Goal: Task Accomplishment & Management: Use online tool/utility

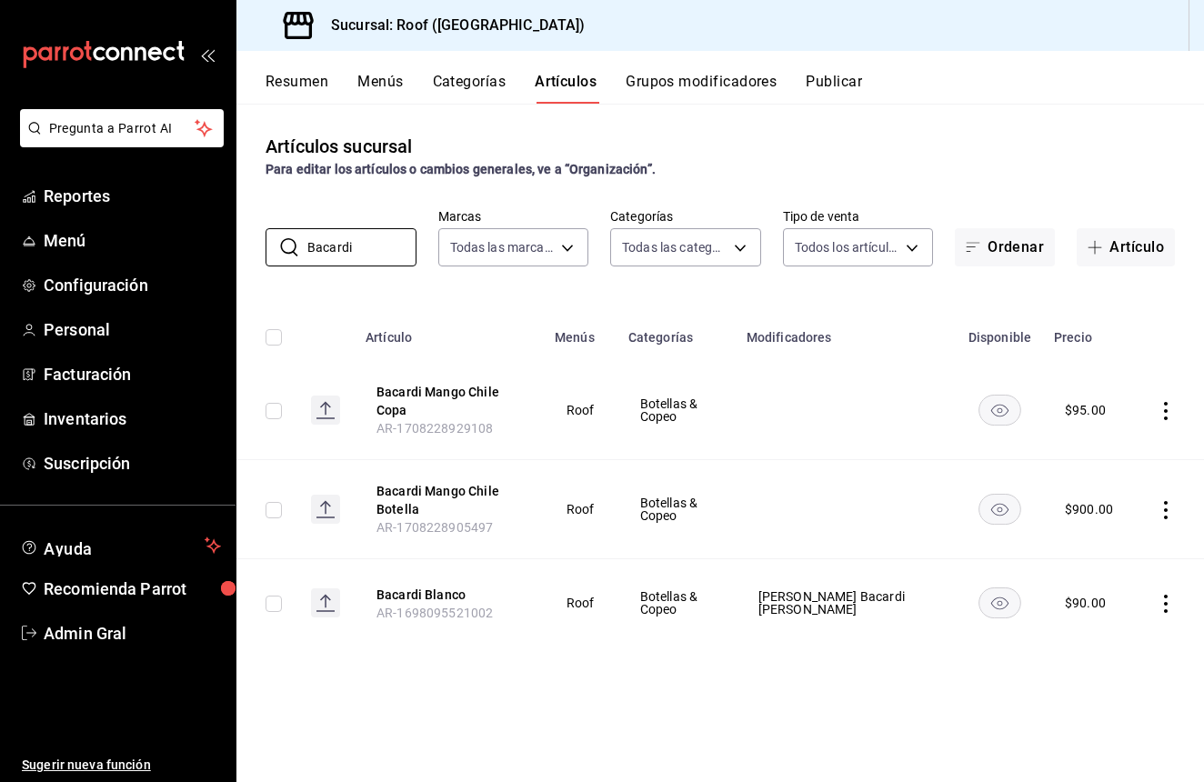
click at [355, 251] on input "Bacardi" at bounding box center [361, 247] width 109 height 36
click at [1092, 206] on div "Artículos sucursal Para editar los artículos o cambios generales, ve a “Organiz…" at bounding box center [720, 443] width 968 height 678
click at [1090, 235] on button "Artículo" at bounding box center [1126, 247] width 98 height 38
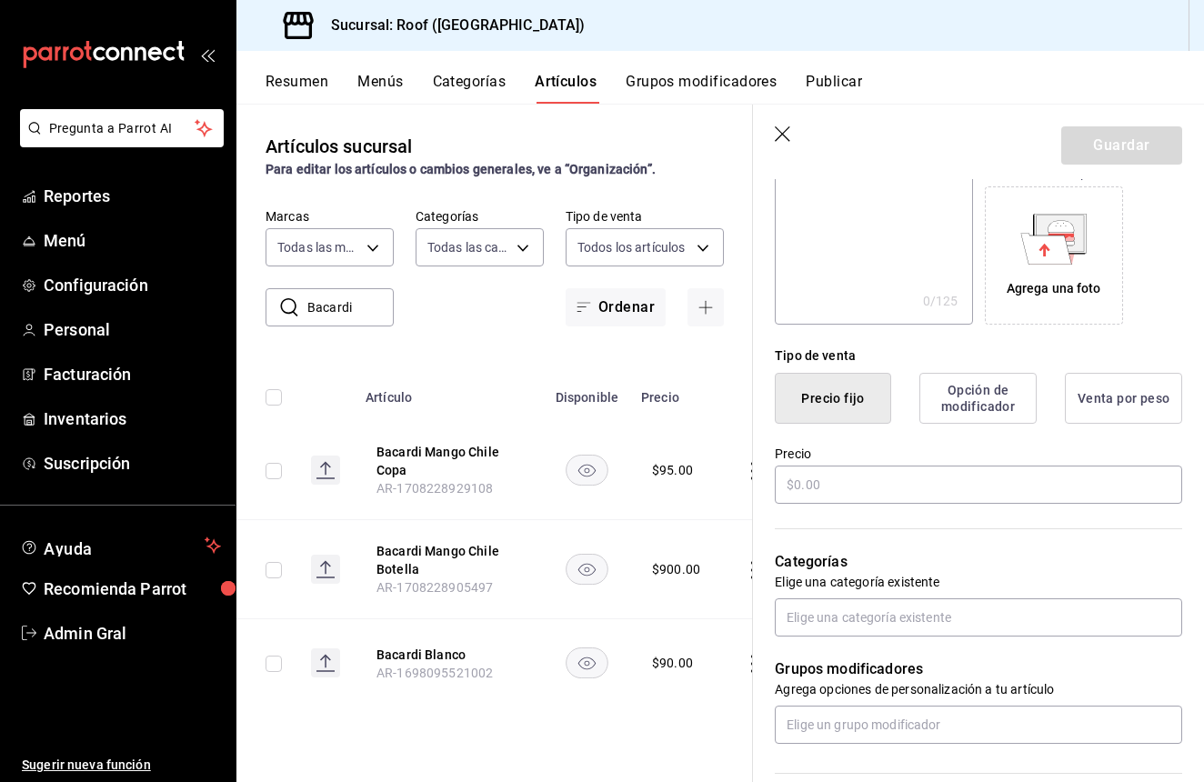
scroll to position [314, 0]
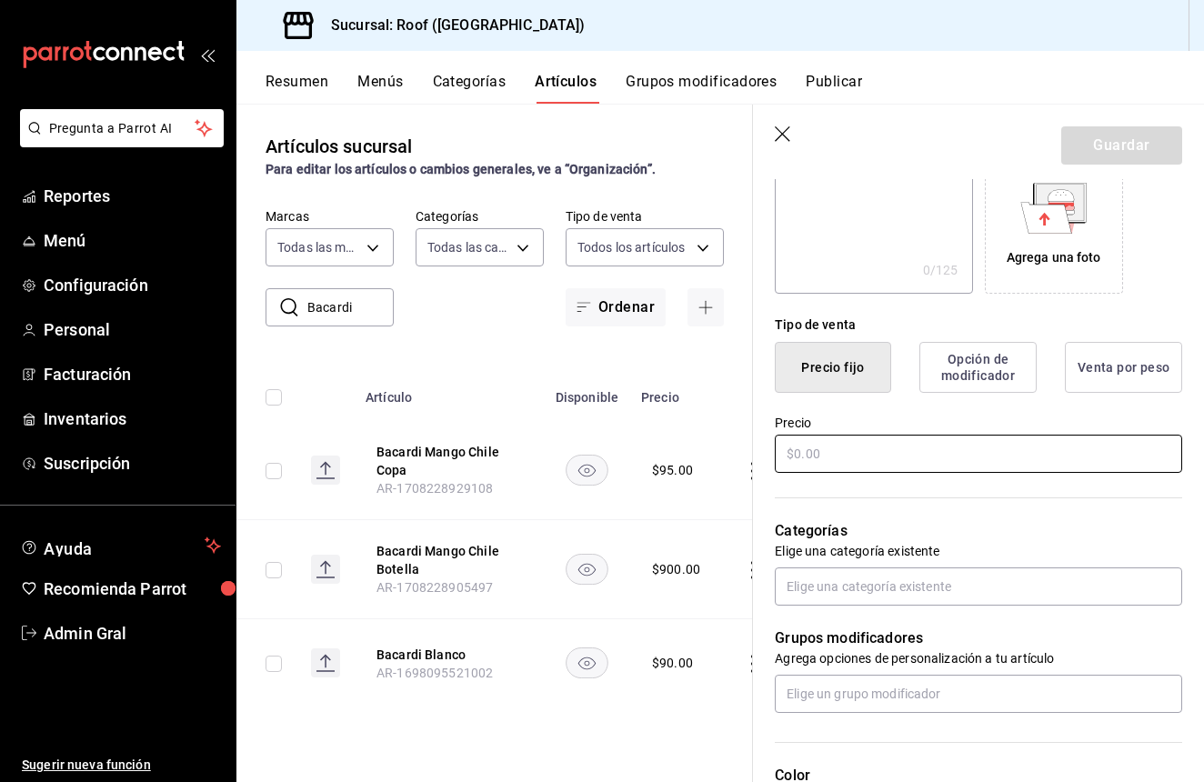
type input "Botella Hypnotic"
click at [959, 460] on input "text" at bounding box center [978, 454] width 407 height 38
type input "$1850.00"
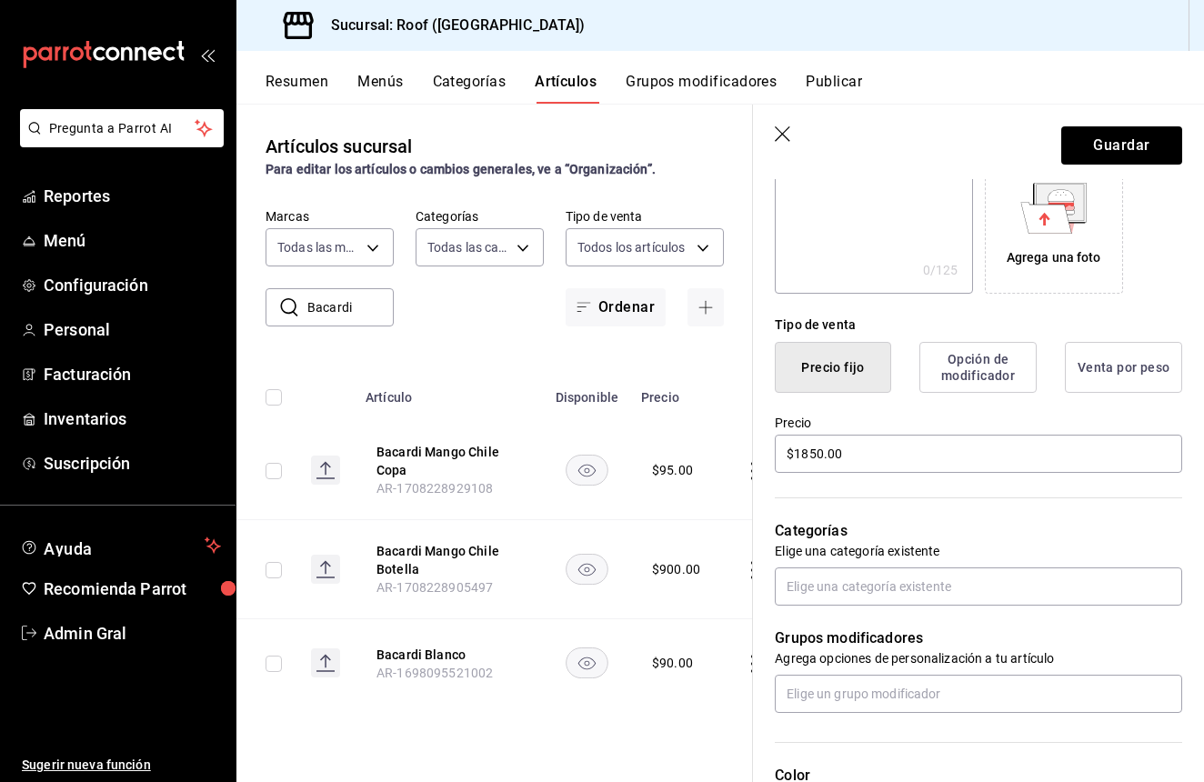
click at [931, 609] on div "Grupos modificadores Agrega opciones de personalización a tu artículo" at bounding box center [967, 659] width 429 height 107
click at [931, 600] on input "text" at bounding box center [978, 587] width 407 height 38
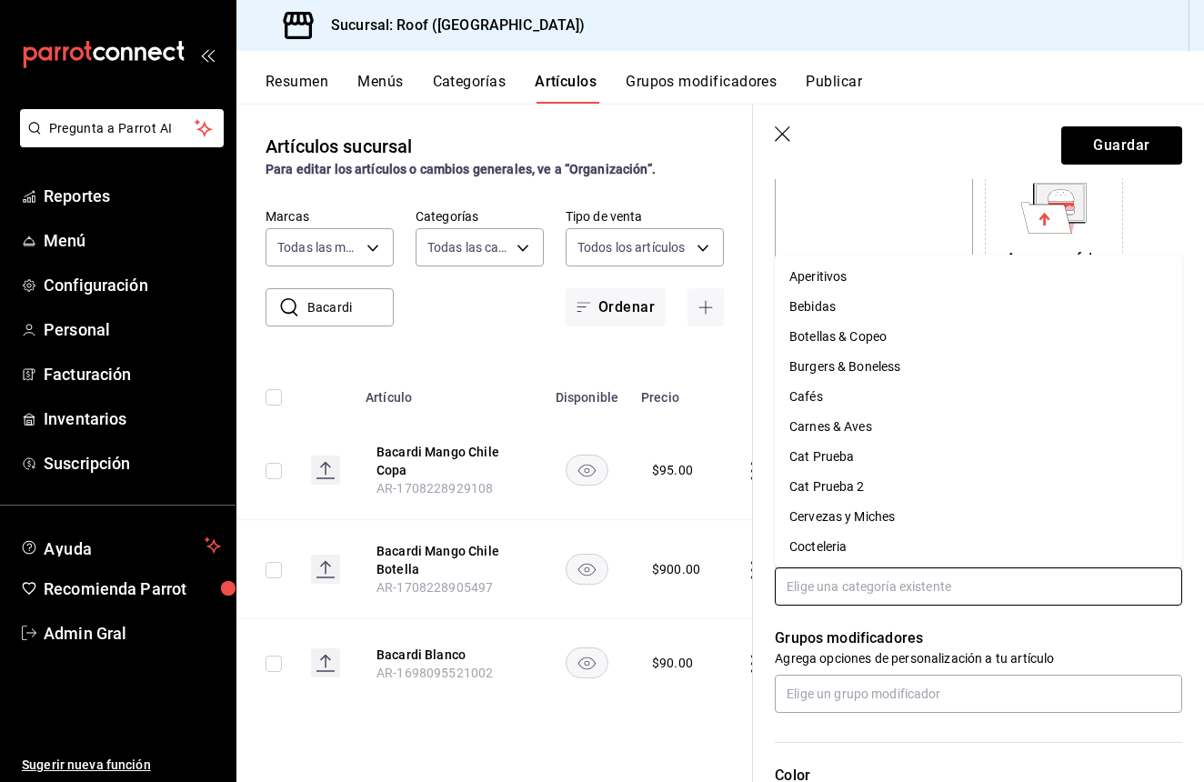
click at [908, 334] on li "Botellas & Copeo" at bounding box center [978, 337] width 407 height 30
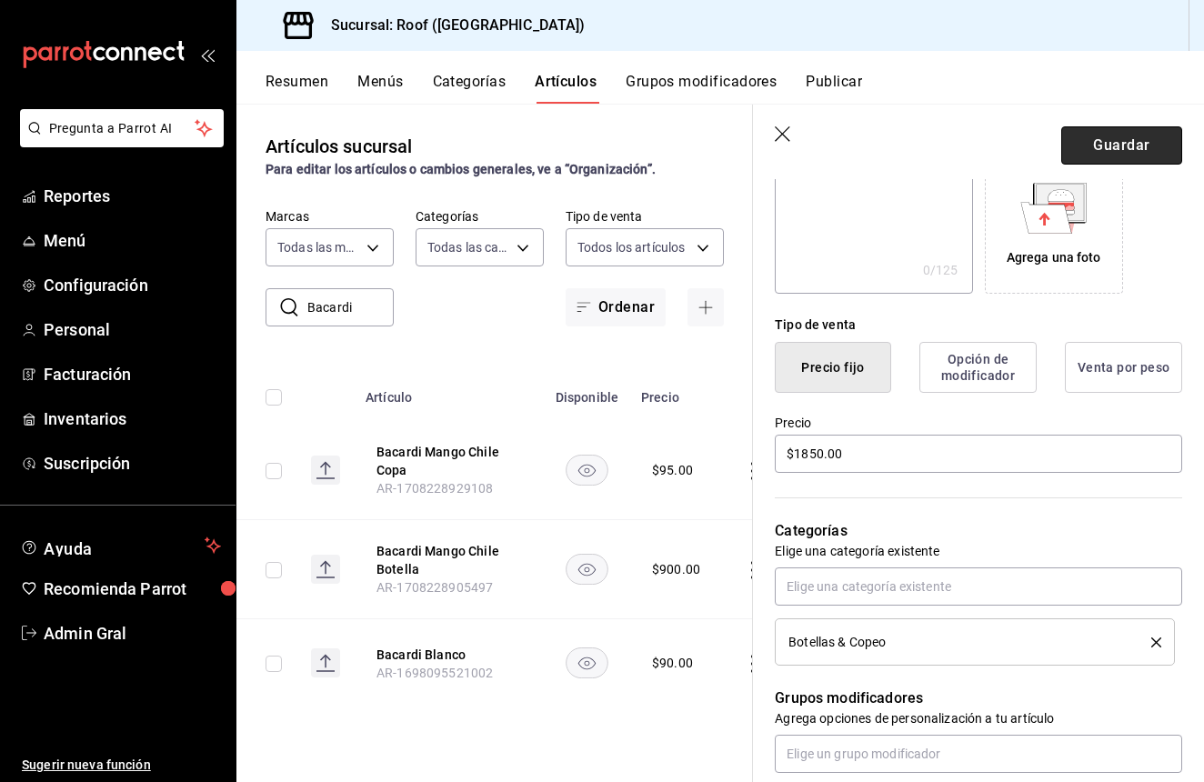
click at [1114, 154] on button "Guardar" at bounding box center [1121, 145] width 121 height 38
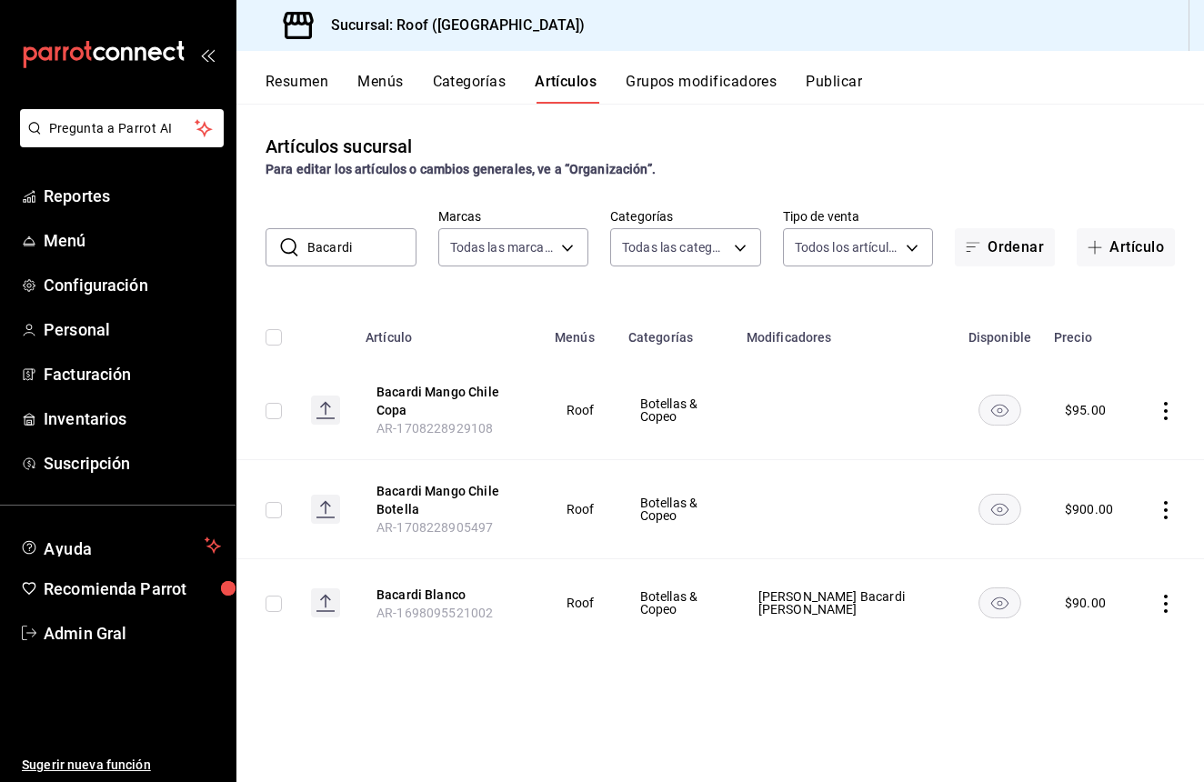
click at [376, 256] on input "Bacardi" at bounding box center [361, 247] width 109 height 36
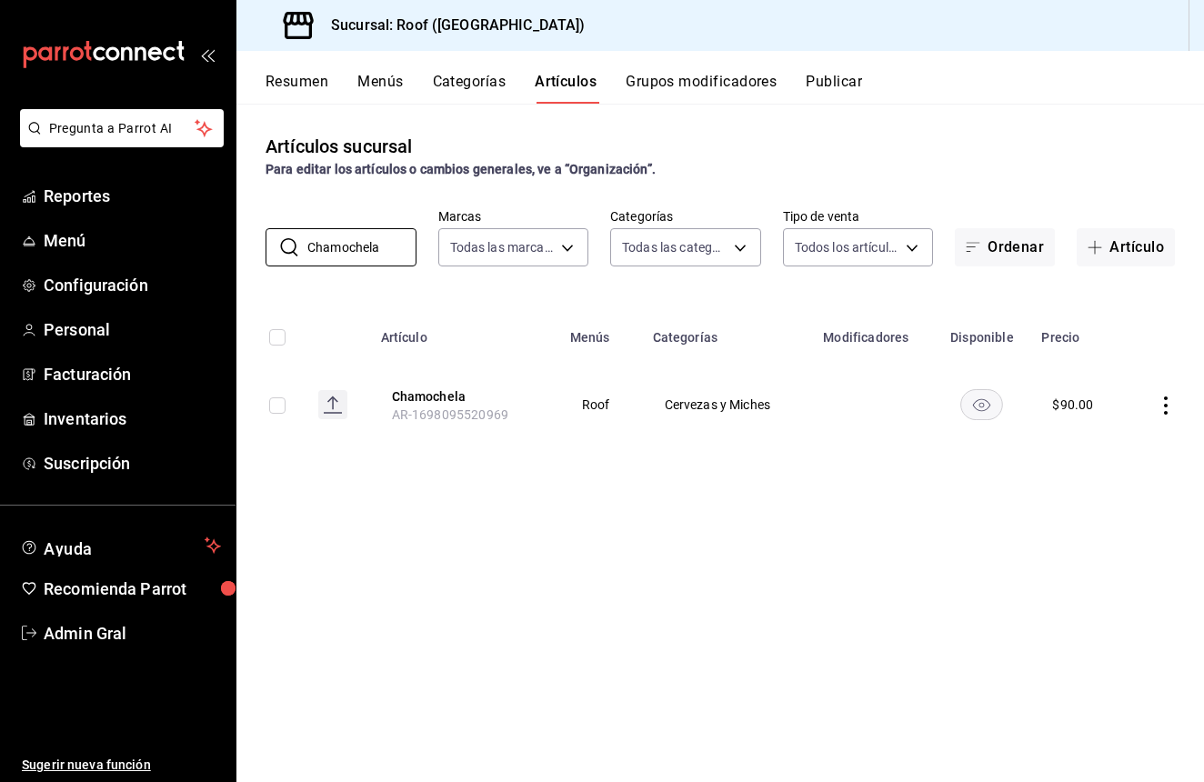
type input "Chamochela"
click at [1163, 407] on icon "actions" at bounding box center [1166, 406] width 18 height 18
click at [431, 407] on div at bounding box center [602, 391] width 1204 height 782
click at [431, 401] on button "Chamochela" at bounding box center [465, 396] width 146 height 18
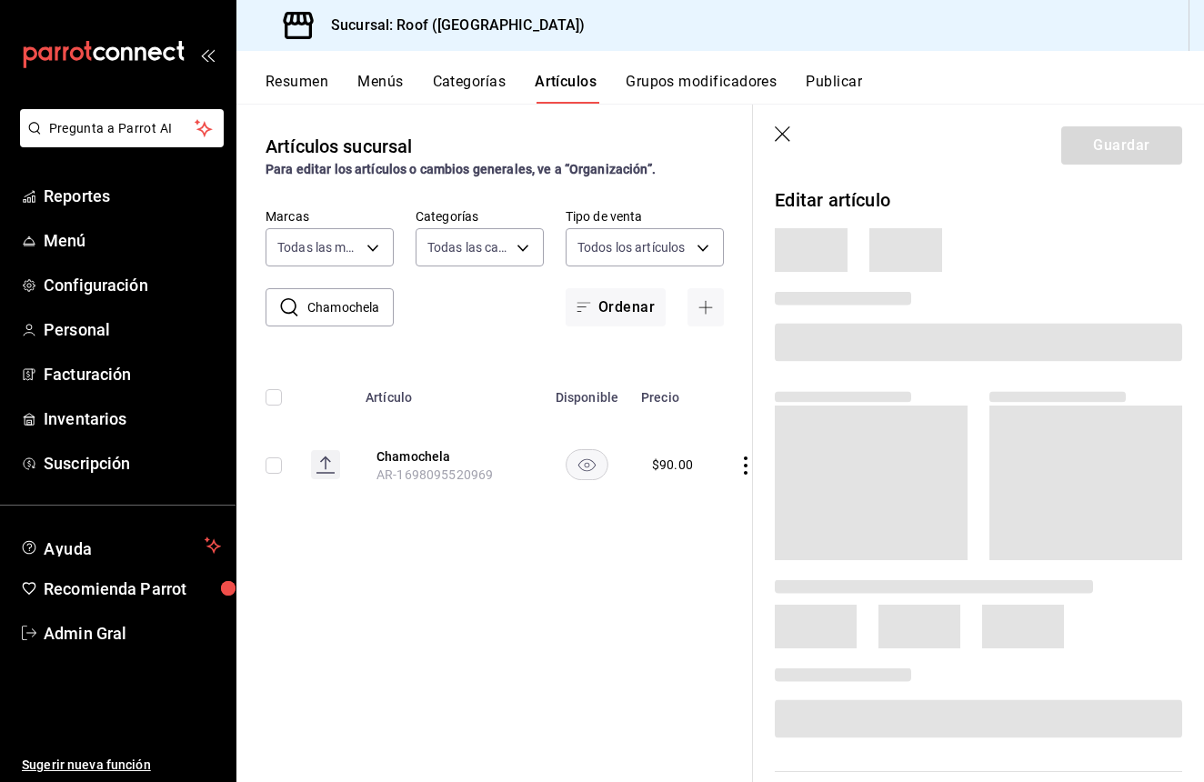
click at [440, 397] on th "Artículo" at bounding box center [449, 392] width 189 height 58
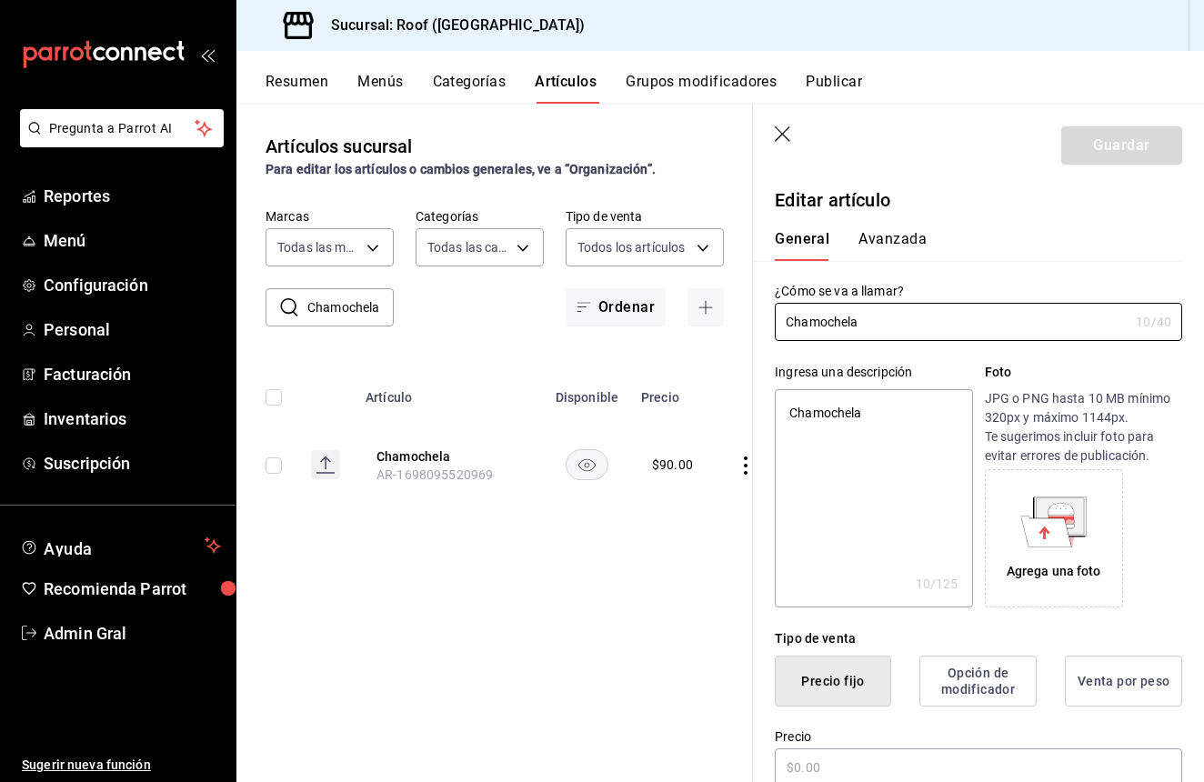
type textarea "x"
type input "$90.00"
click at [793, 328] on input "Chamochela" at bounding box center [952, 322] width 354 height 36
type input "VChamochela"
type textarea "x"
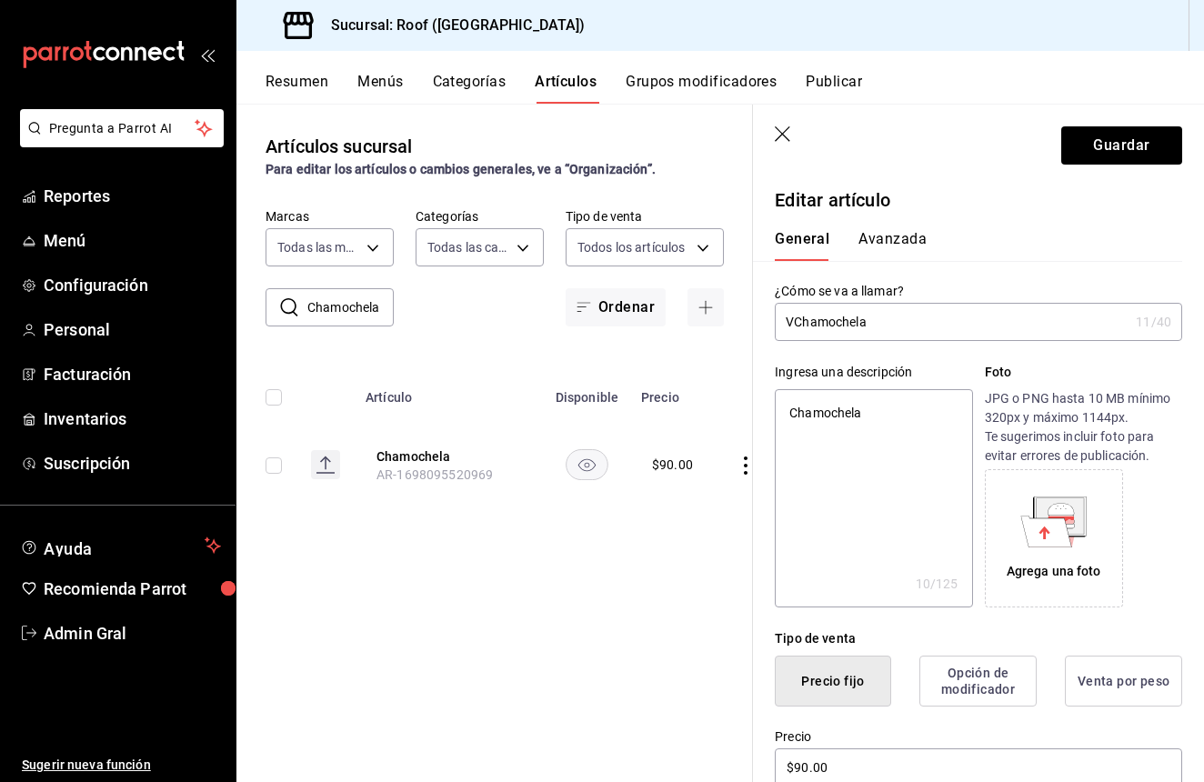
type input "VaChamochela"
type textarea "x"
type input "VasChamochela"
type textarea "x"
type input "VasoChamochela"
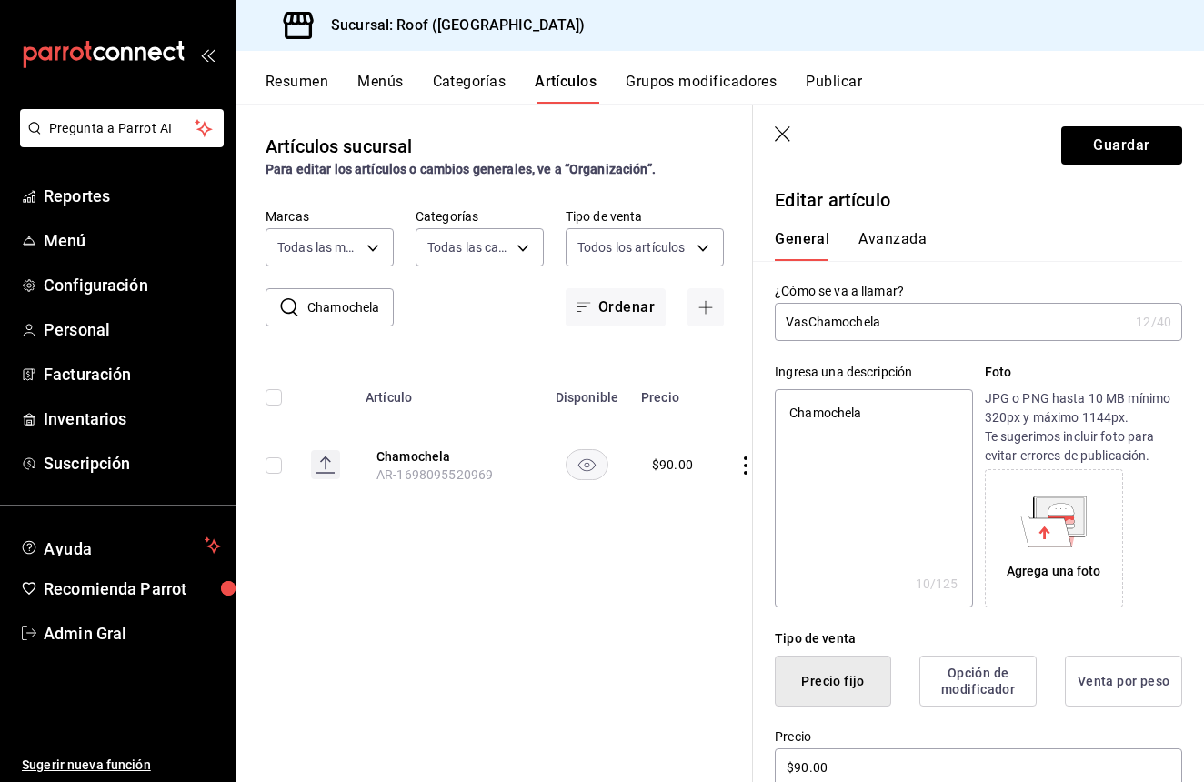
type textarea "x"
type input "[PERSON_NAME]"
type textarea "x"
type input "[PERSON_NAME]"
click at [802, 758] on input "$90.00" at bounding box center [978, 767] width 407 height 38
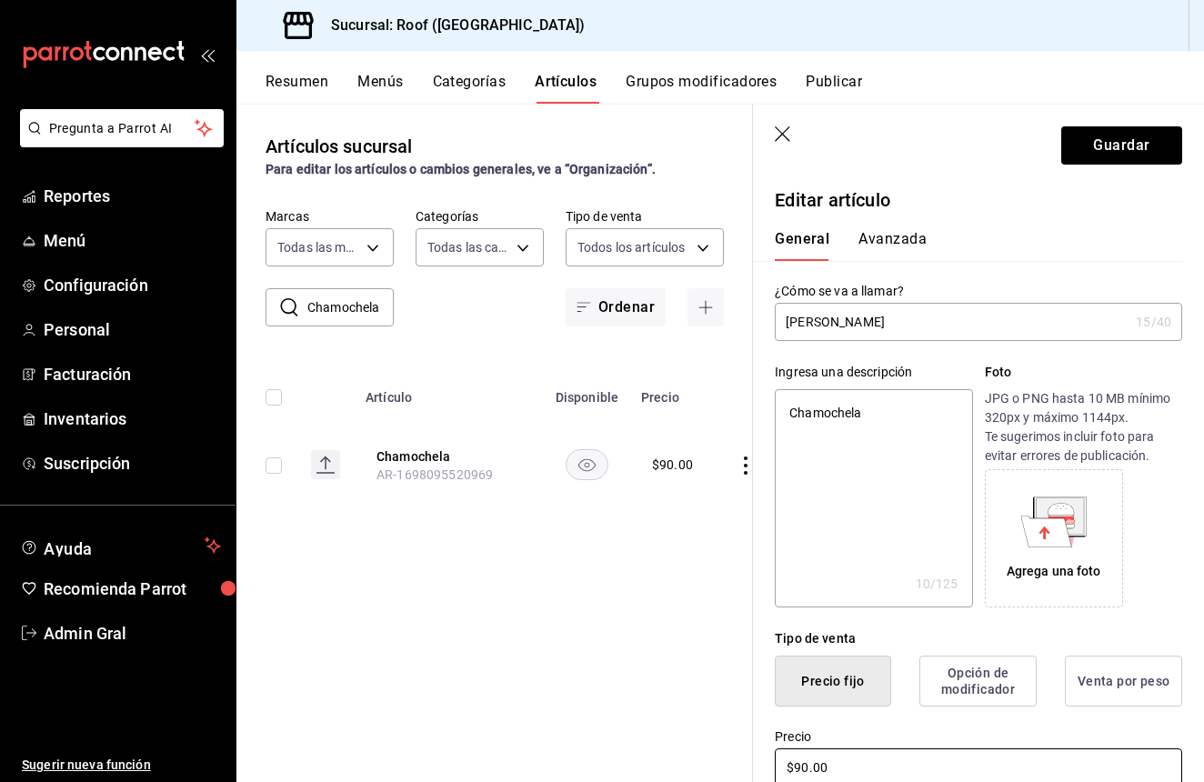
type textarea "x"
type input "$0.00"
type textarea "x"
type input "$40.00"
click at [1096, 156] on button "Guardar" at bounding box center [1121, 145] width 121 height 38
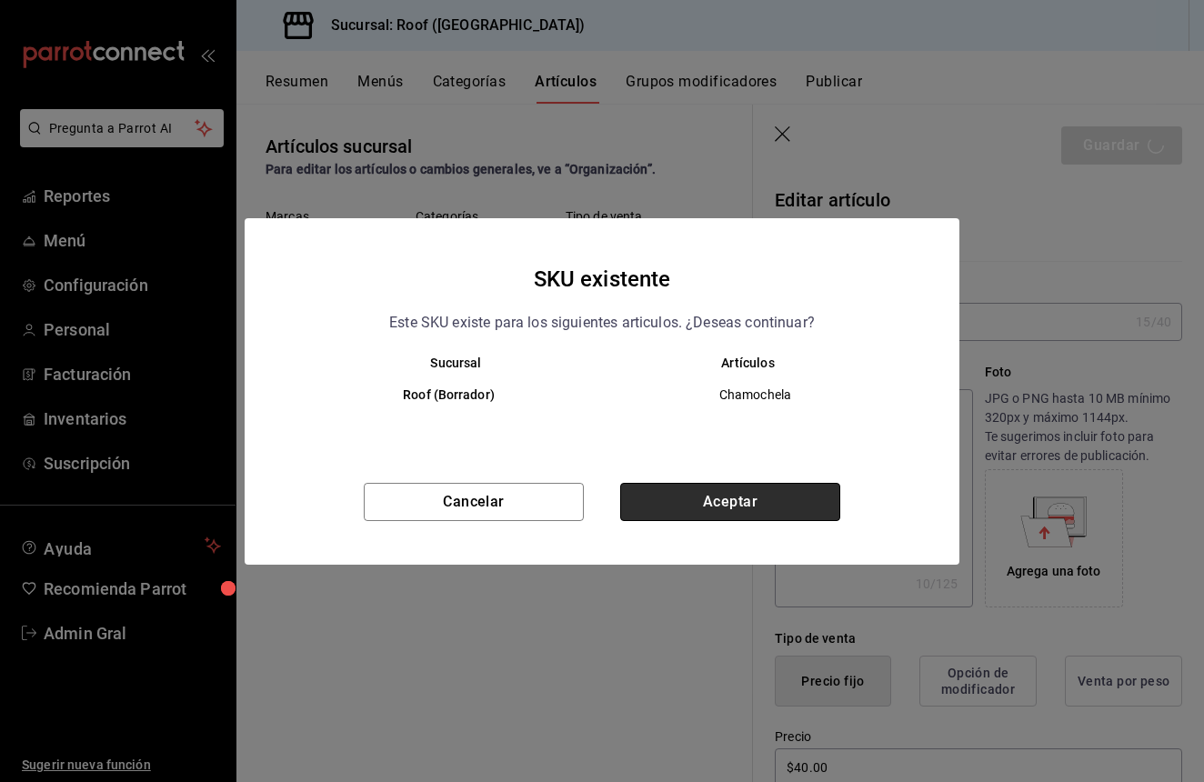
click at [763, 490] on button "Aceptar" at bounding box center [730, 502] width 220 height 38
type textarea "x"
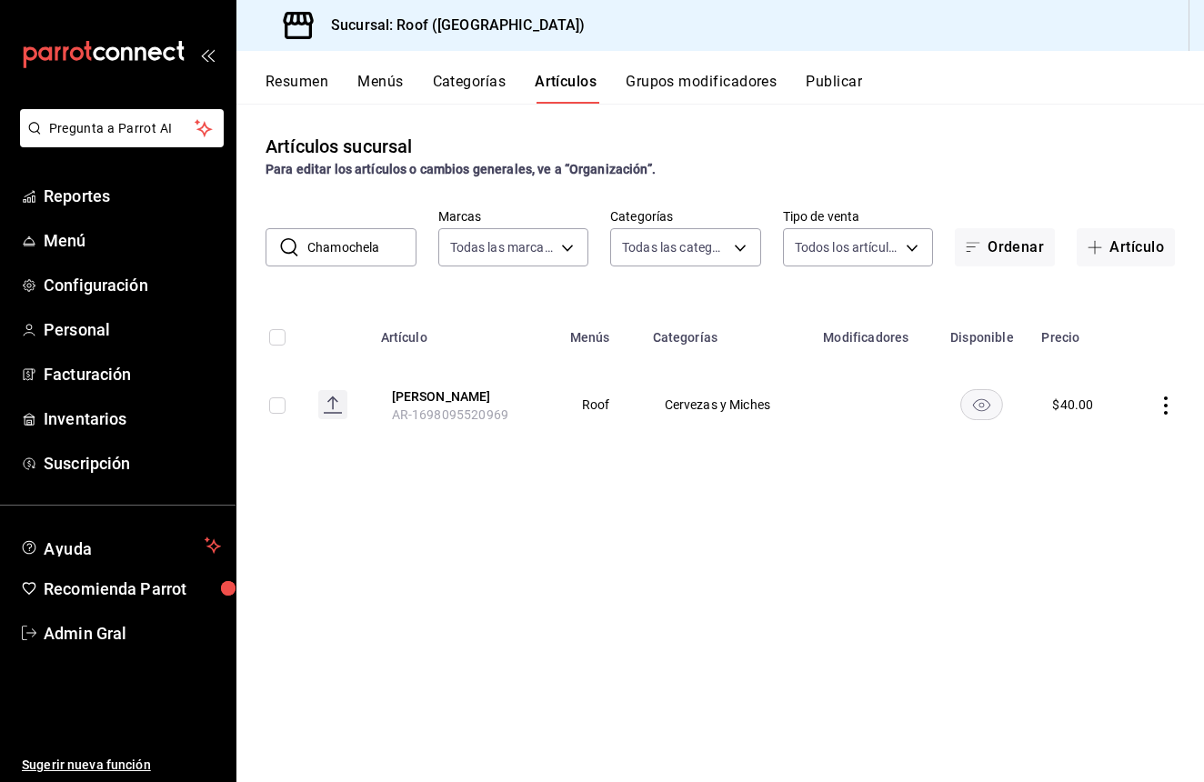
scroll to position [2, 0]
click at [400, 266] on input "Chamochela" at bounding box center [361, 247] width 109 height 36
type input "C"
type input "chelato"
click at [407, 403] on button "Chelato" at bounding box center [465, 396] width 146 height 18
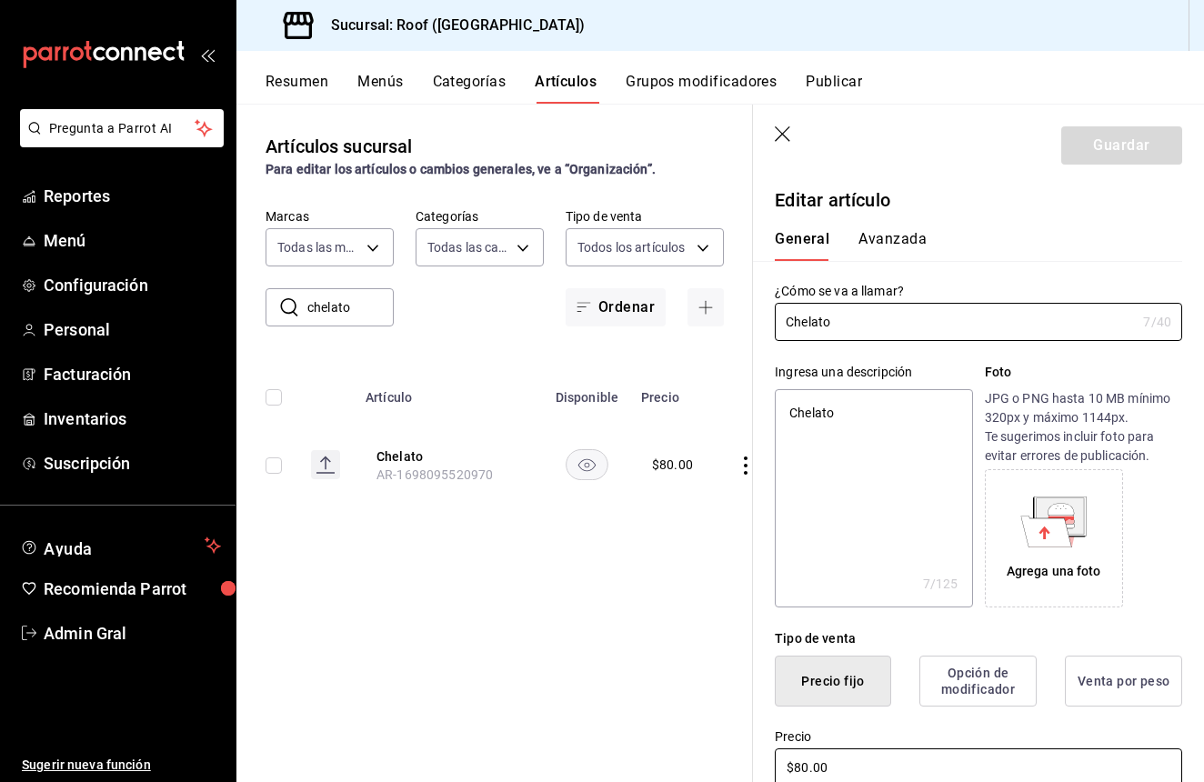
click at [801, 767] on input "$80.00" at bounding box center [978, 767] width 407 height 38
type textarea "x"
type input "$0.00"
type textarea "x"
type input "$30.00"
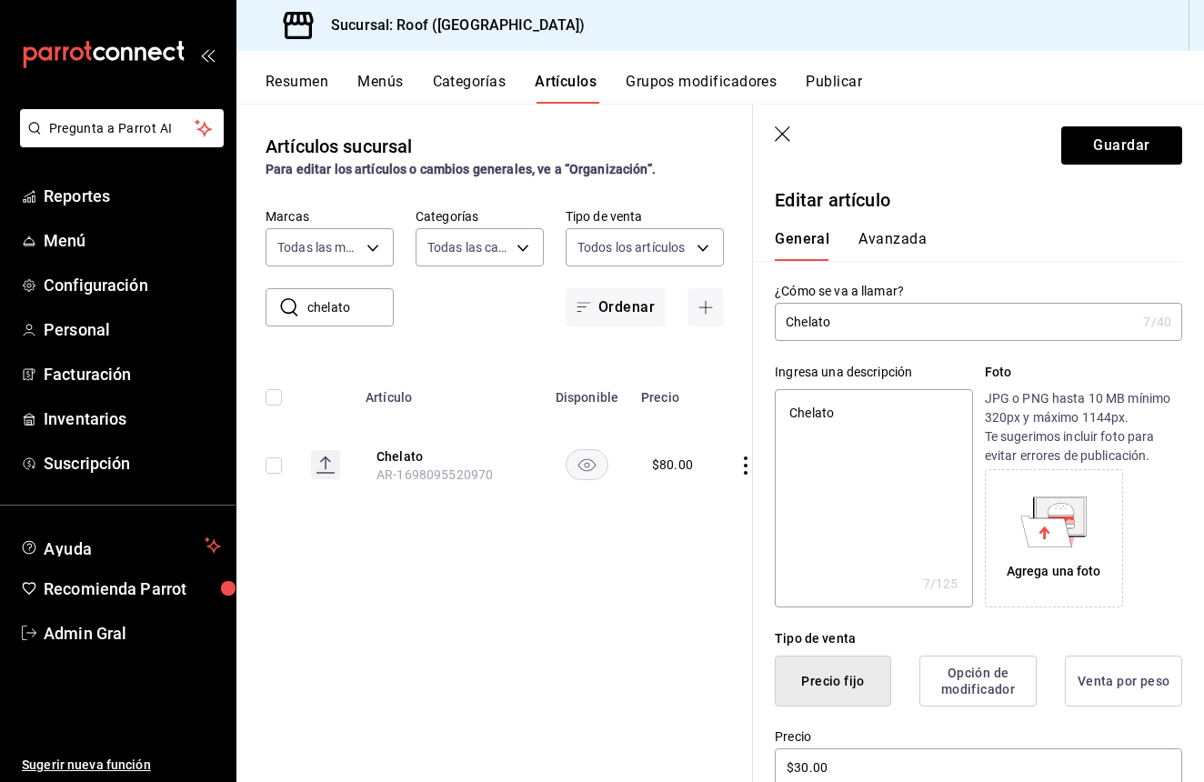
click at [1138, 119] on header "Guardar" at bounding box center [978, 142] width 451 height 75
click at [1138, 133] on button "Guardar" at bounding box center [1121, 145] width 121 height 38
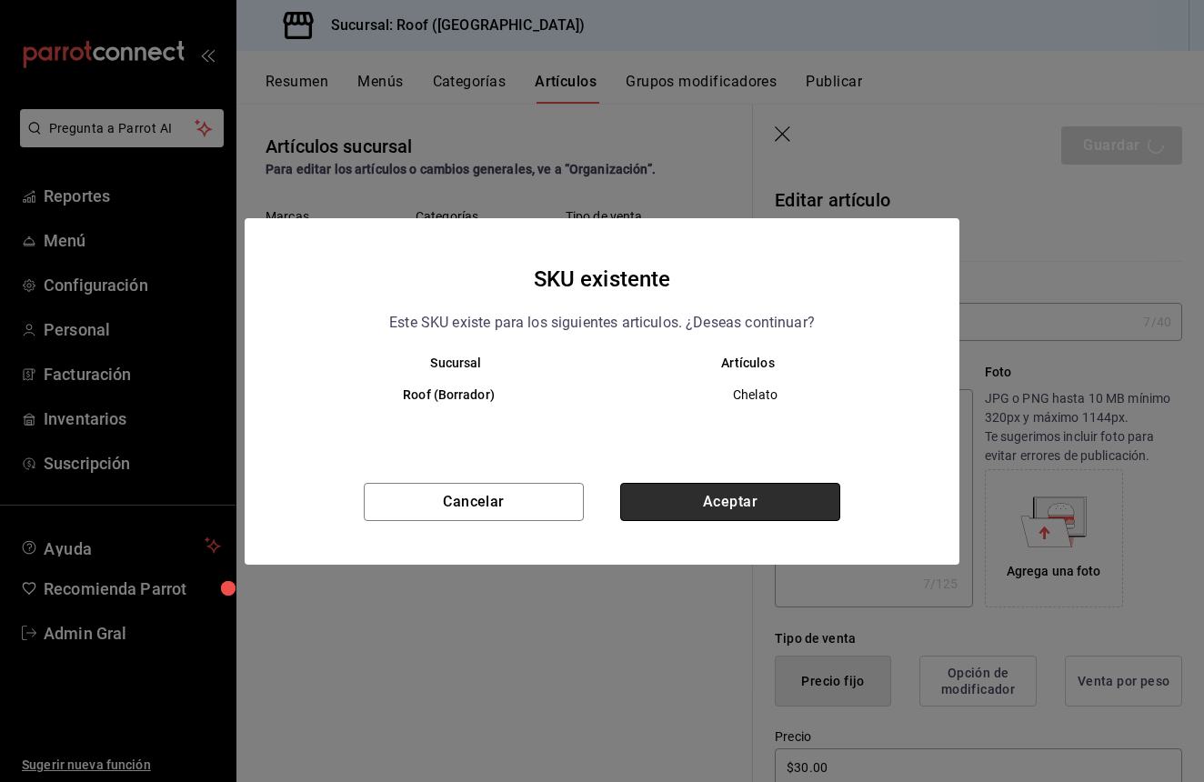
click at [673, 492] on button "Aceptar" at bounding box center [730, 502] width 220 height 38
type textarea "x"
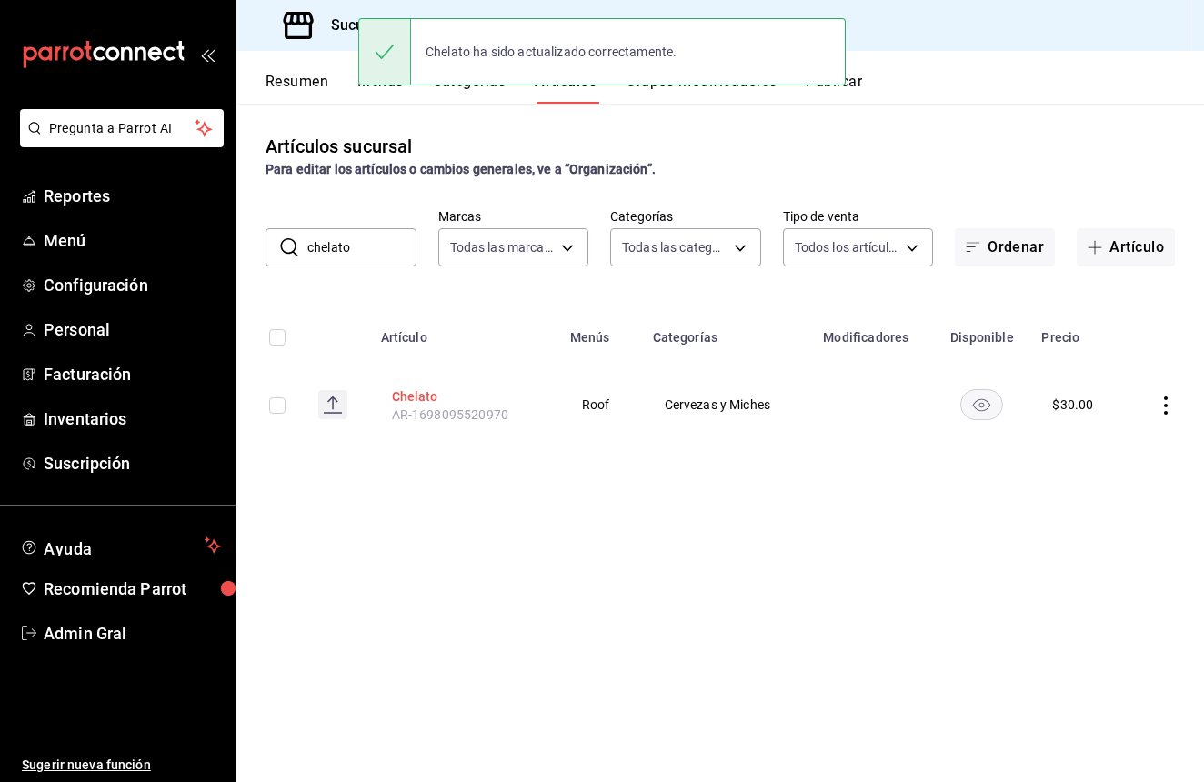
click at [407, 397] on button "Chelato" at bounding box center [465, 396] width 146 height 18
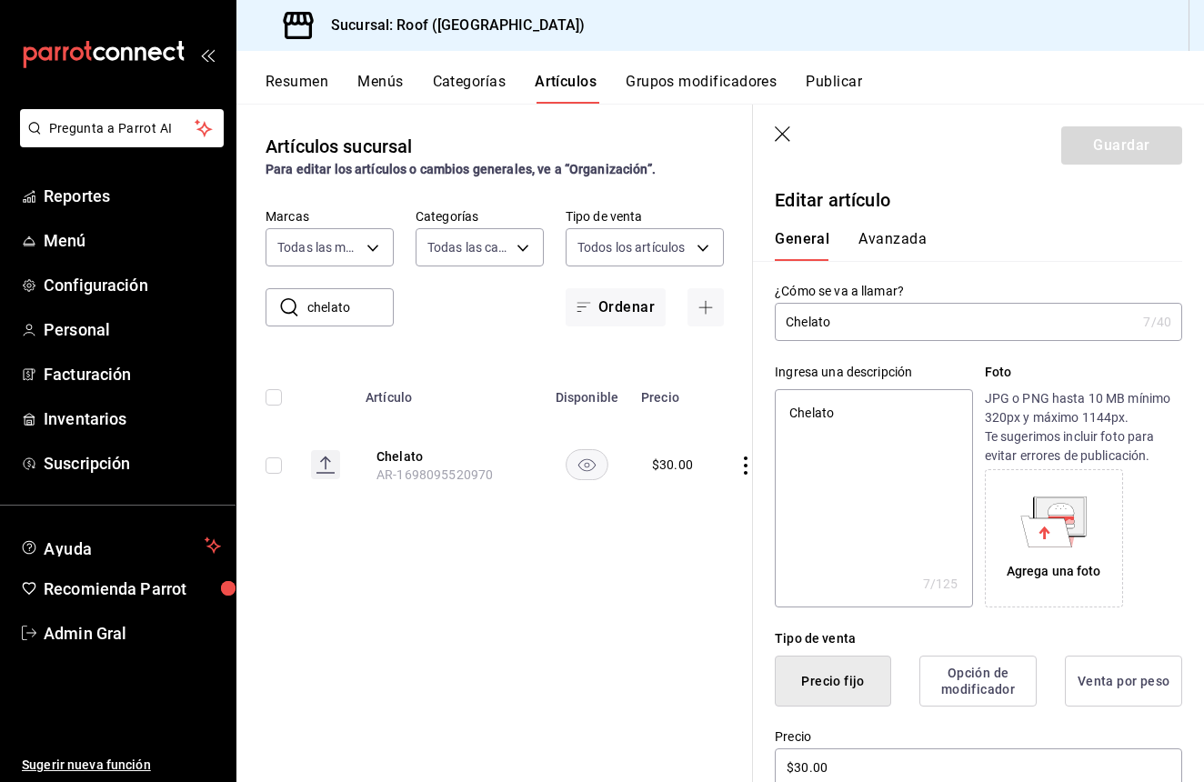
click at [788, 326] on input "Chelato" at bounding box center [955, 322] width 361 height 36
type input "VChelato"
type textarea "x"
type input "VaChelato"
type textarea "x"
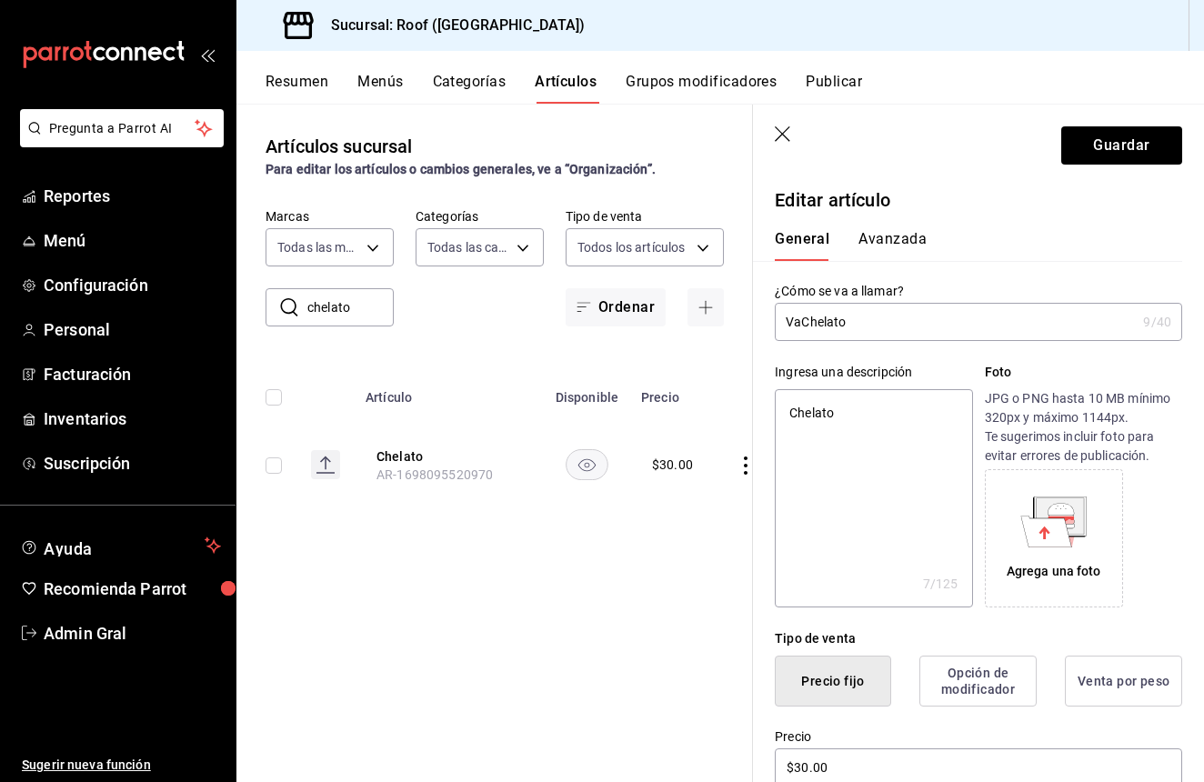
type input "VasChelato"
type textarea "x"
type input "VasoChelato"
type textarea "x"
type input "[PERSON_NAME]"
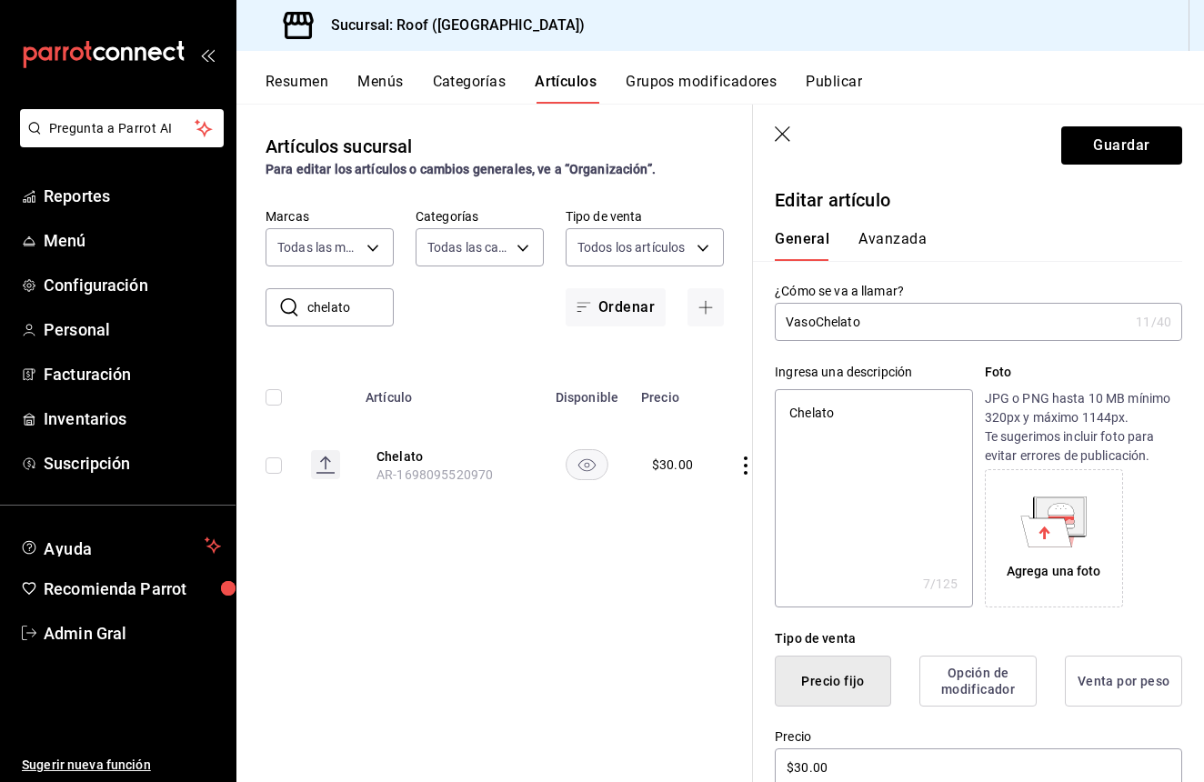
type textarea "x"
type input "[PERSON_NAME]"
click at [1107, 118] on header "Guardar" at bounding box center [978, 142] width 451 height 75
click at [1107, 130] on button "Guardar" at bounding box center [1121, 145] width 121 height 38
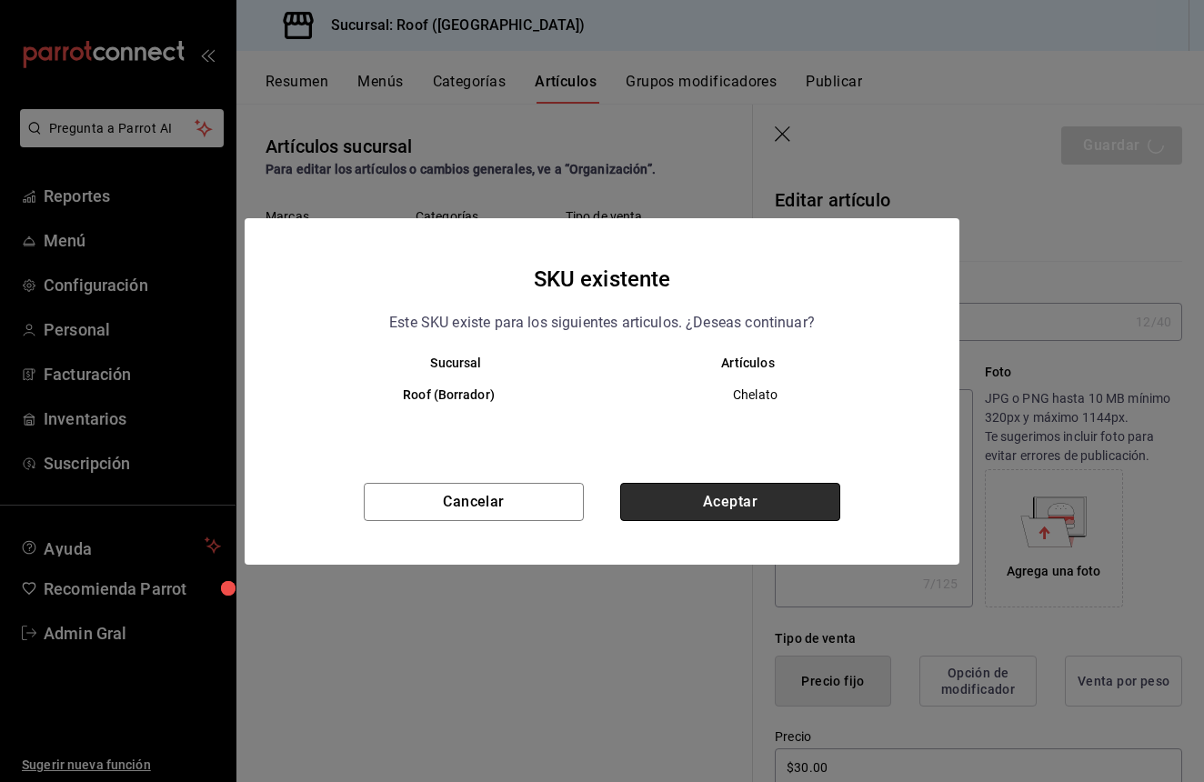
click at [777, 497] on button "Aceptar" at bounding box center [730, 502] width 220 height 38
type textarea "x"
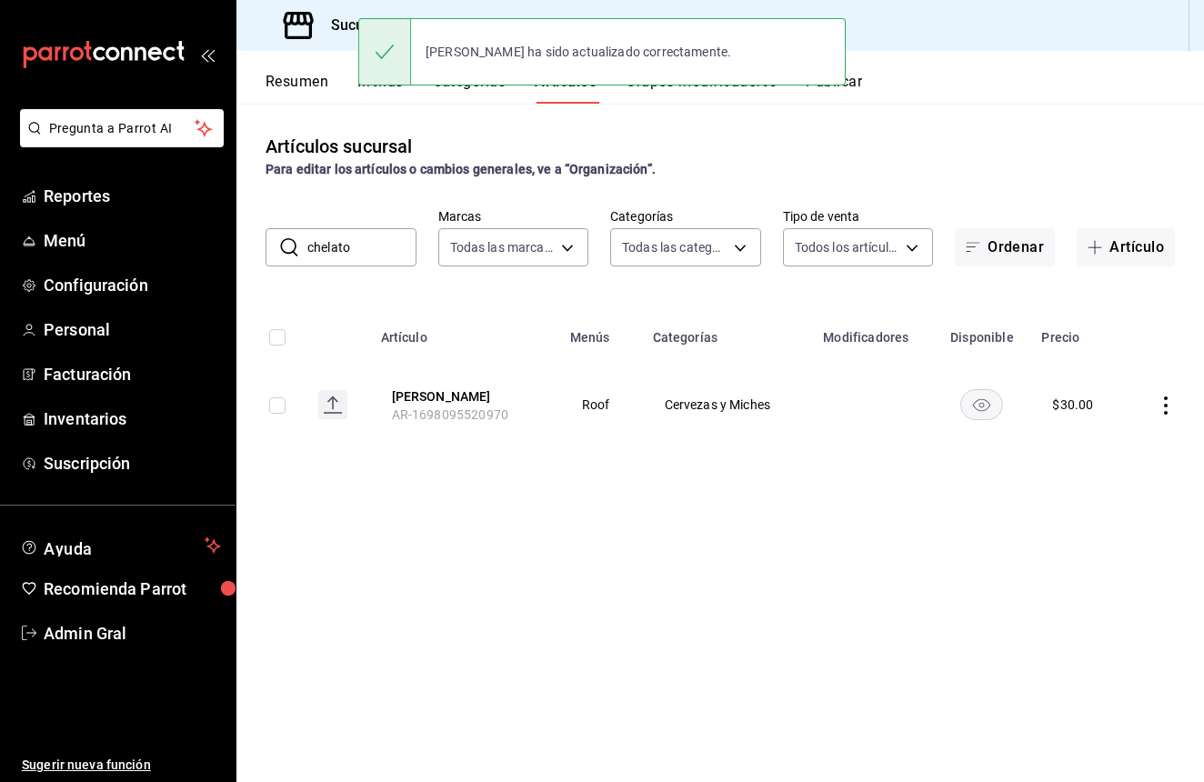
click at [361, 250] on input "chelato" at bounding box center [361, 247] width 109 height 36
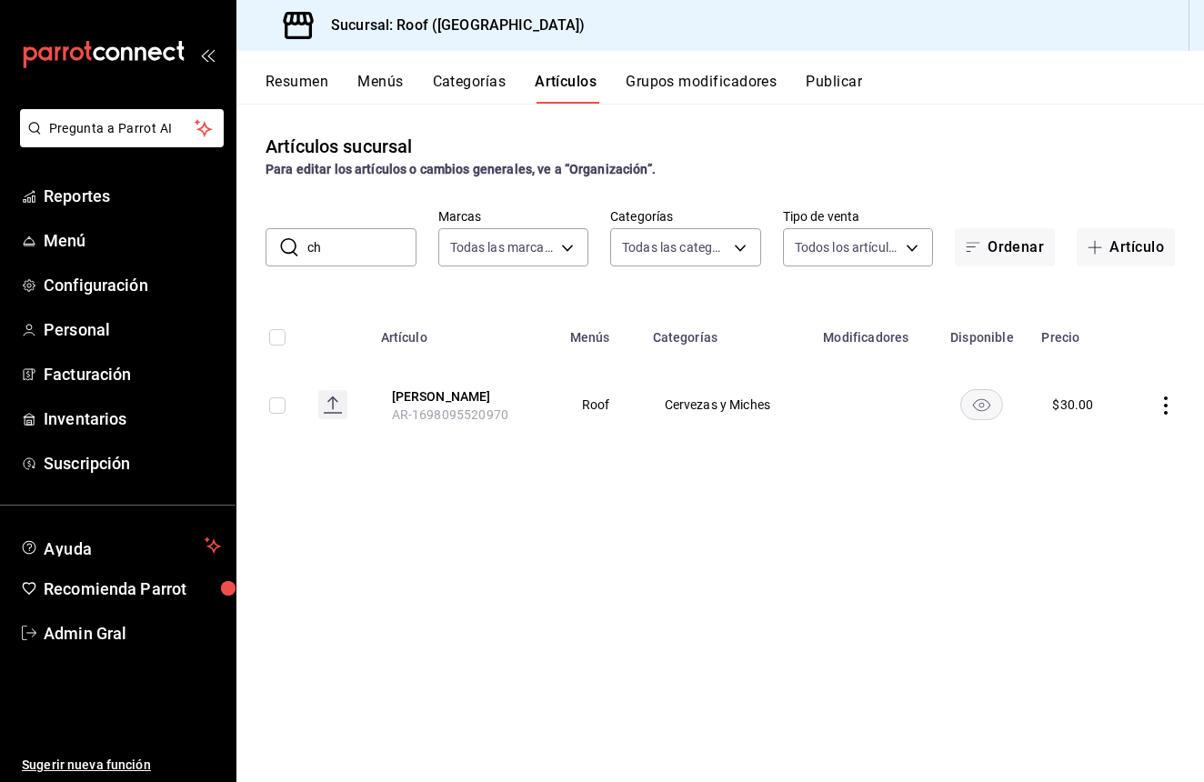
type input "c"
type input "Chelada"
click at [437, 486] on button "Chelada" at bounding box center [465, 485] width 146 height 18
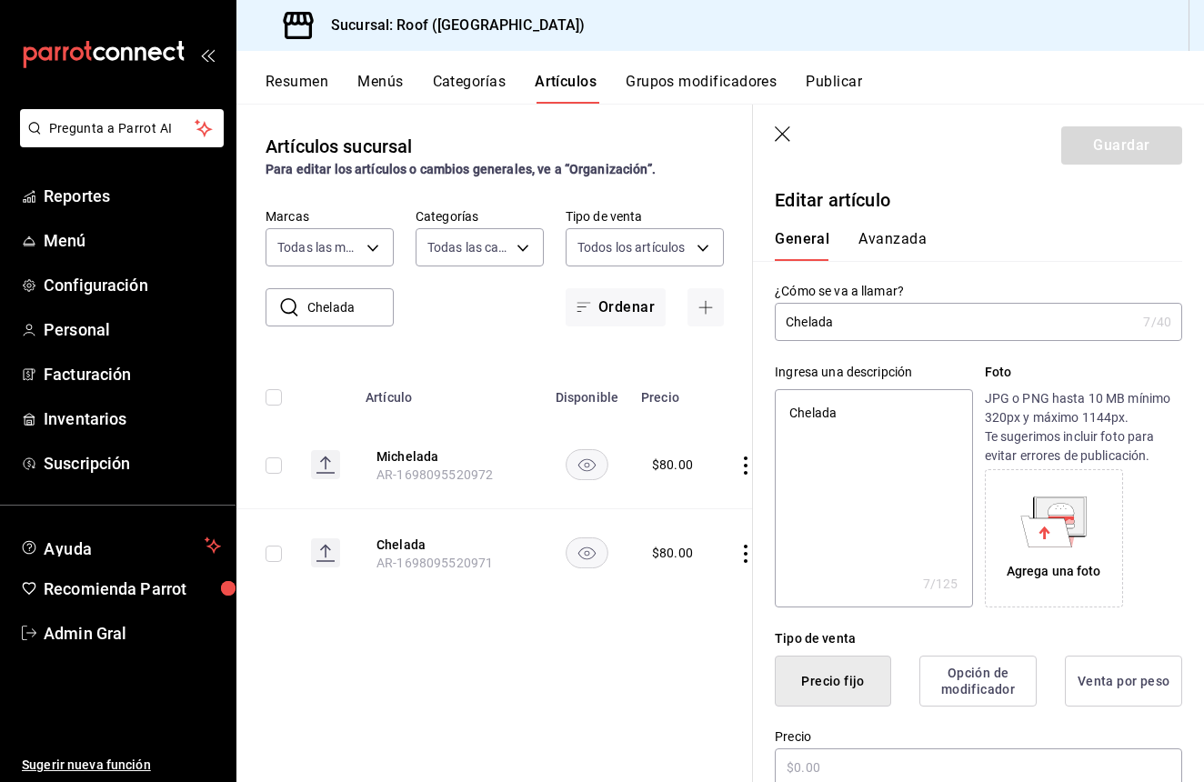
type textarea "x"
type input "$80.00"
click at [789, 320] on input "Chelada" at bounding box center [955, 322] width 361 height 36
type input "VChelada"
type textarea "x"
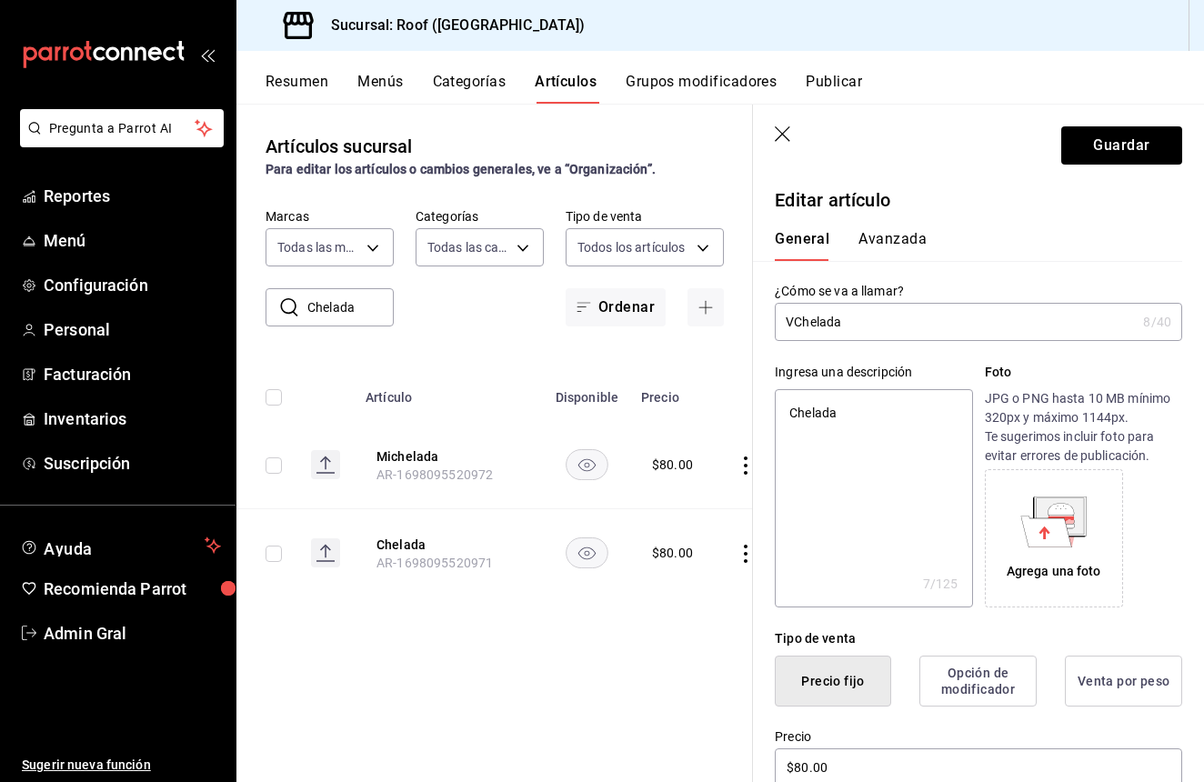
type input "VaChelada"
type textarea "x"
type input "VasChelada"
type textarea "x"
type input "VasoChelada"
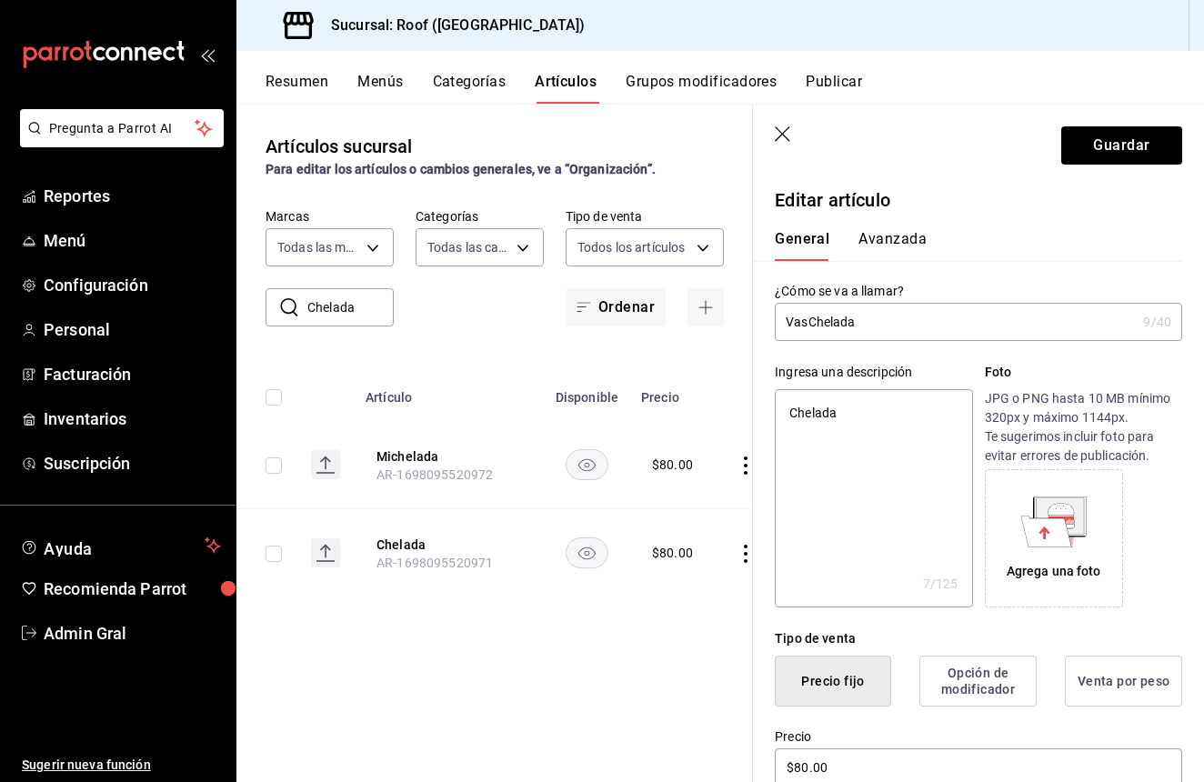
type textarea "x"
type input "[PERSON_NAME]"
type textarea "x"
type input "[PERSON_NAME]"
click at [879, 772] on input "$80.00" at bounding box center [978, 767] width 407 height 38
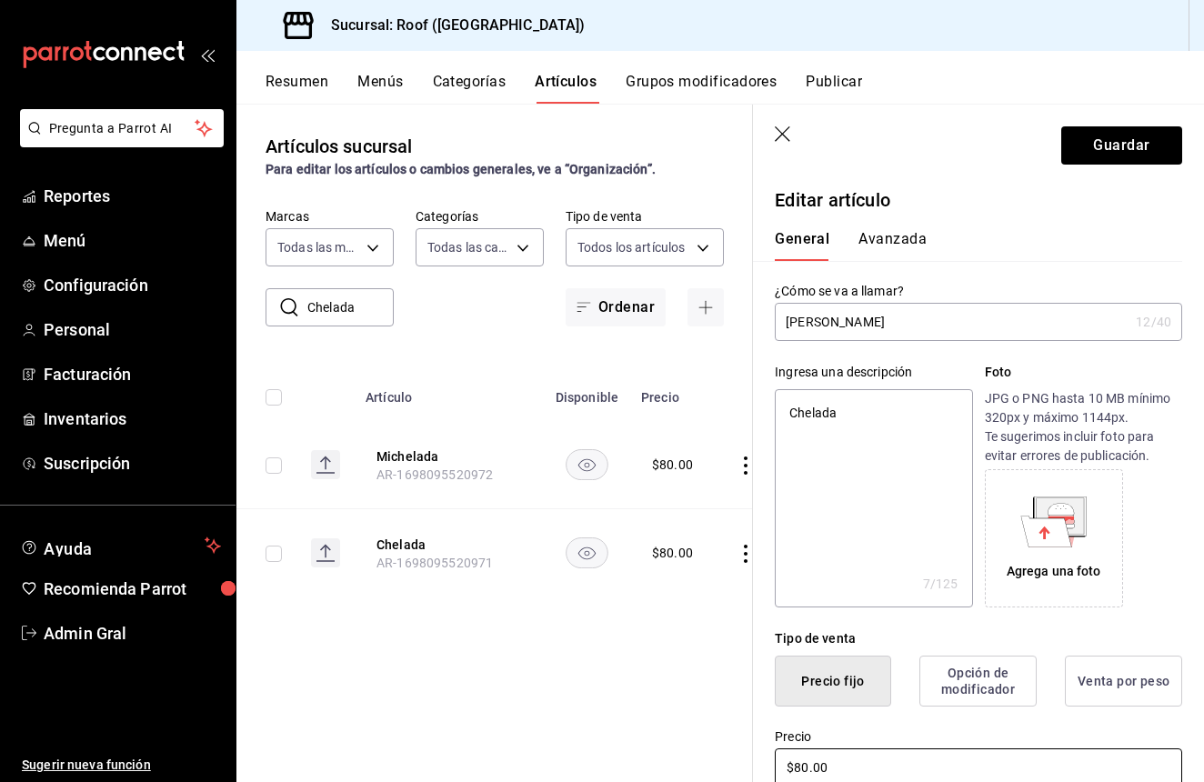
type textarea "x"
type input "$80.00"
type textarea "x"
type input "$80.00"
type textarea "x"
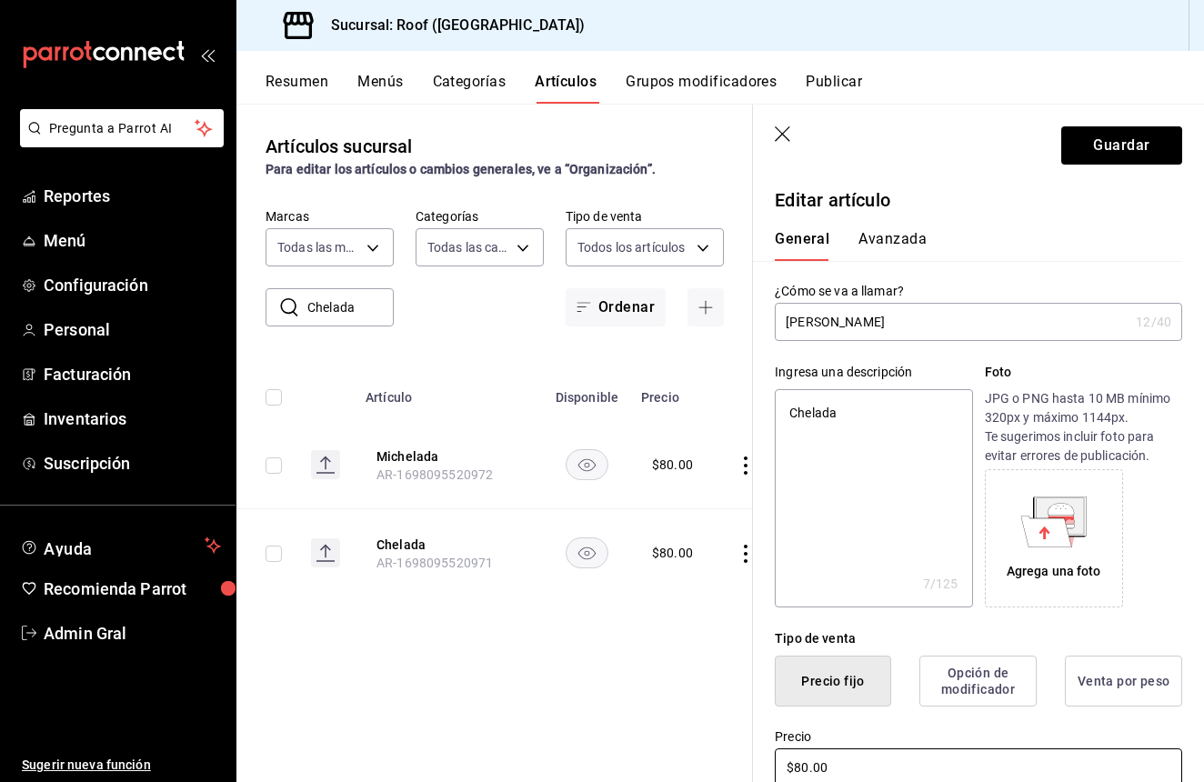
type input "$80.00"
type textarea "x"
type input "$8.00"
type textarea "x"
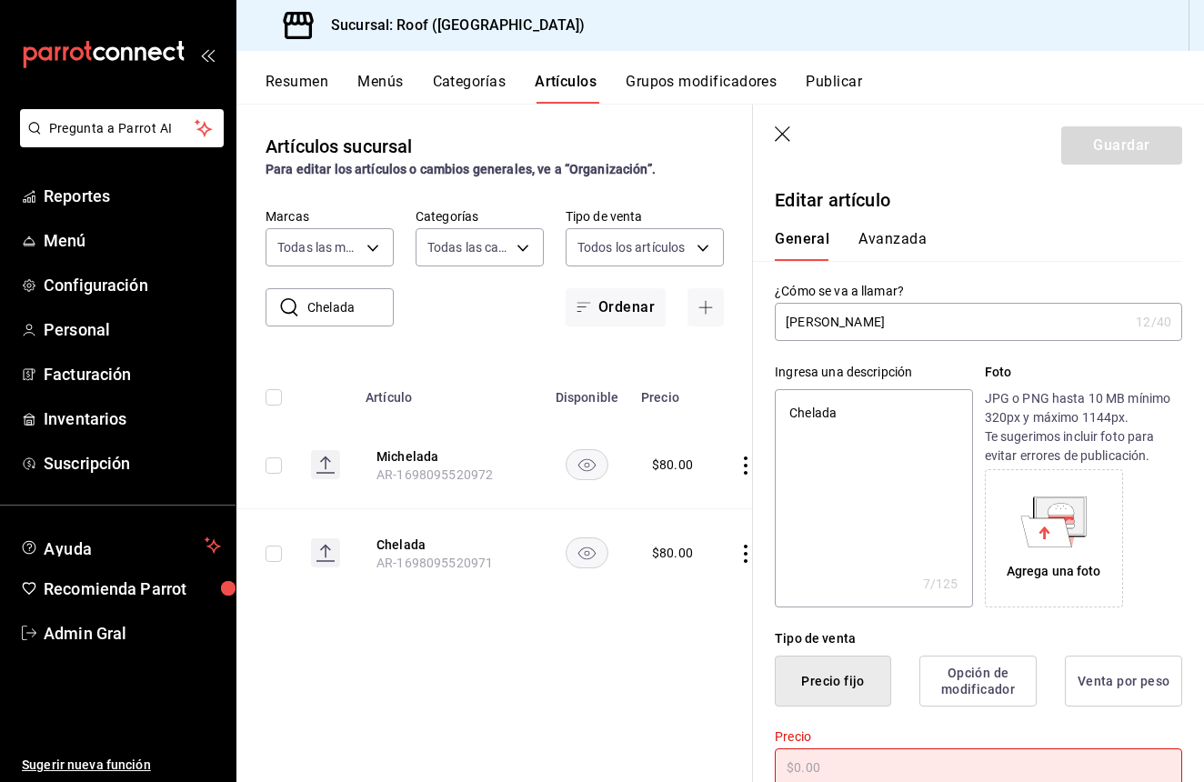
type textarea "x"
type input "$3.00"
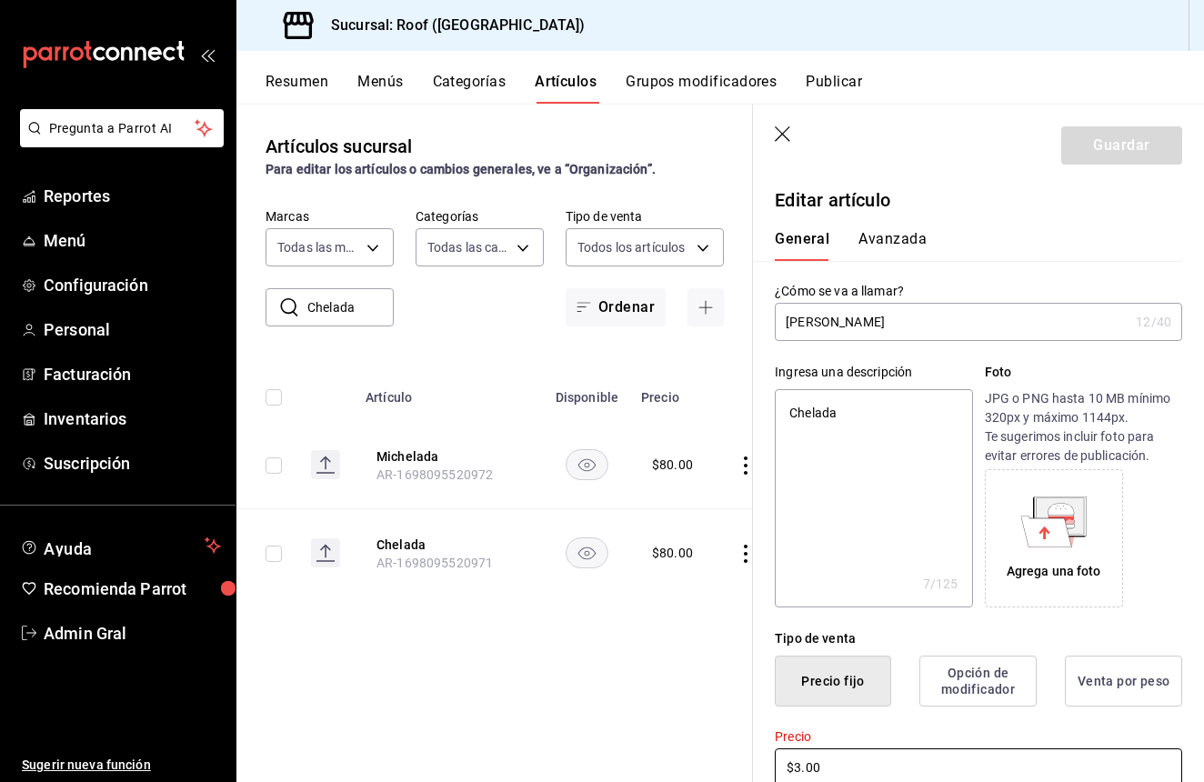
type textarea "x"
type input "$30.00"
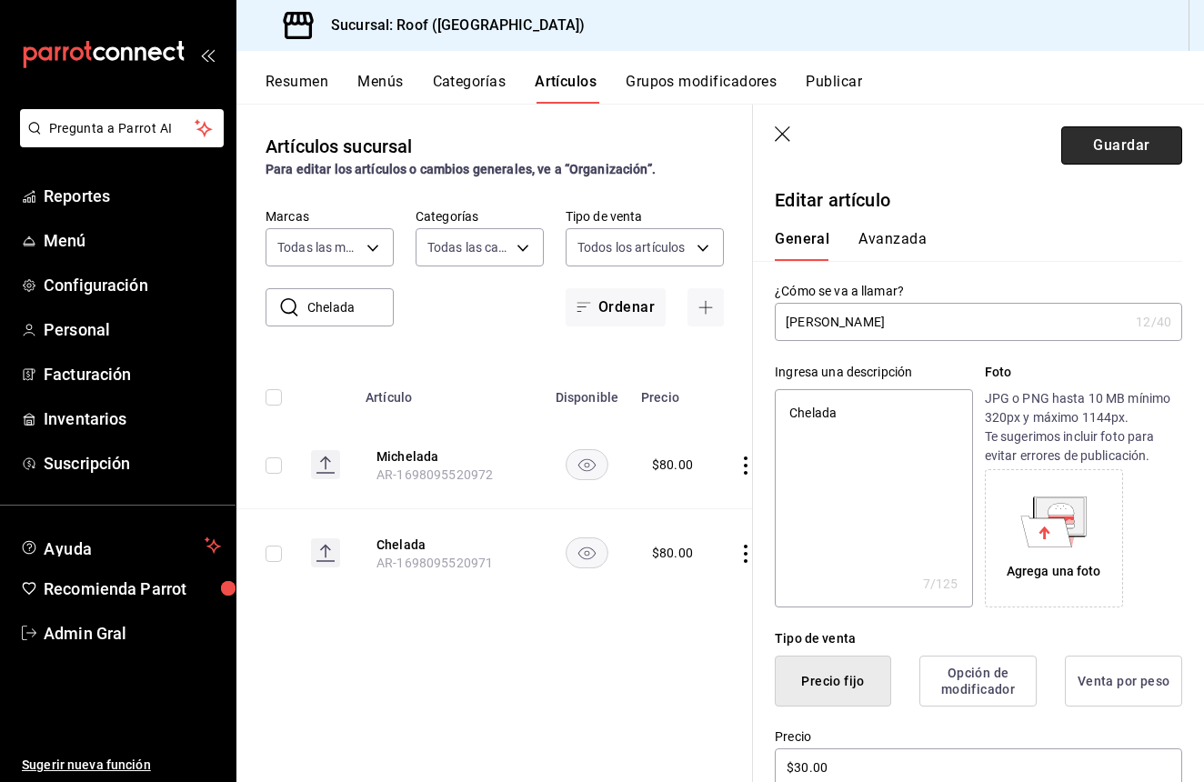
click at [1129, 146] on button "Guardar" at bounding box center [1121, 145] width 121 height 38
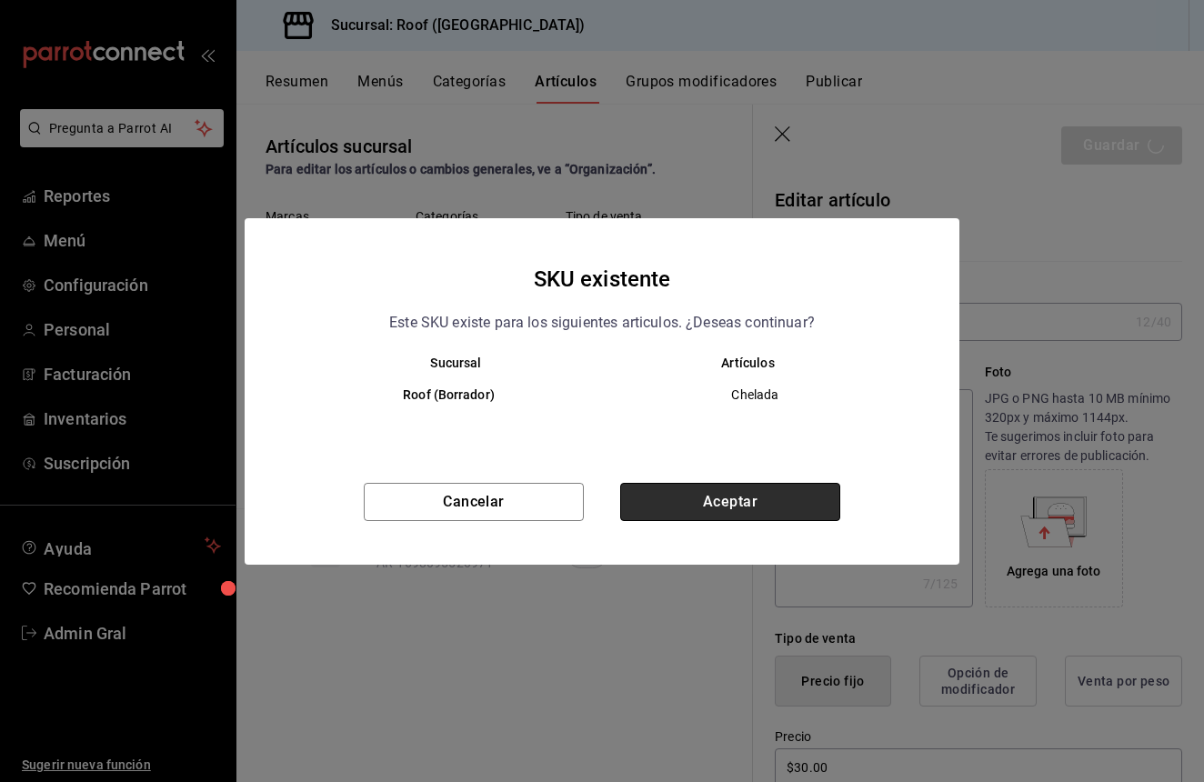
click at [738, 501] on button "Aceptar" at bounding box center [730, 502] width 220 height 38
type textarea "x"
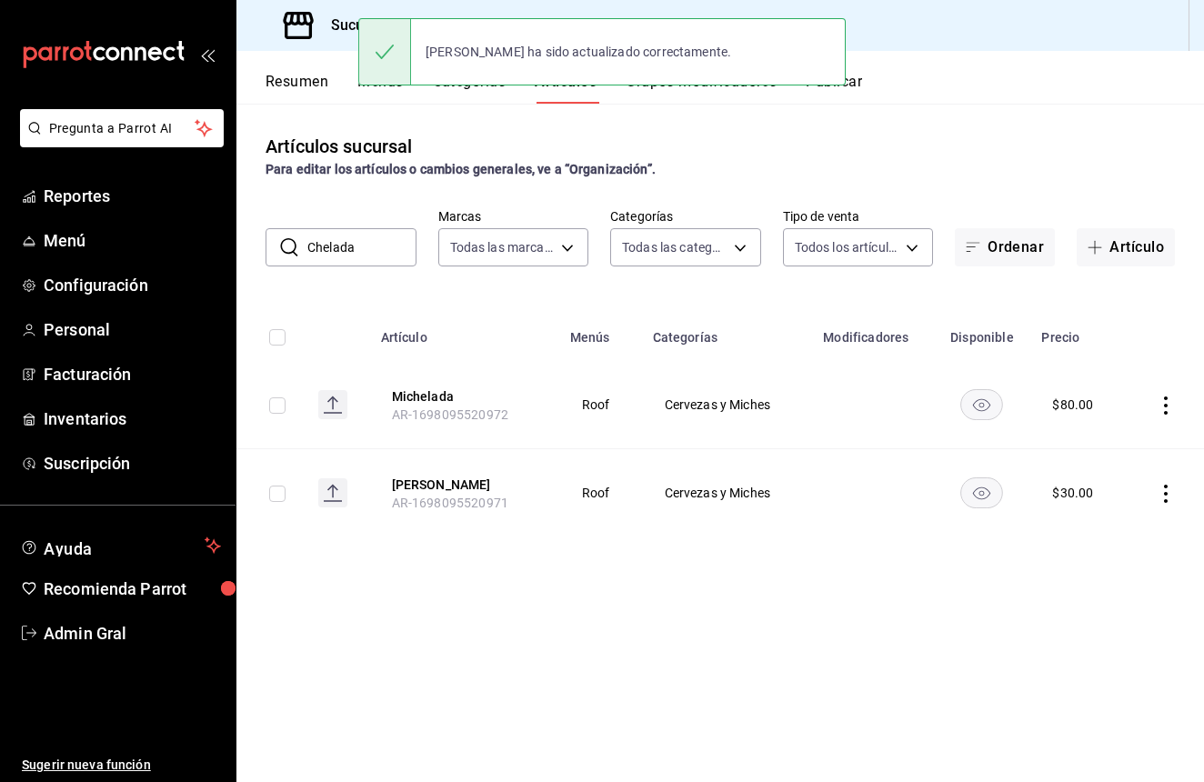
click at [395, 246] on input "Chelada" at bounding box center [361, 247] width 109 height 36
type input "C"
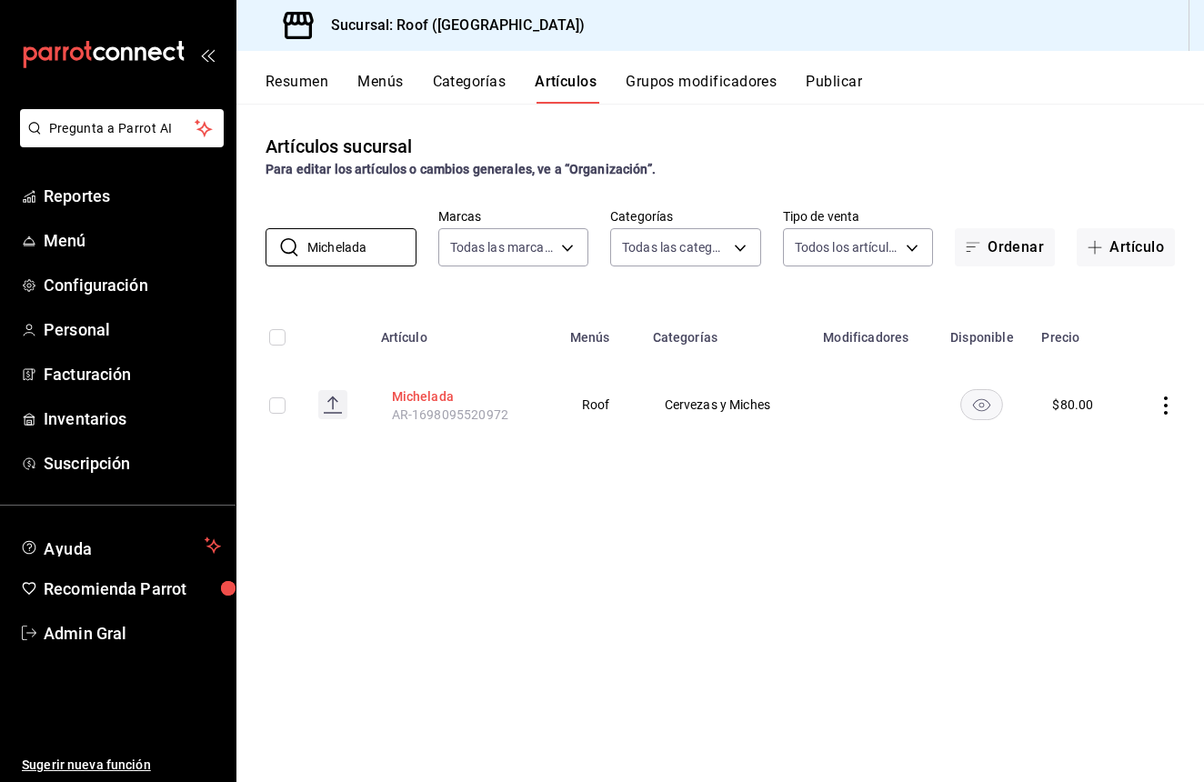
type input "Michelada"
click at [427, 390] on button "Michelada" at bounding box center [465, 396] width 146 height 18
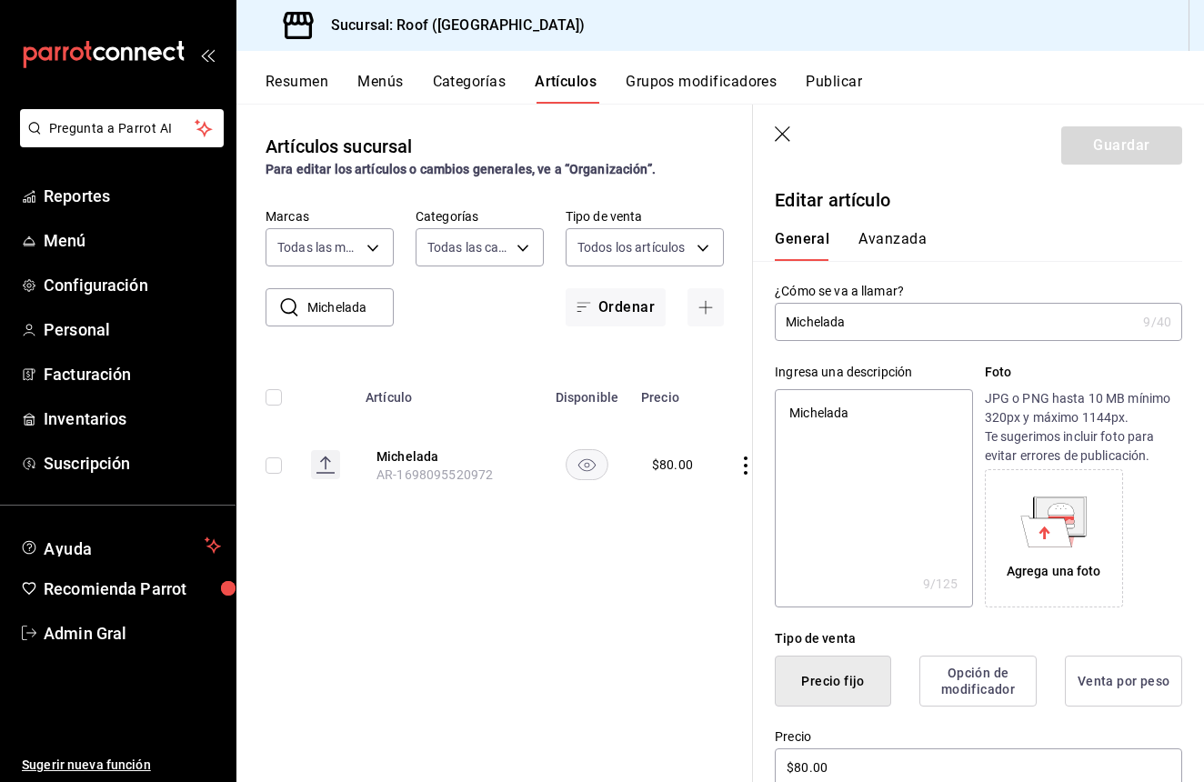
click at [782, 323] on input "Michelada" at bounding box center [955, 322] width 361 height 36
type input "VMichelada"
type textarea "x"
type input "VaMichelada"
type textarea "x"
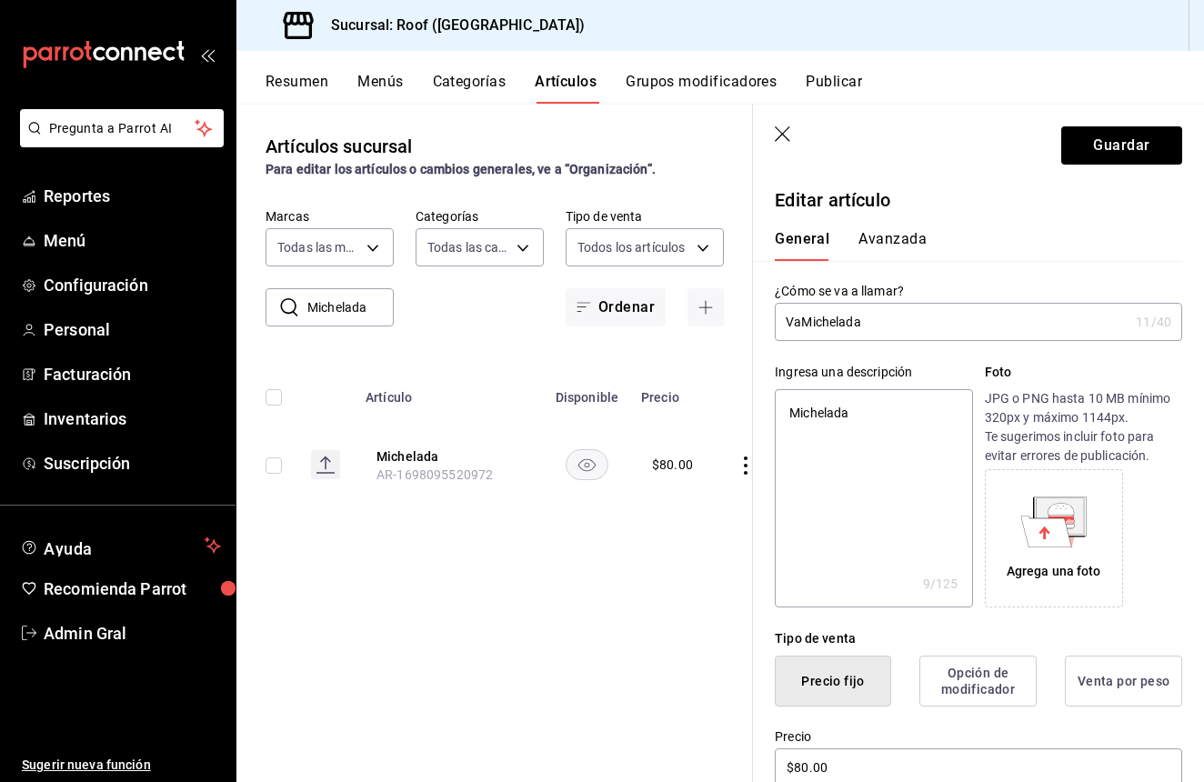
type input "VasMichelada"
type textarea "x"
type input "VasoMichelada"
type textarea "x"
type input "[PERSON_NAME]"
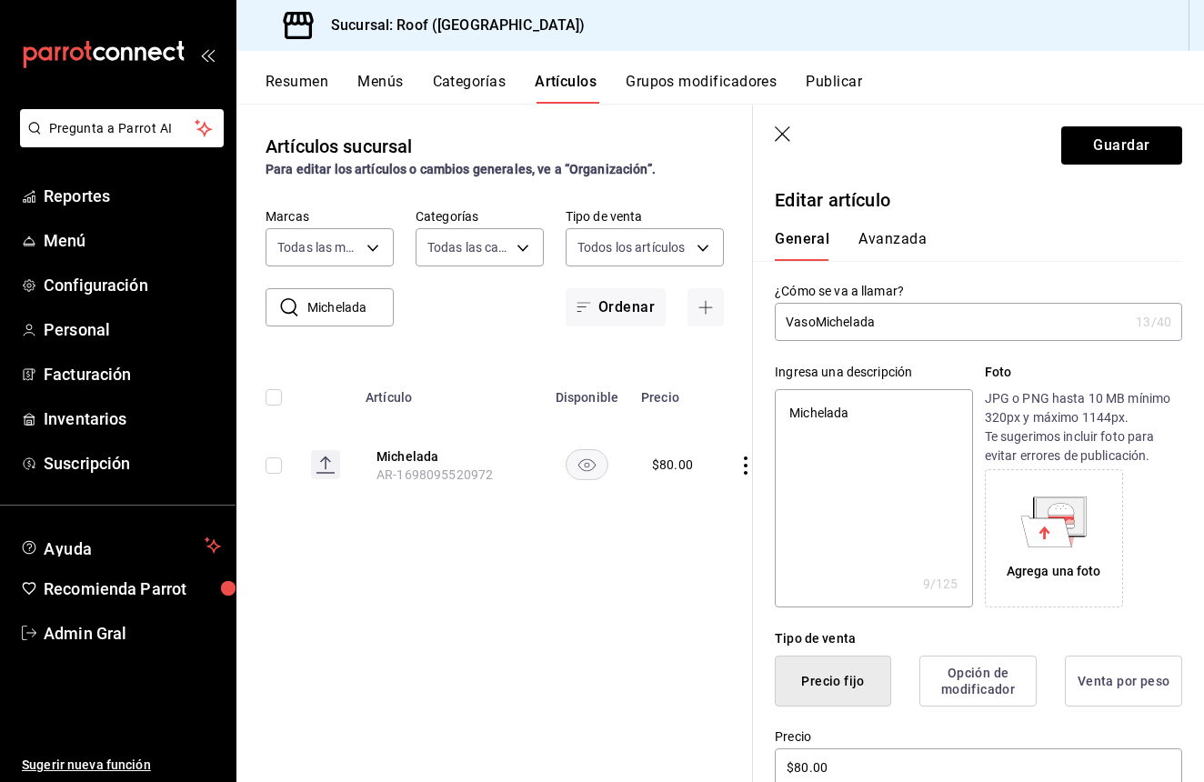
type textarea "x"
type input "[PERSON_NAME]"
click at [848, 775] on input "$80.00" at bounding box center [978, 767] width 407 height 38
type textarea "x"
type input "$80.00"
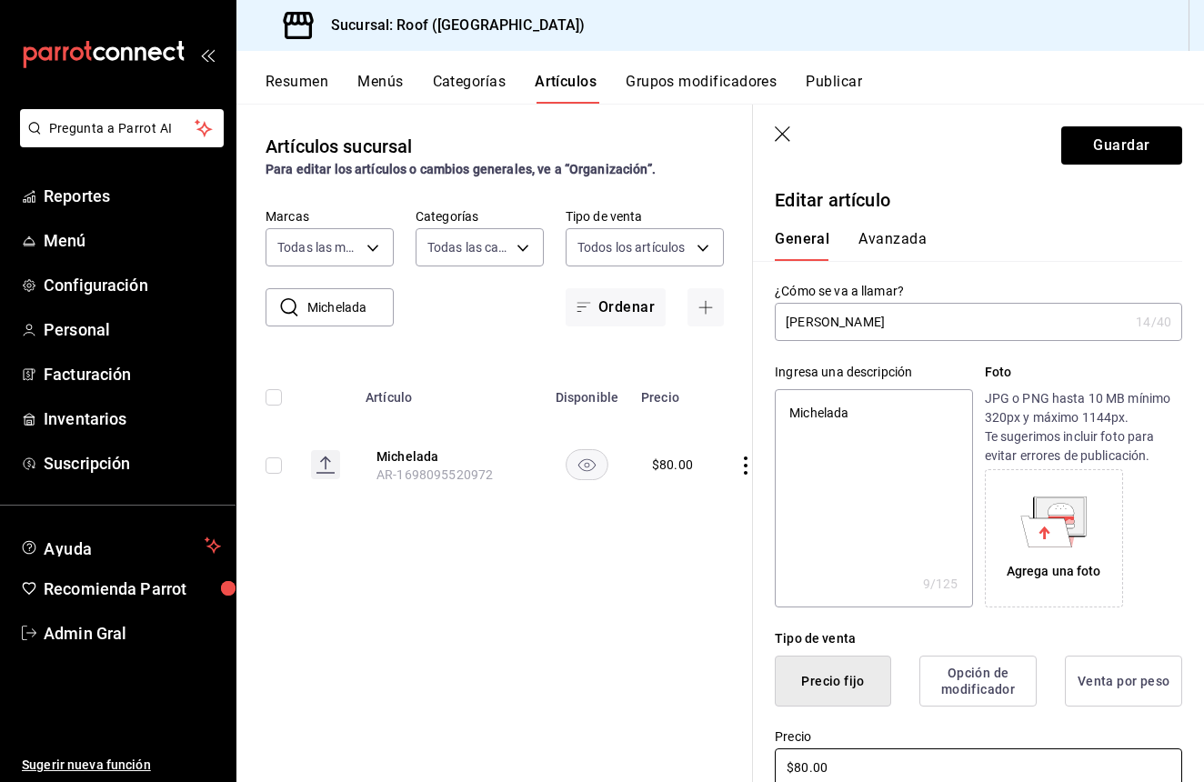
type textarea "x"
type input "$80.00"
type textarea "x"
type input "$80.00"
type textarea "x"
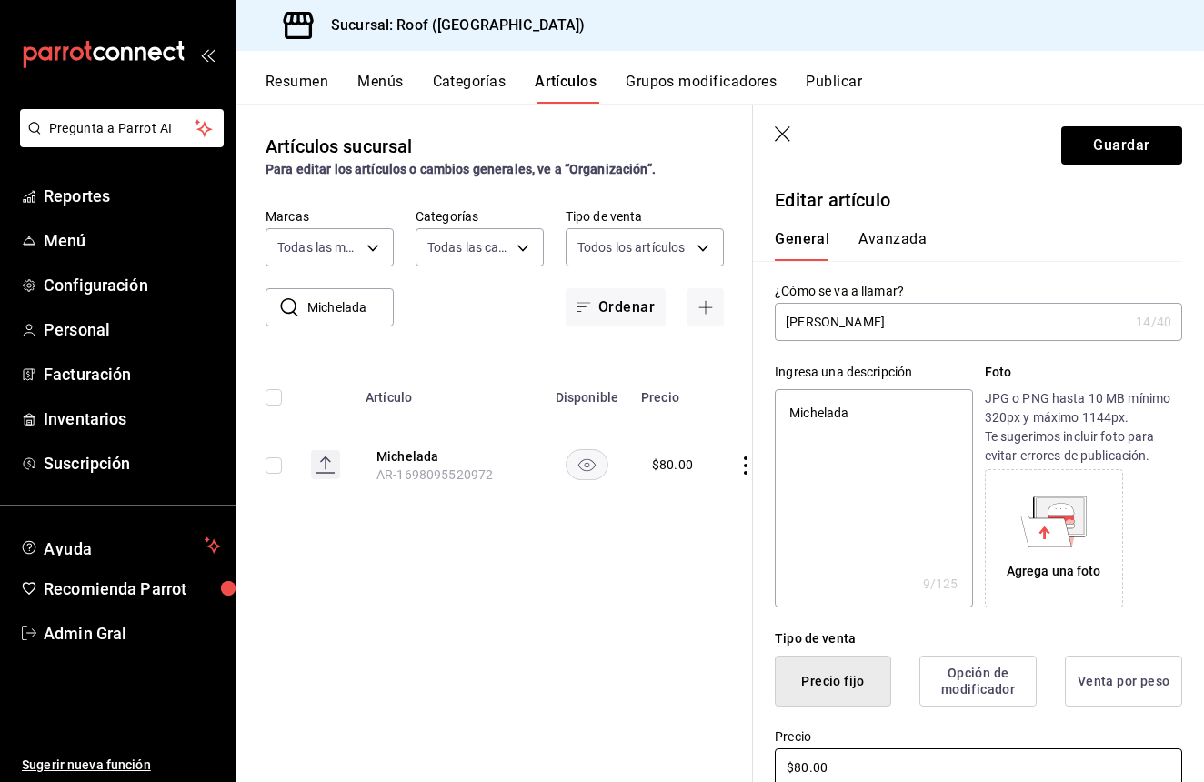
type input "$8.00"
type textarea "x"
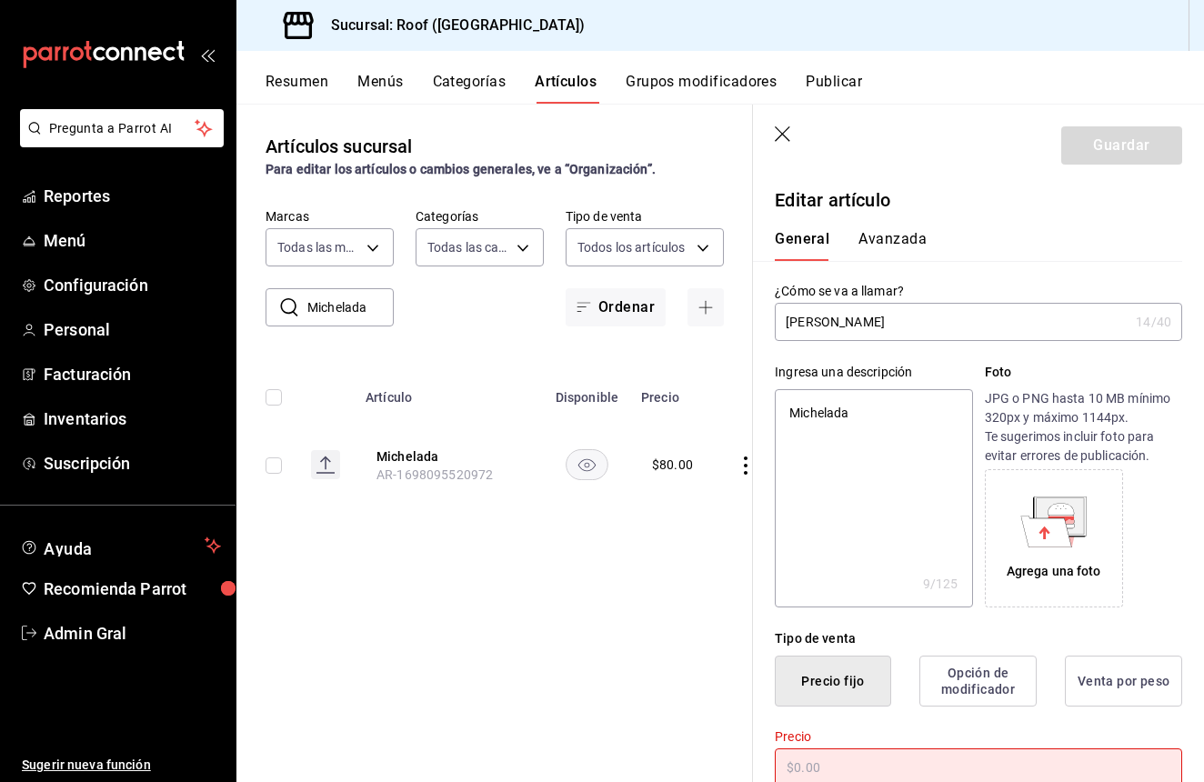
type textarea "x"
type input "$4.00"
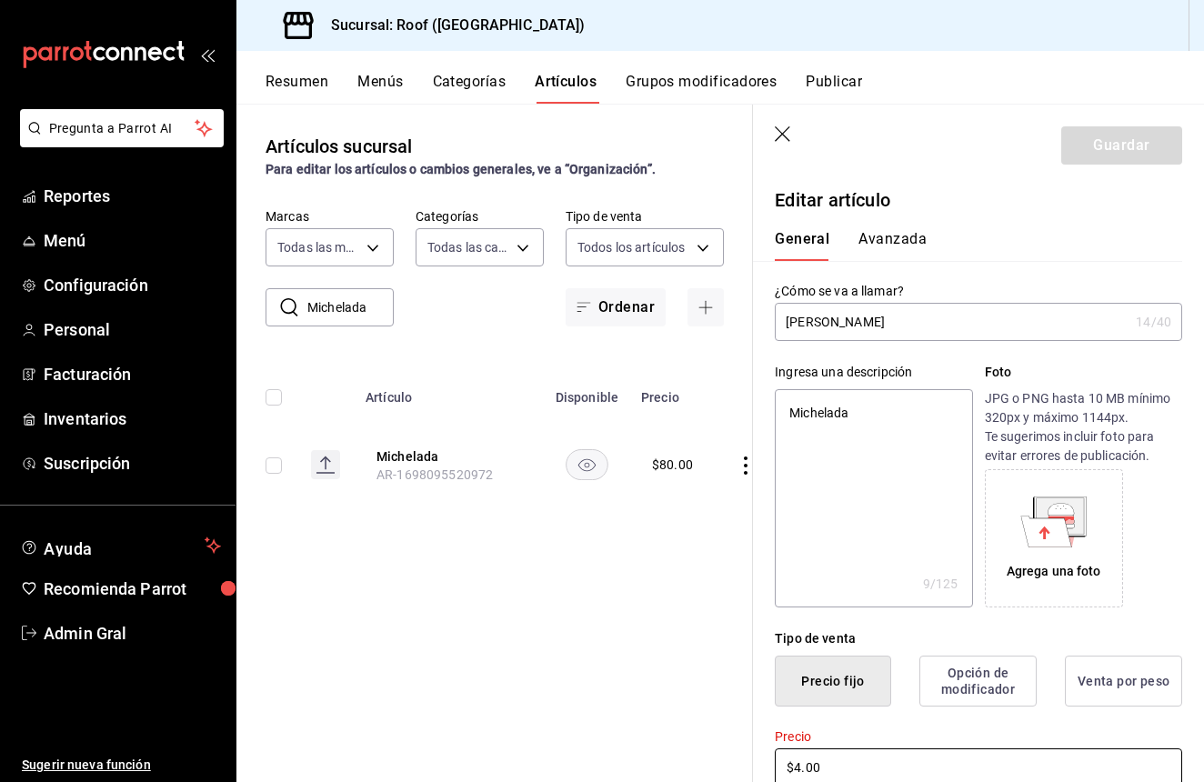
type textarea "x"
type input "$40.00"
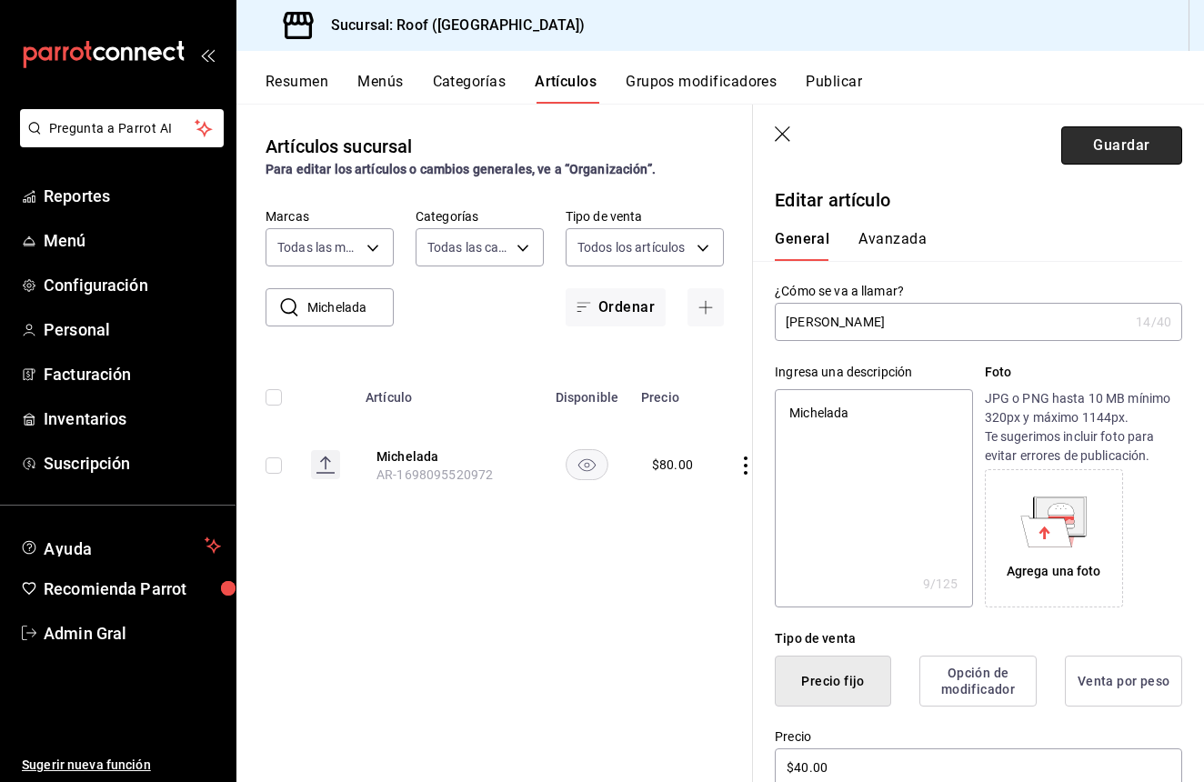
click at [1159, 143] on button "Guardar" at bounding box center [1121, 145] width 121 height 38
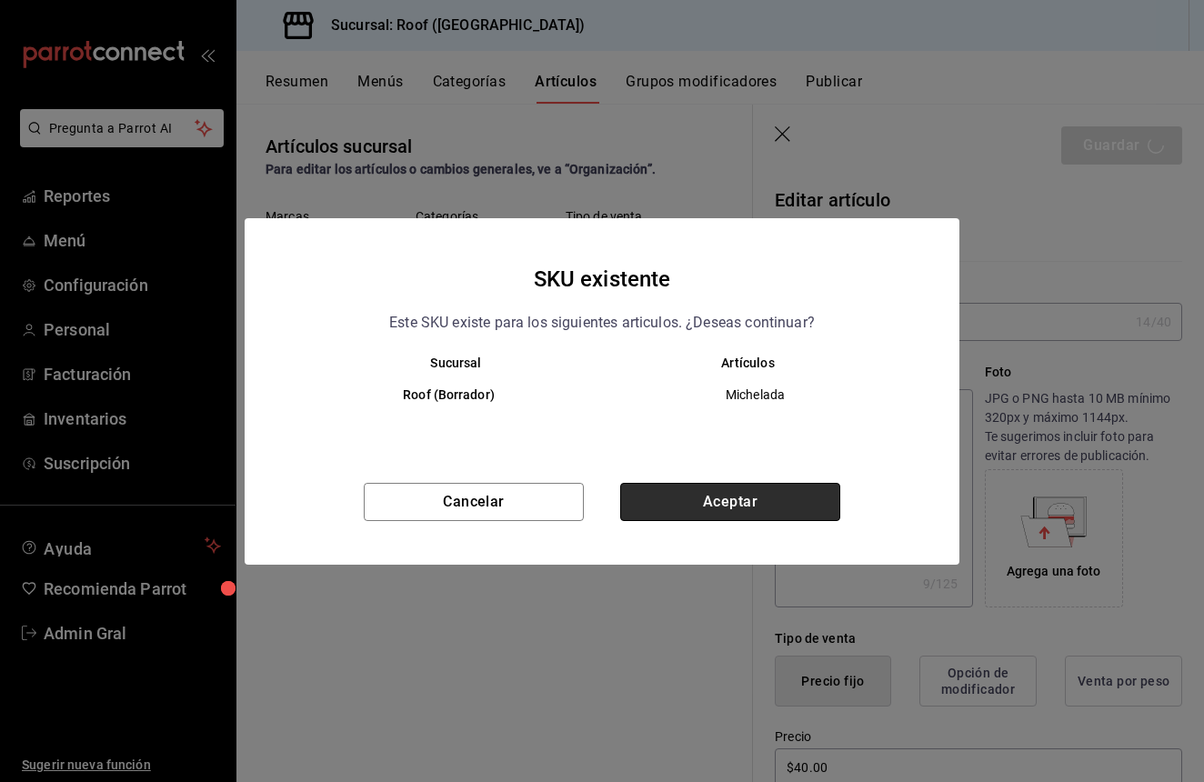
click at [779, 496] on button "Aceptar" at bounding box center [730, 502] width 220 height 38
type textarea "x"
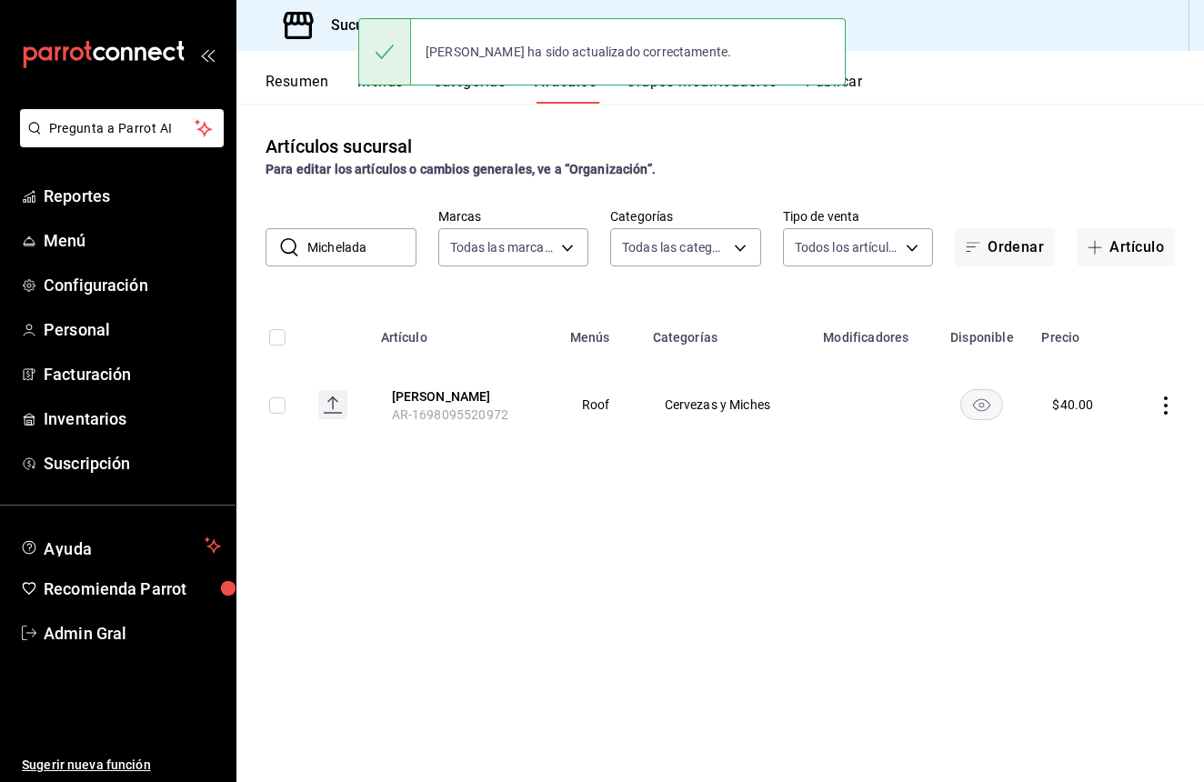
click at [386, 251] on input "Michelada" at bounding box center [361, 247] width 109 height 36
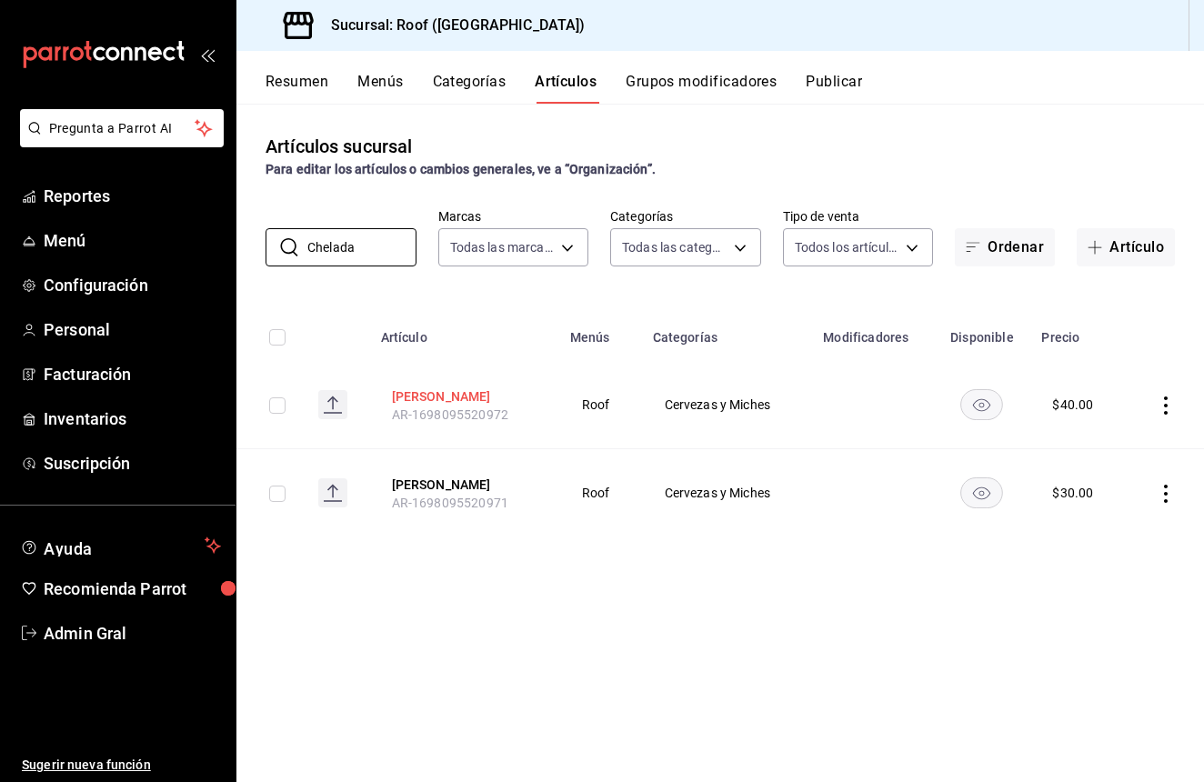
type input "Chelada"
click at [448, 403] on button "[PERSON_NAME]" at bounding box center [465, 396] width 146 height 18
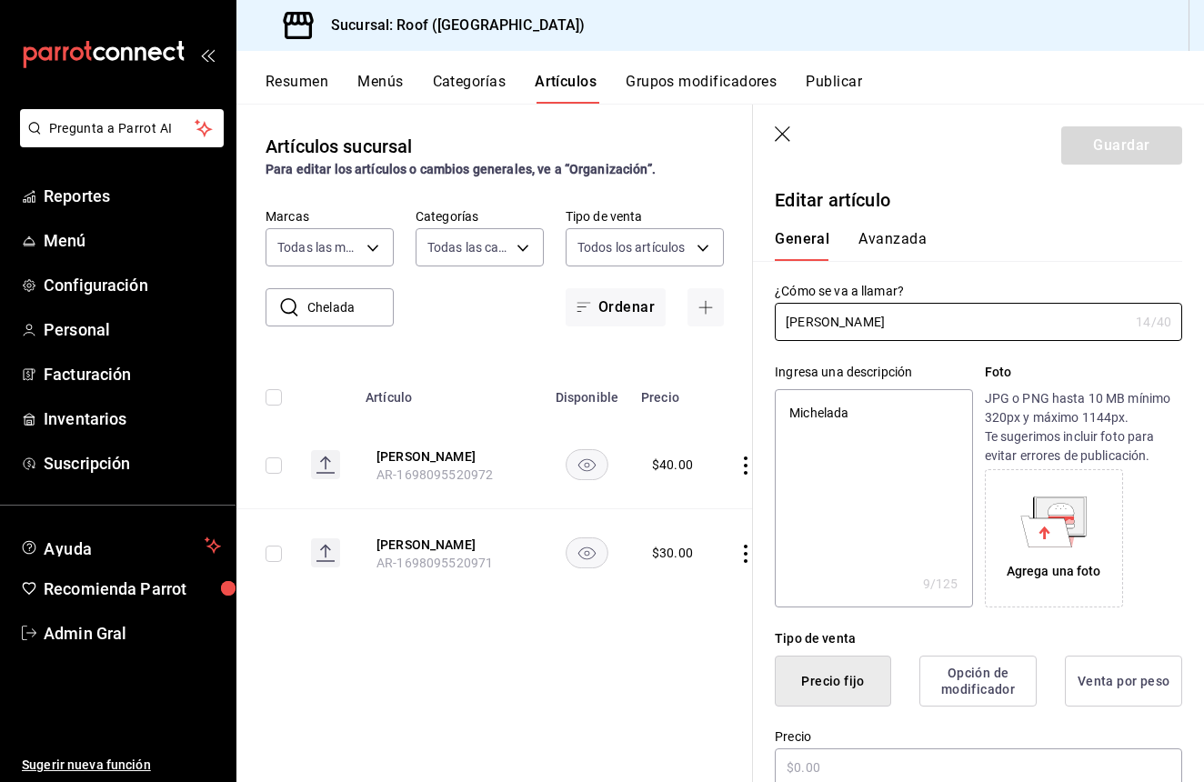
type textarea "x"
type input "$40.00"
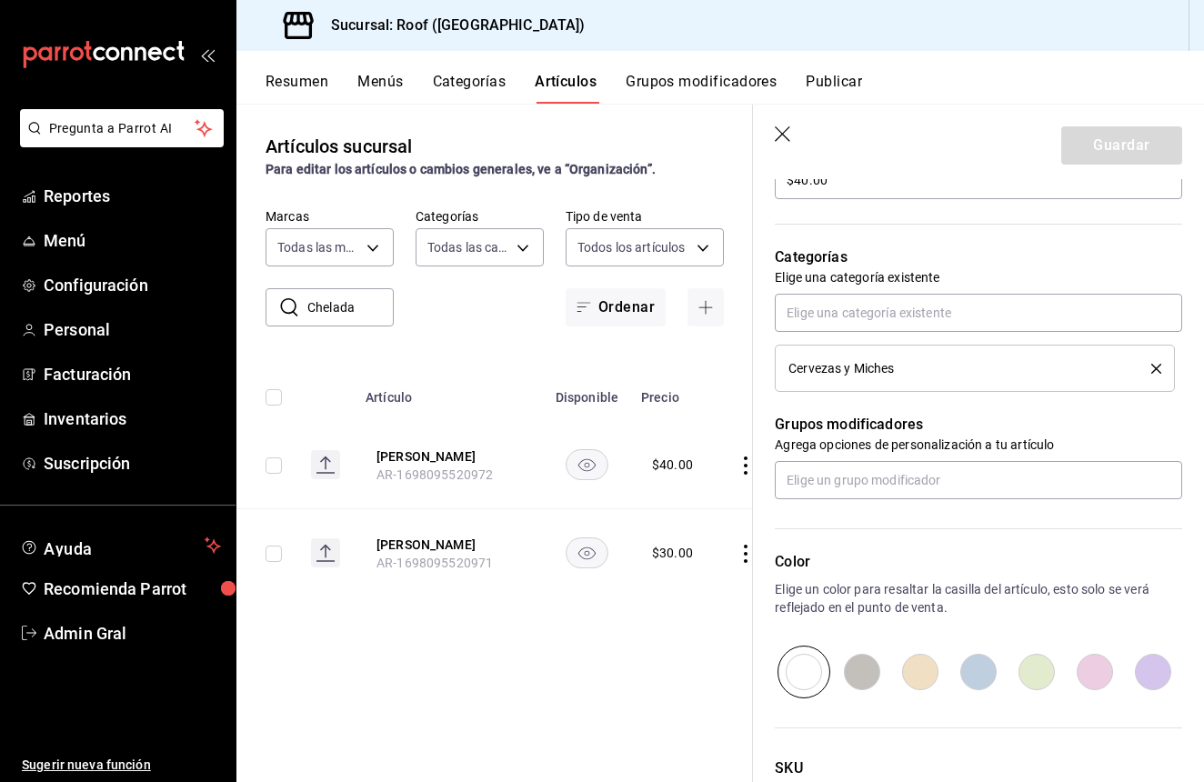
scroll to position [593, 0]
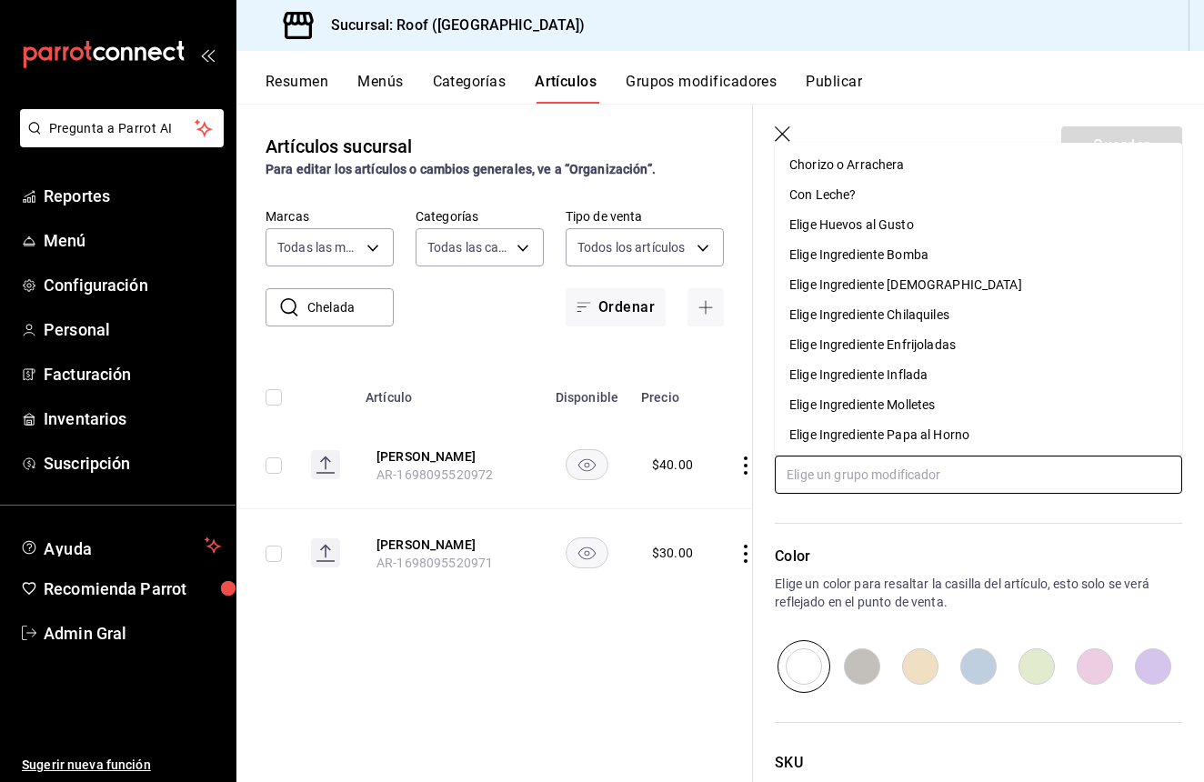
click at [1052, 475] on input "text" at bounding box center [978, 475] width 407 height 38
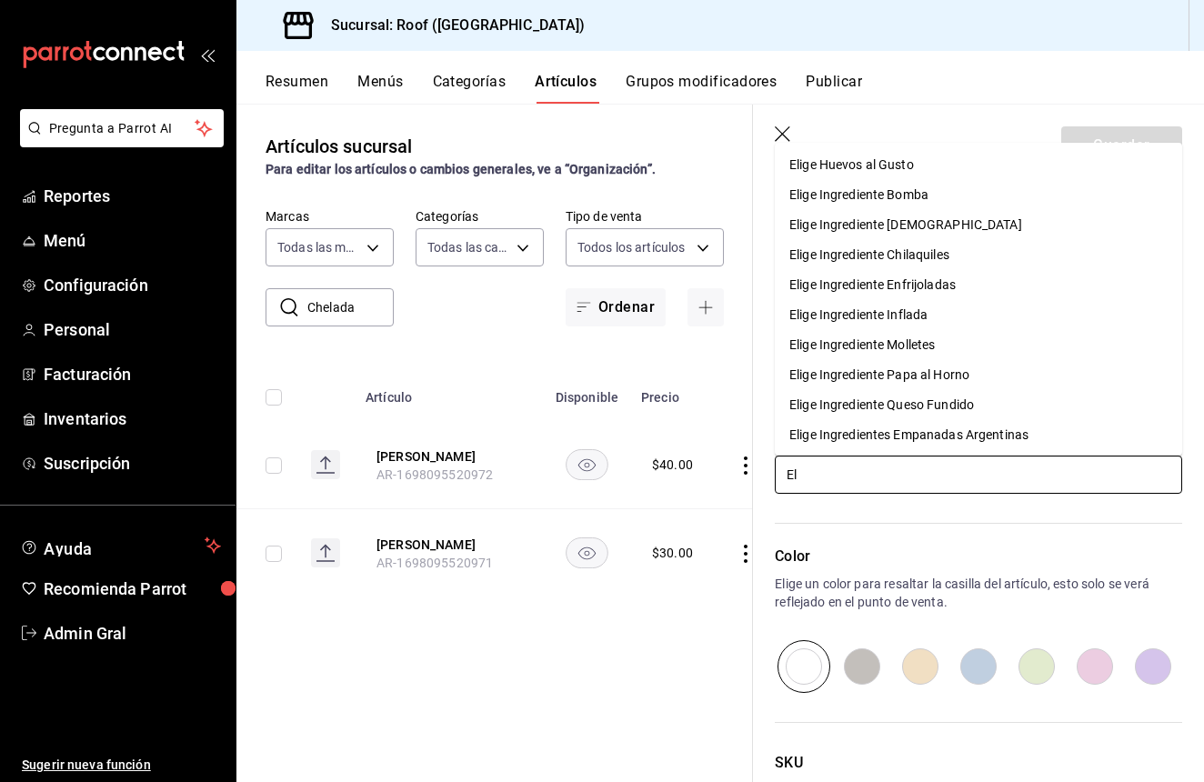
type input "E"
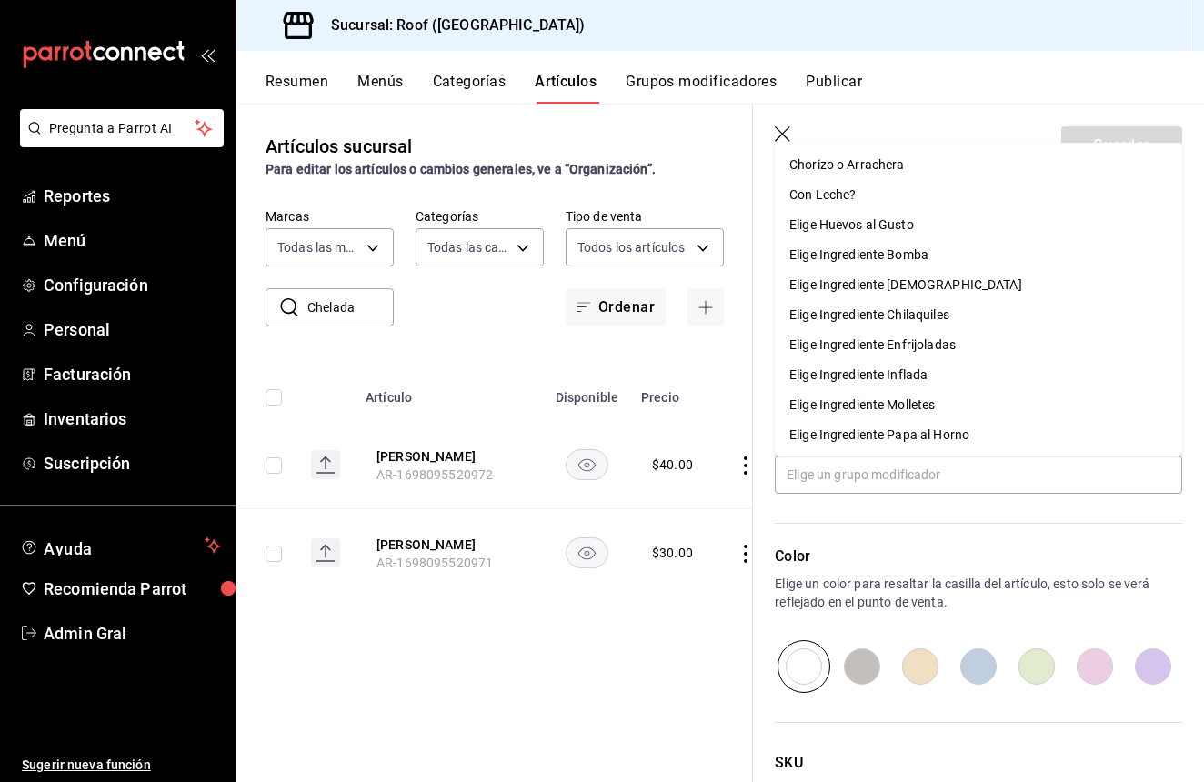
click at [708, 97] on button "Grupos modificadores" at bounding box center [701, 88] width 151 height 31
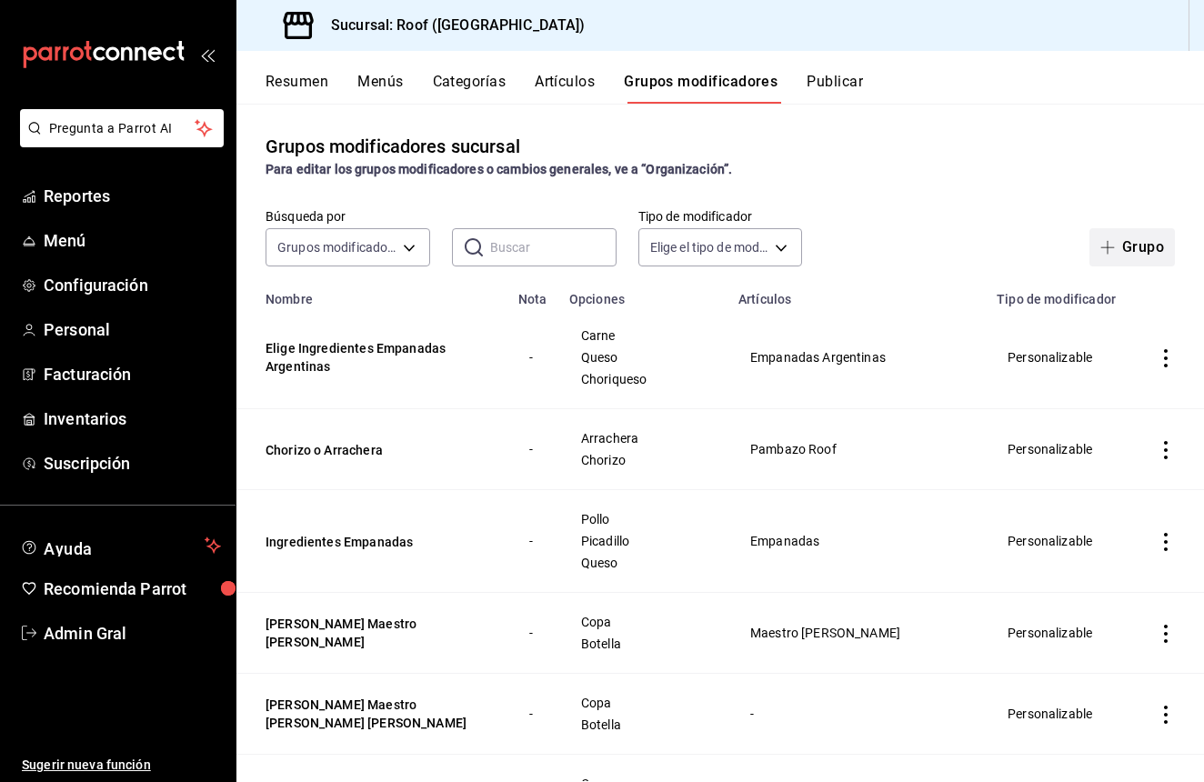
click at [1152, 253] on button "Grupo" at bounding box center [1132, 247] width 85 height 38
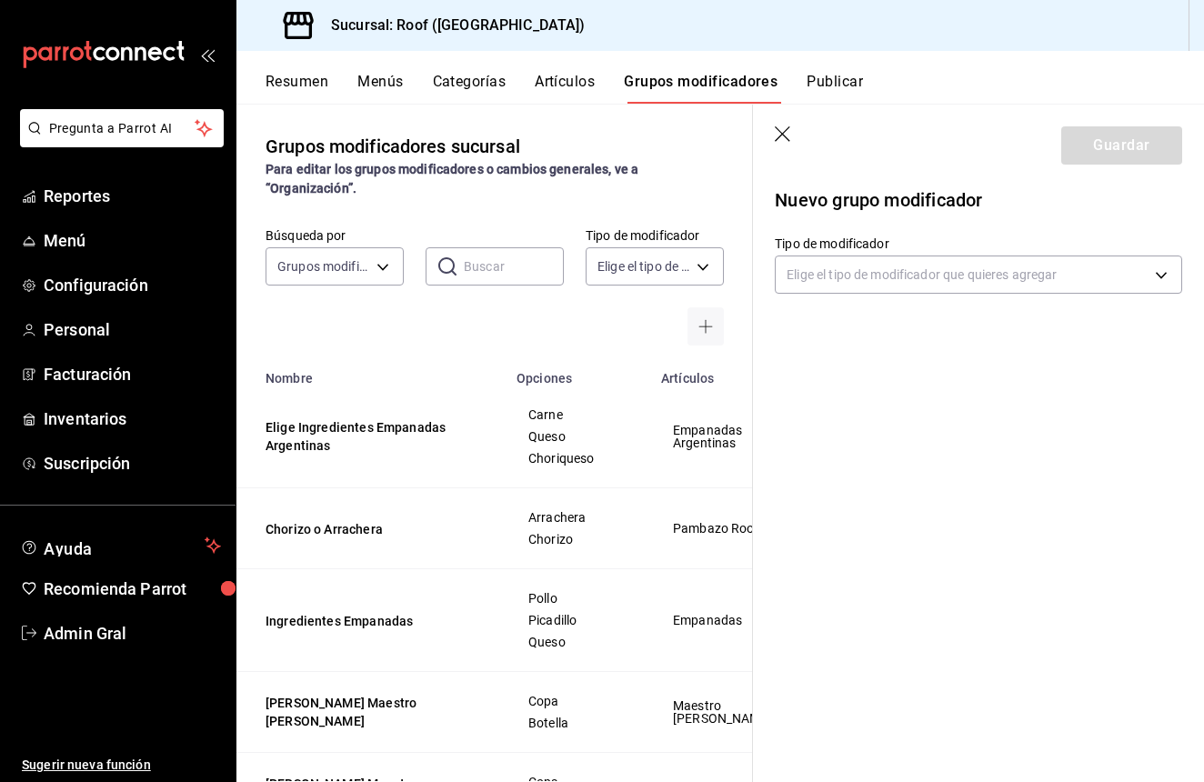
click at [989, 297] on div "Nuevo grupo modificador Tipo de modificador Elige el tipo de modificador que qu…" at bounding box center [978, 254] width 451 height 151
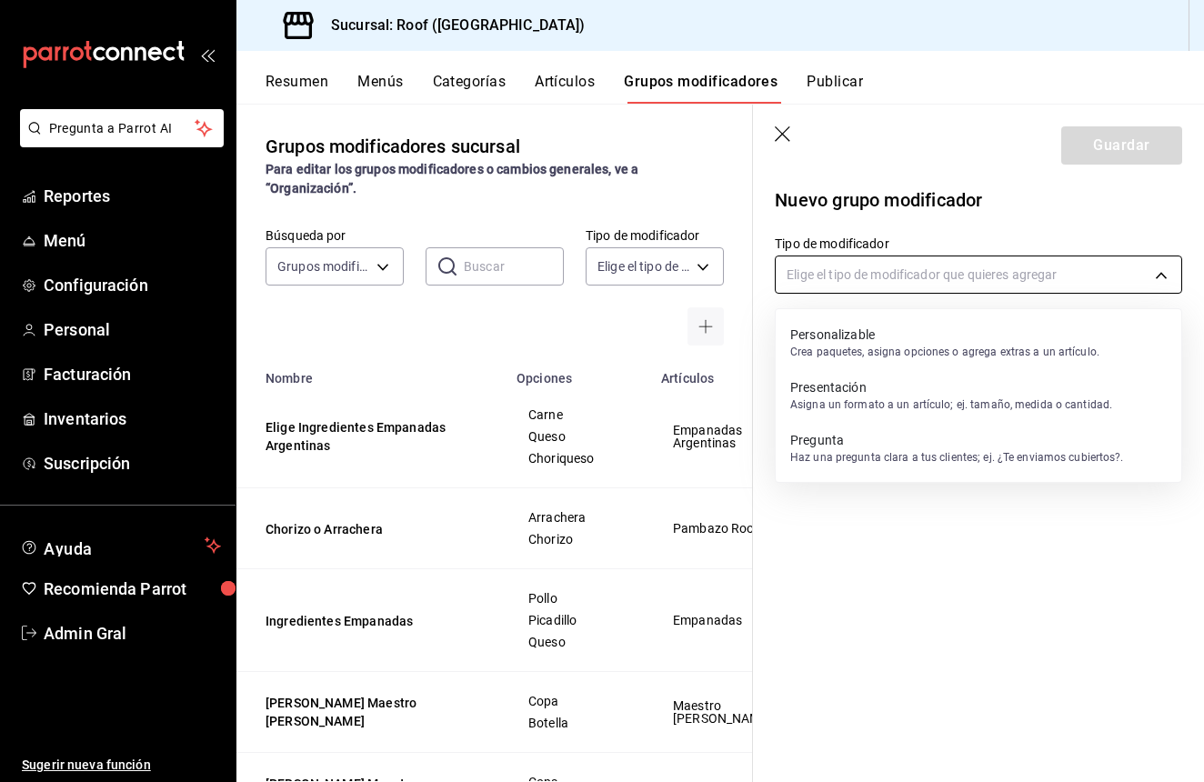
click at [998, 277] on body "Pregunta a Parrot AI Reportes Menú Configuración Personal Facturación Inventari…" at bounding box center [602, 391] width 1204 height 782
click at [1010, 354] on p "Crea paquetes, asigna opciones o agrega extras a un artículo." at bounding box center [944, 352] width 309 height 16
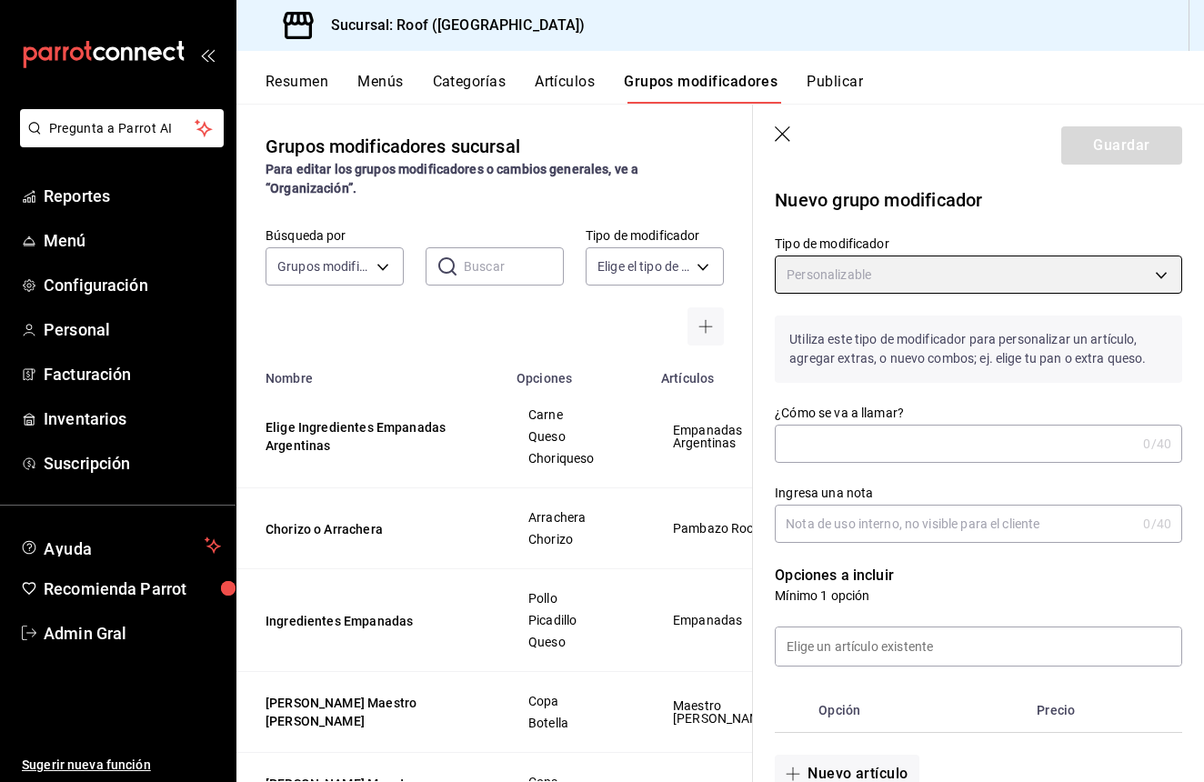
type input "CUSTOMIZABLE"
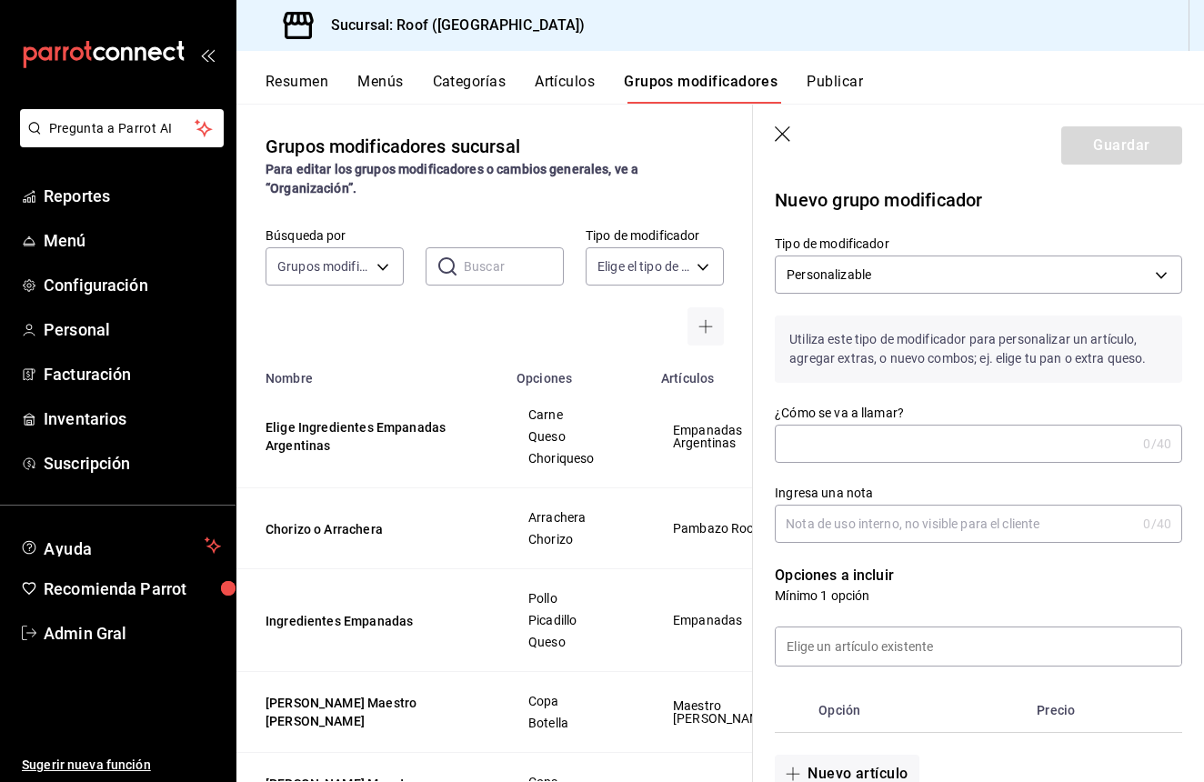
click at [959, 430] on input "¿Cómo se va a llamar?" at bounding box center [955, 444] width 361 height 36
type input "[PERSON_NAME]"
click at [993, 530] on input "Ingresa una nota" at bounding box center [955, 524] width 361 height 36
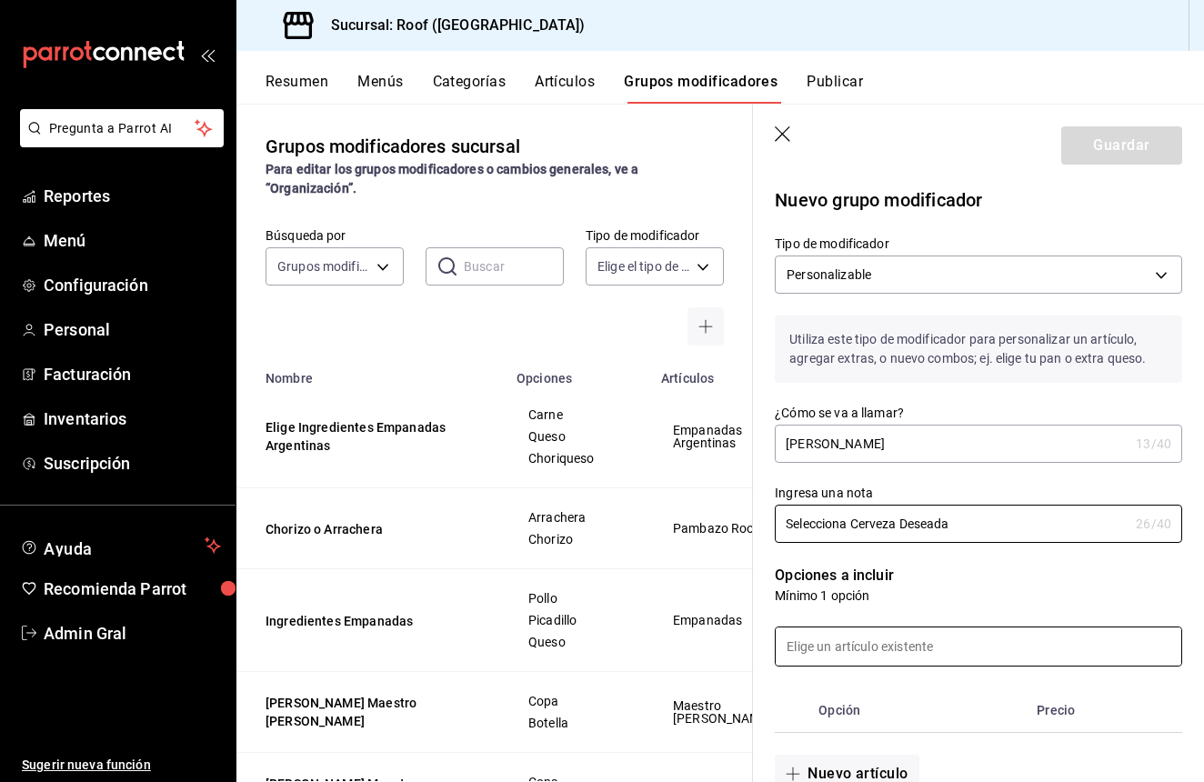
type input "Selecciona Cerveza Deseada"
click at [965, 652] on input at bounding box center [979, 647] width 406 height 38
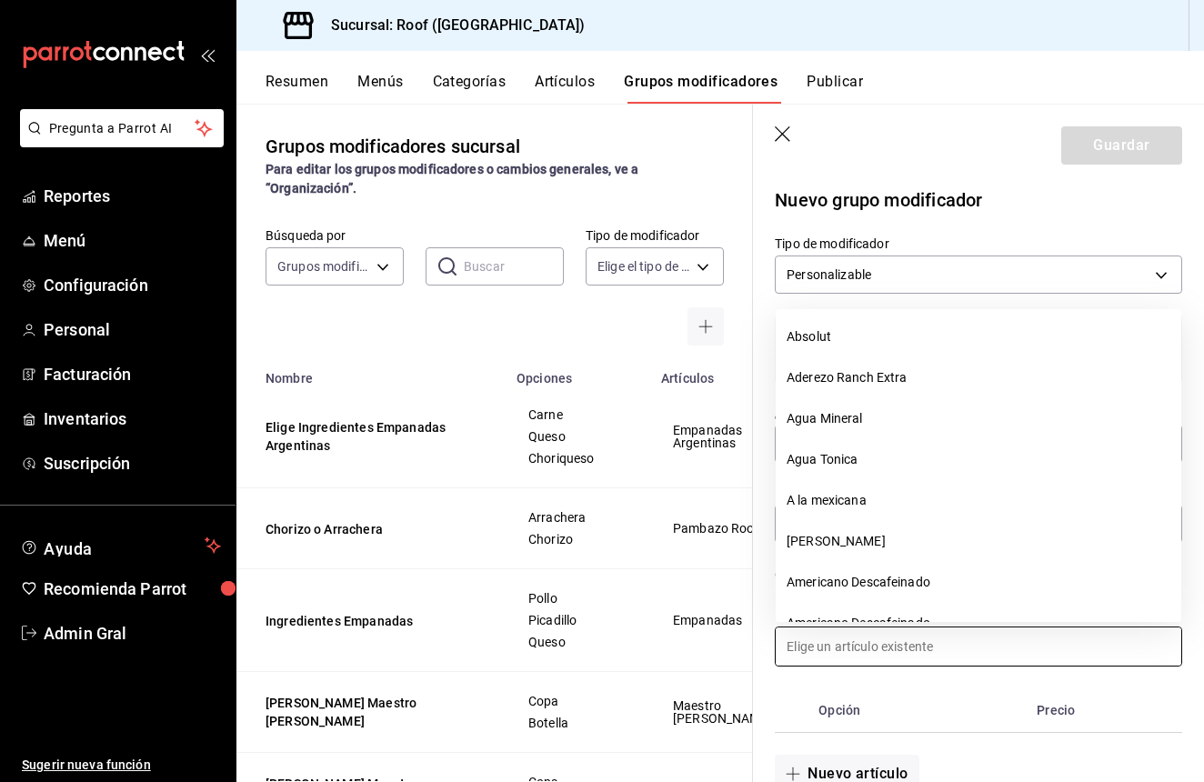
click at [982, 675] on div "Opción Precio" at bounding box center [967, 700] width 429 height 66
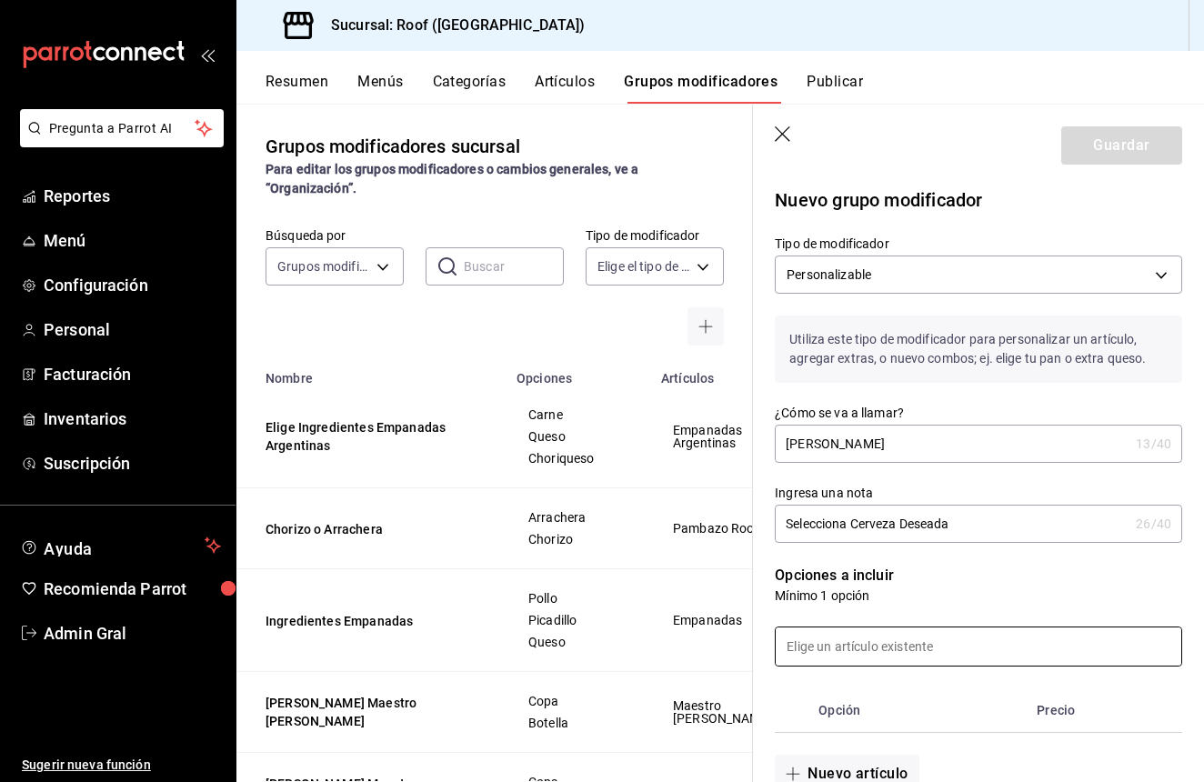
click at [980, 653] on input at bounding box center [979, 647] width 406 height 38
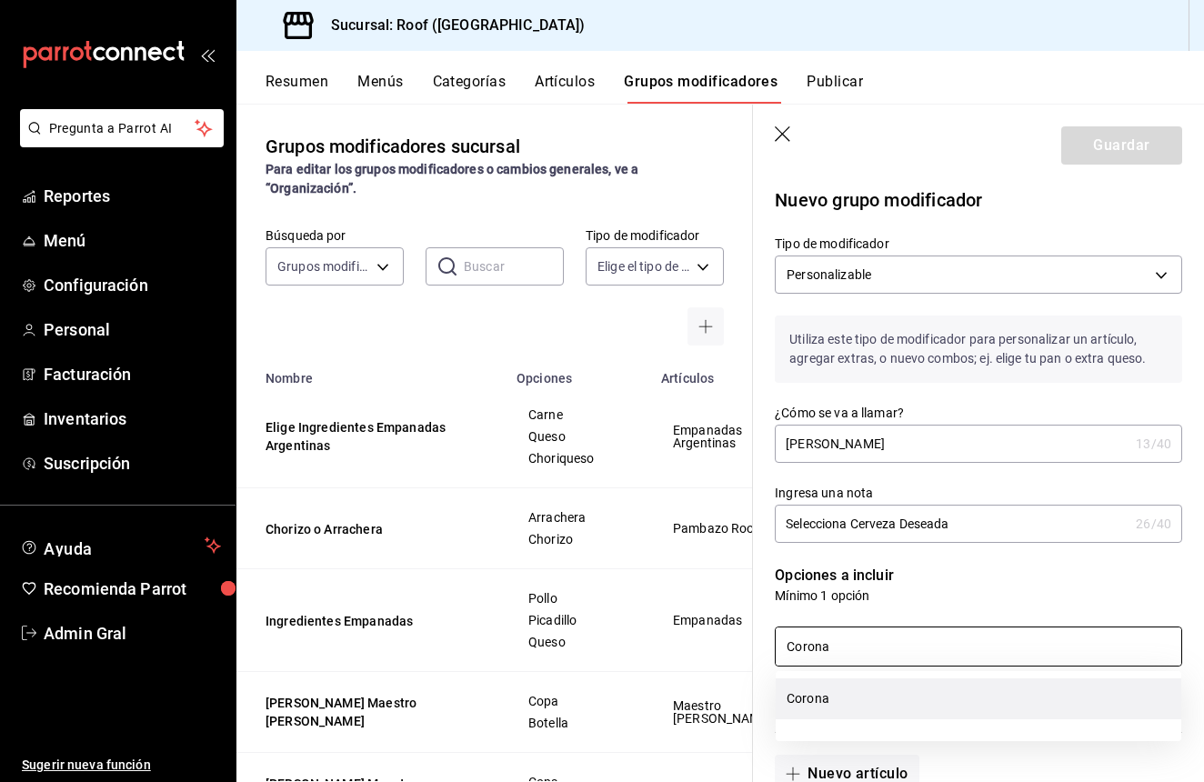
click at [901, 690] on li "Corona" at bounding box center [979, 698] width 406 height 41
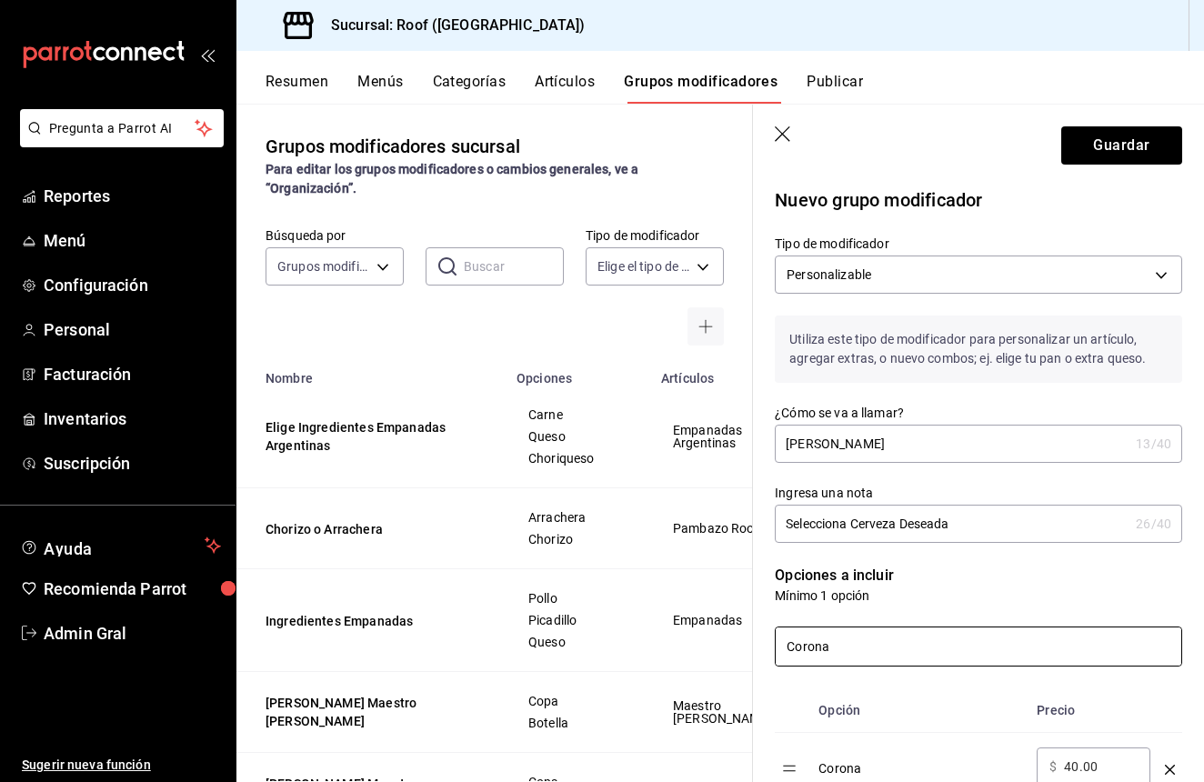
click at [886, 640] on input "Corona" at bounding box center [979, 647] width 406 height 38
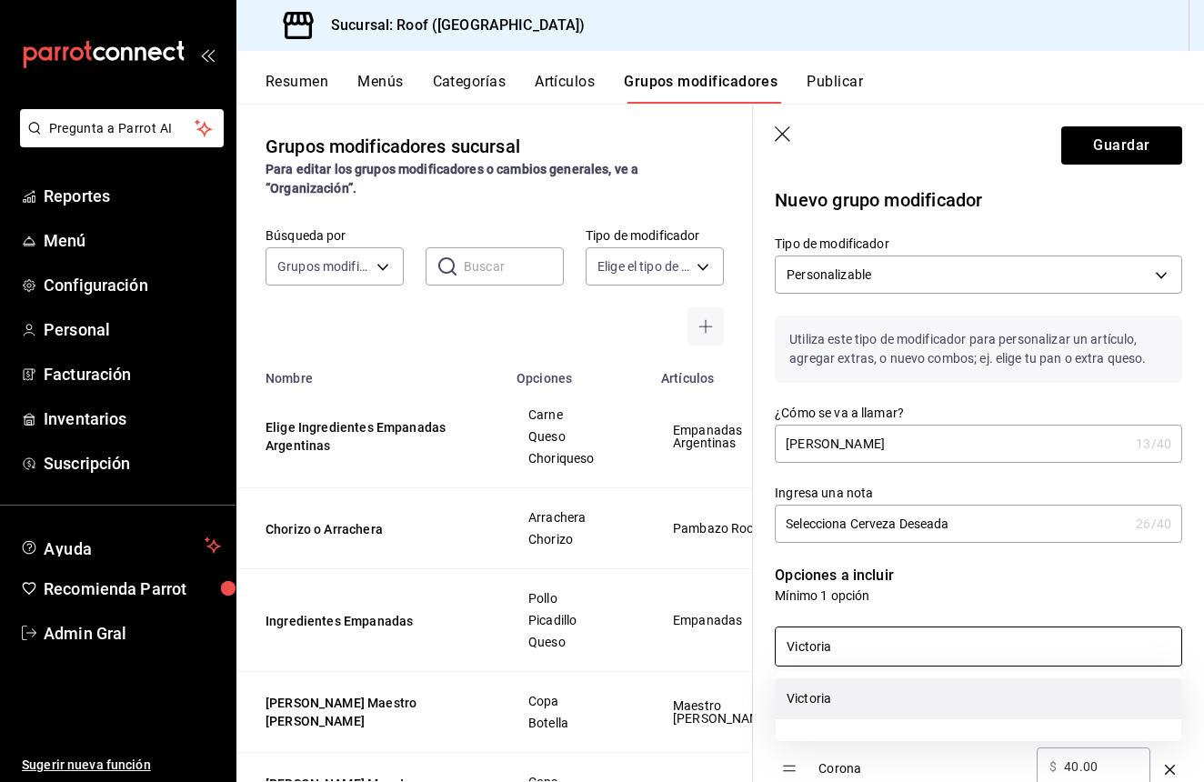
click at [835, 697] on li "Victoria" at bounding box center [979, 698] width 406 height 41
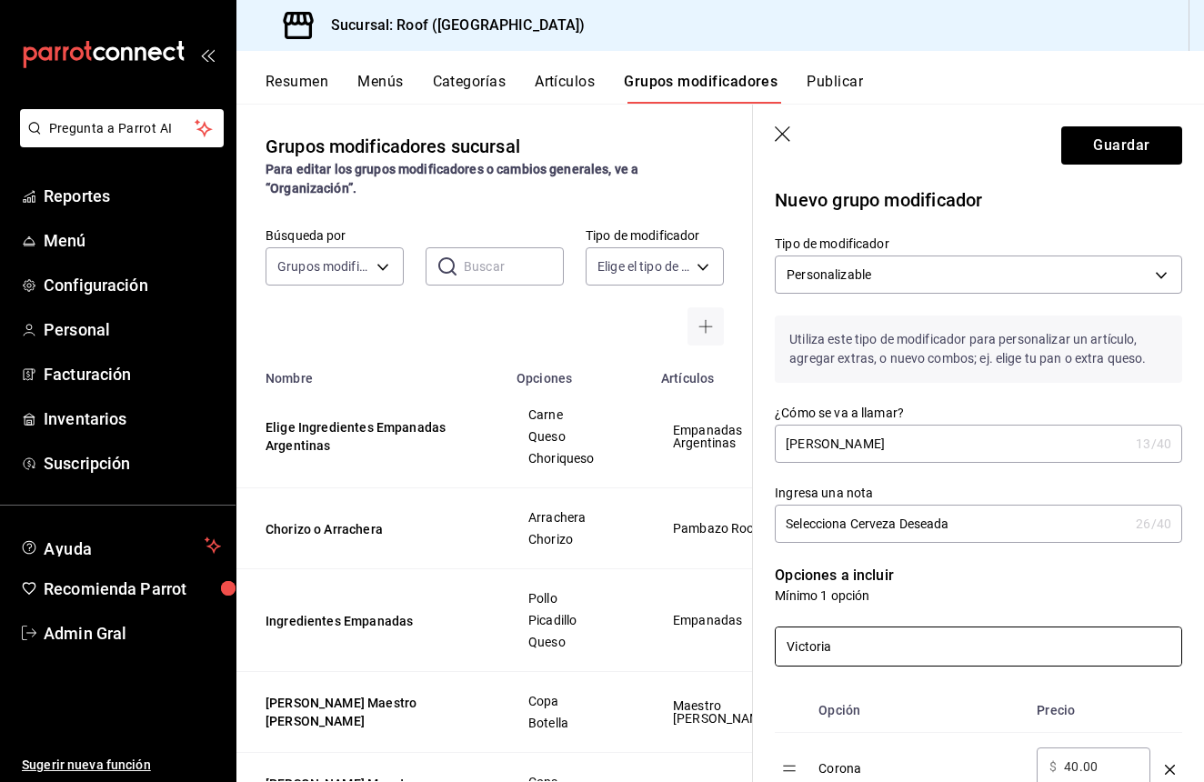
click at [892, 652] on input "Victoria" at bounding box center [979, 647] width 406 height 38
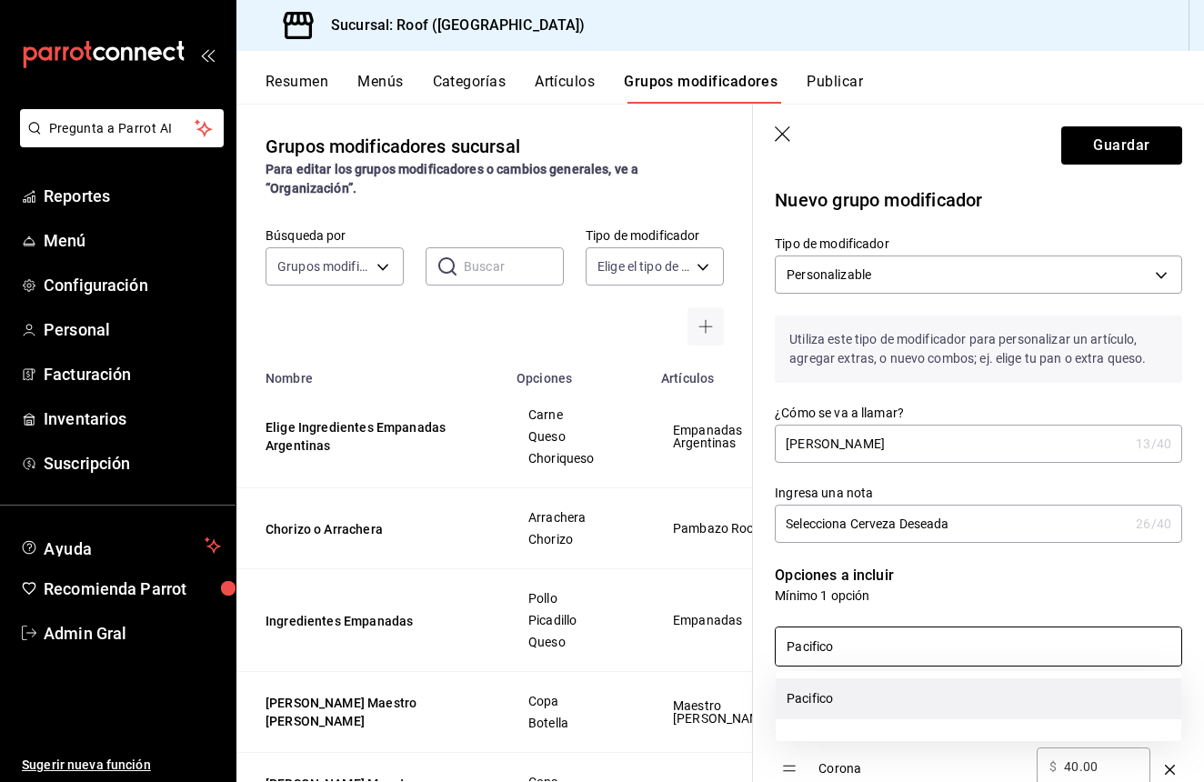
click at [839, 702] on li "Pacifico" at bounding box center [979, 698] width 406 height 41
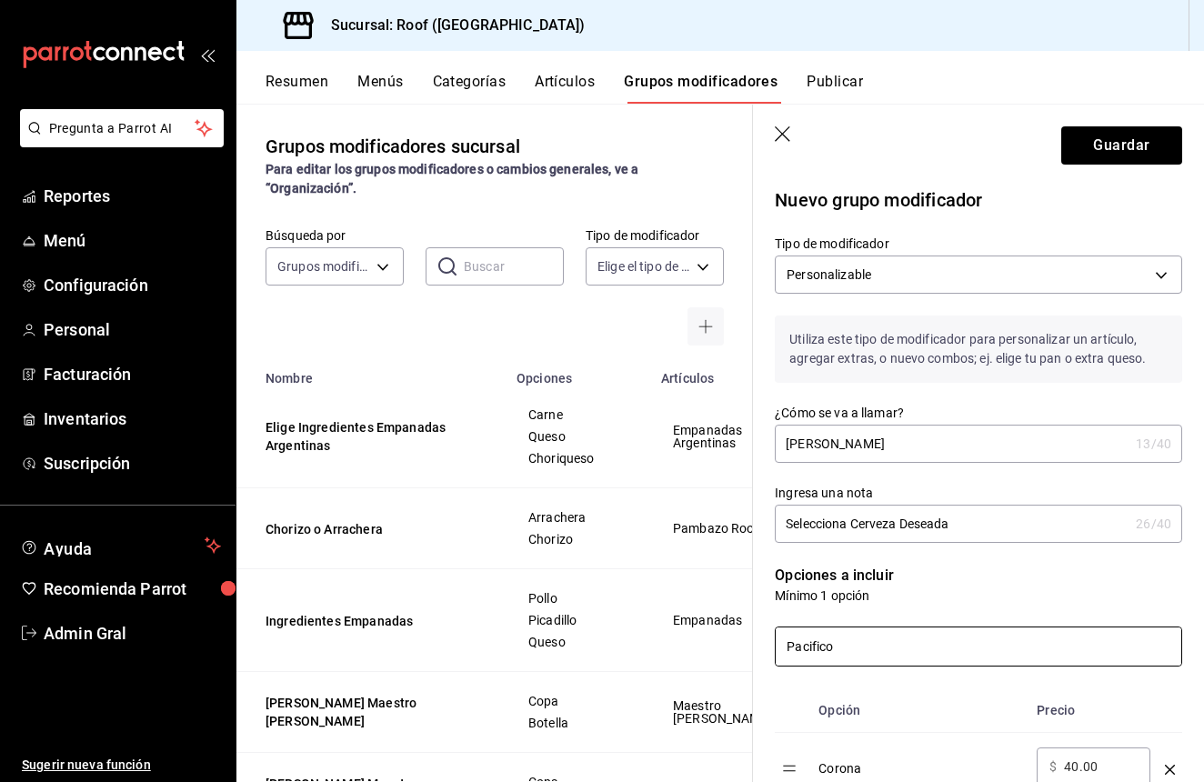
click at [873, 645] on input "Pacifico" at bounding box center [979, 647] width 406 height 38
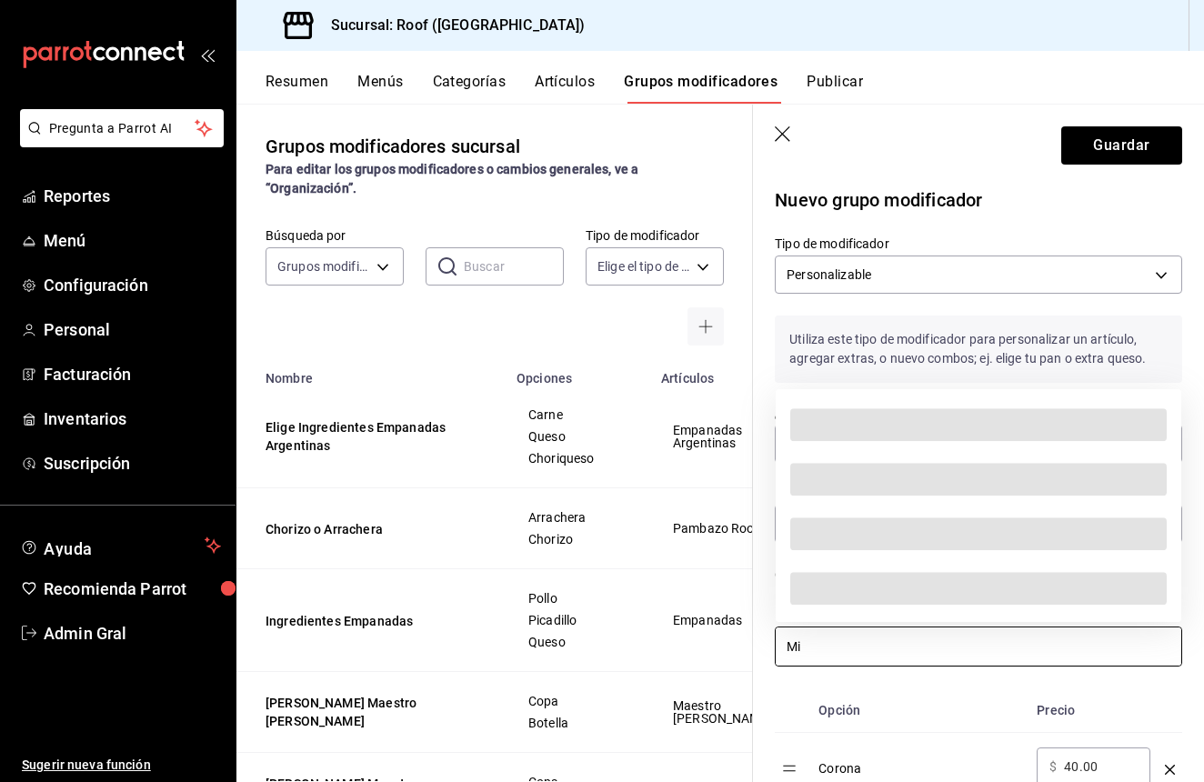
type input "M"
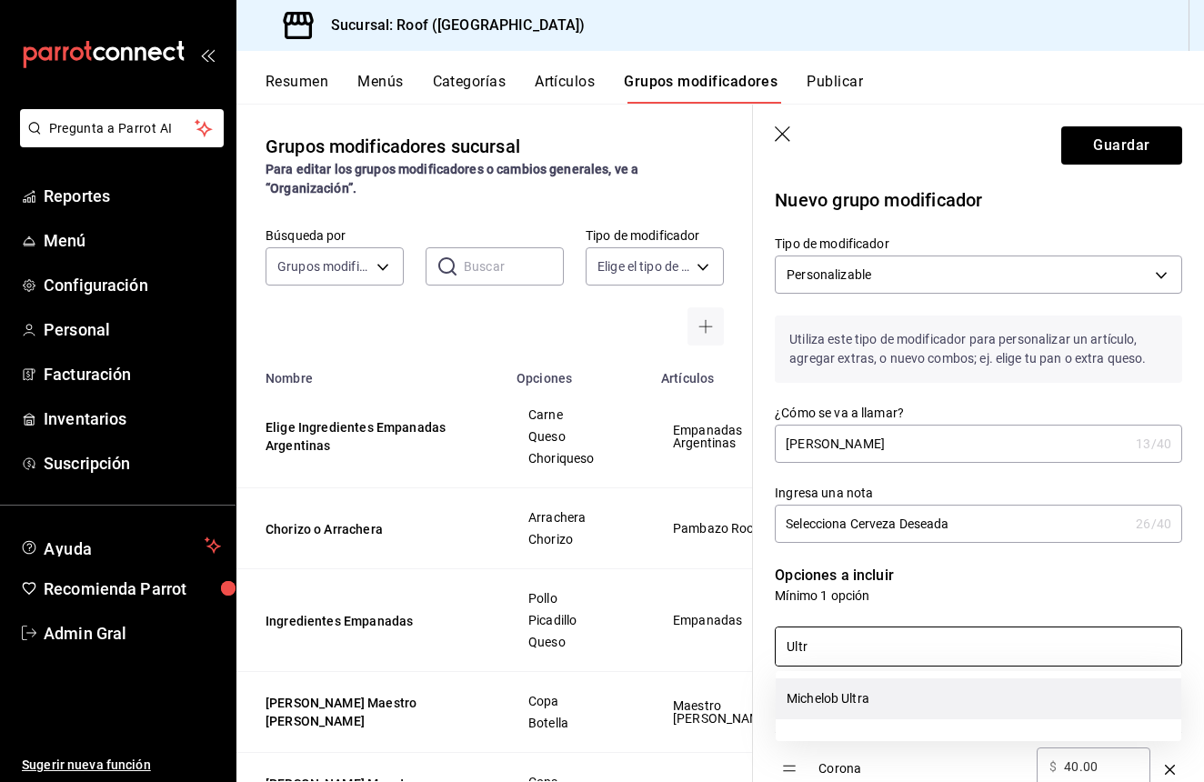
drag, startPoint x: 873, startPoint y: 645, endPoint x: 851, endPoint y: 706, distance: 64.7
click at [851, 706] on li "Michelob Ultra" at bounding box center [979, 698] width 406 height 41
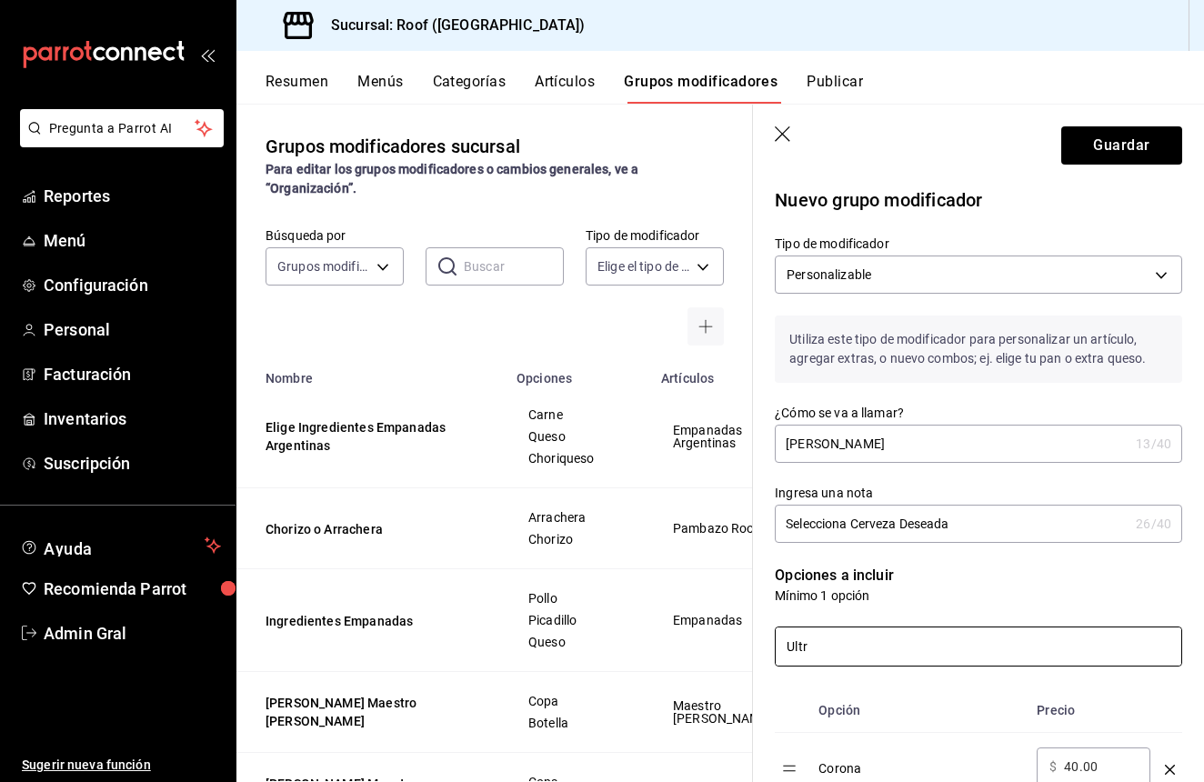
click at [889, 657] on input "Ultr" at bounding box center [979, 647] width 406 height 38
click at [888, 657] on input "Ultr" at bounding box center [979, 647] width 406 height 38
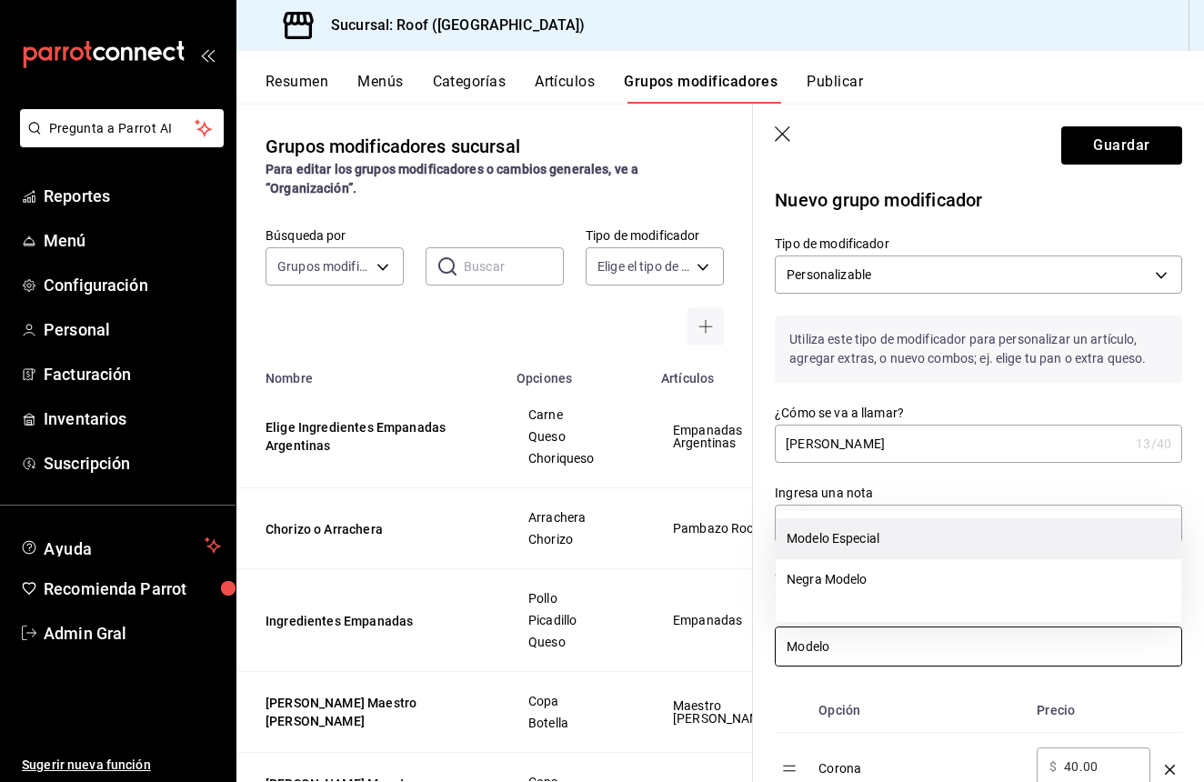
click at [843, 548] on li "Modelo Especial" at bounding box center [979, 538] width 406 height 41
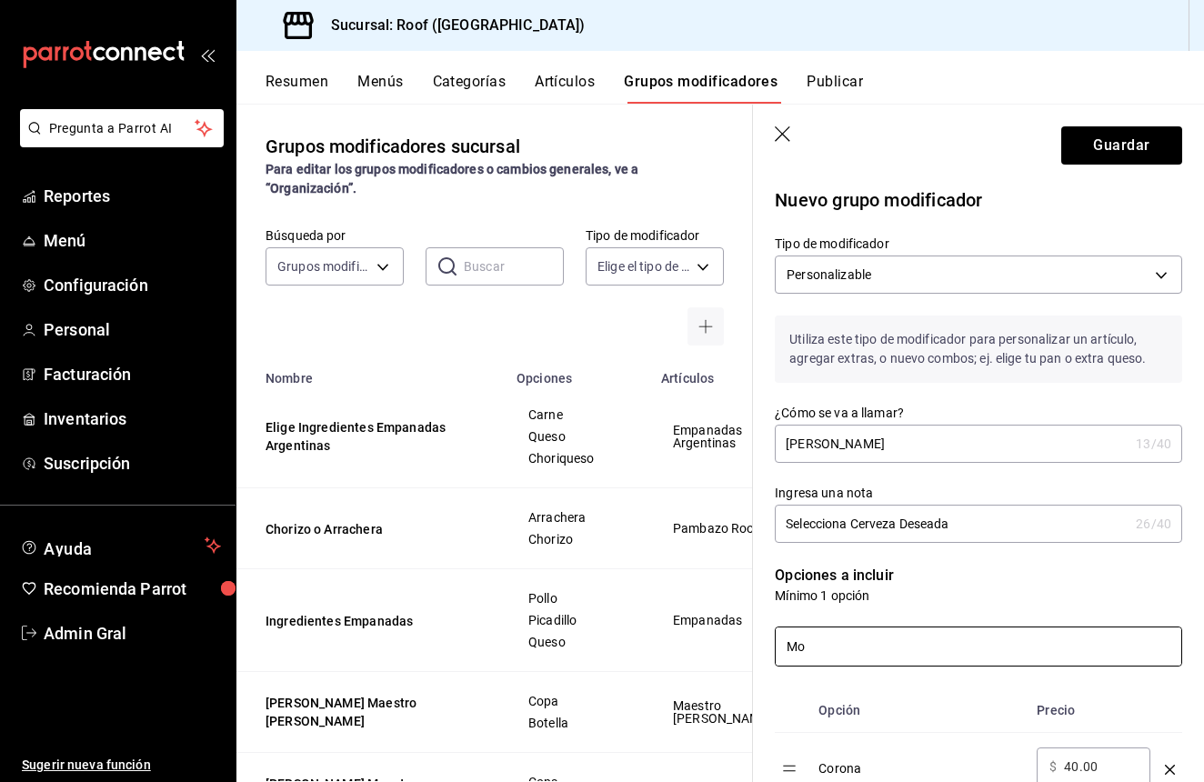
type input "M"
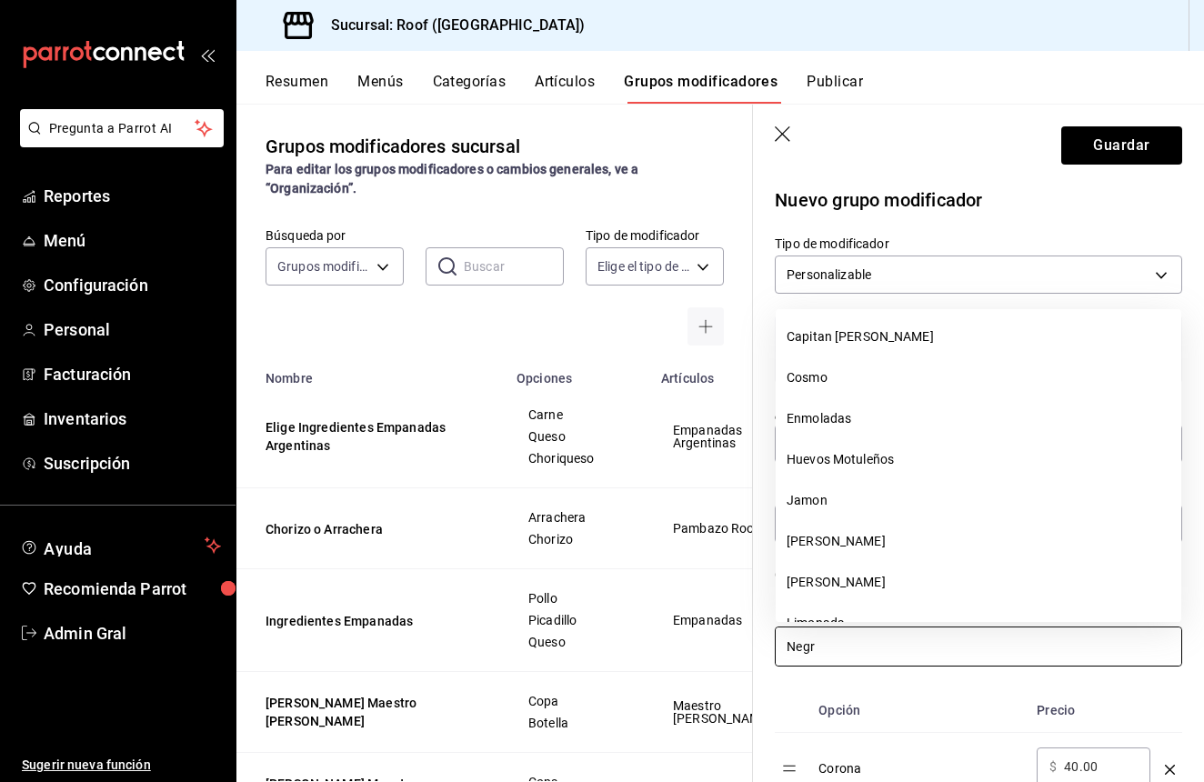
type input "Negra"
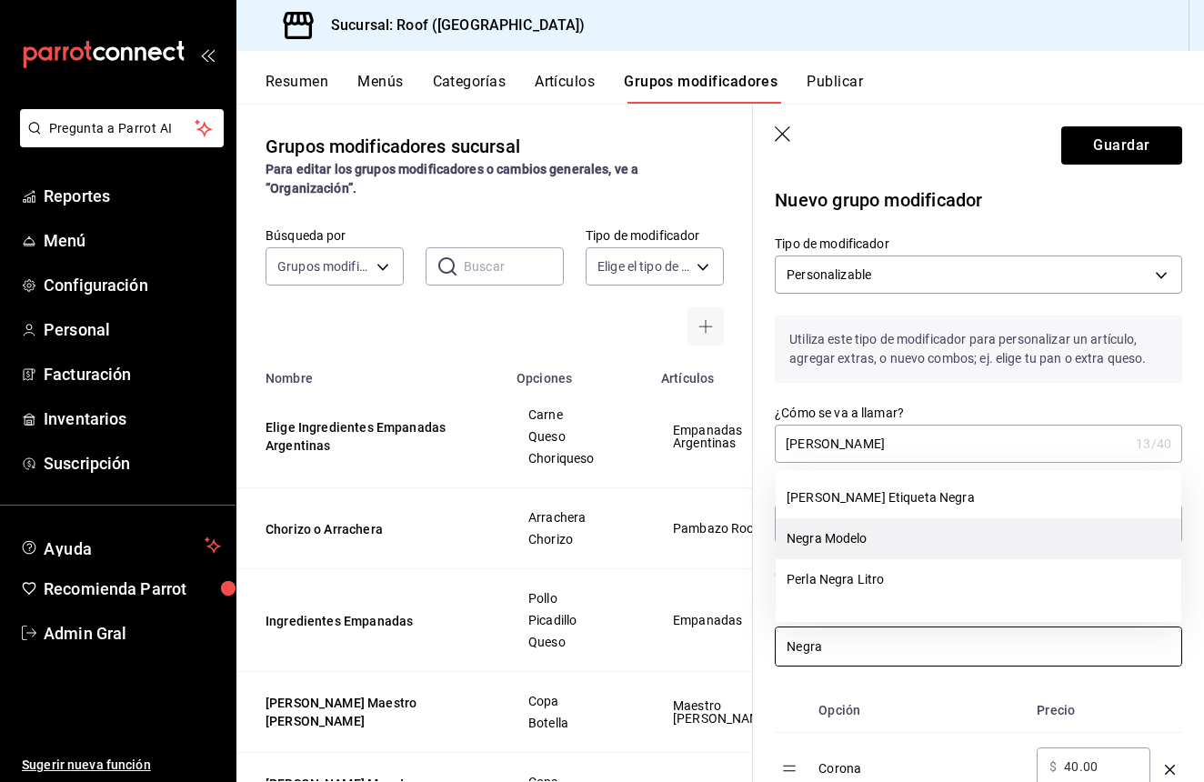
click at [887, 540] on li "Negra Modelo" at bounding box center [979, 538] width 406 height 41
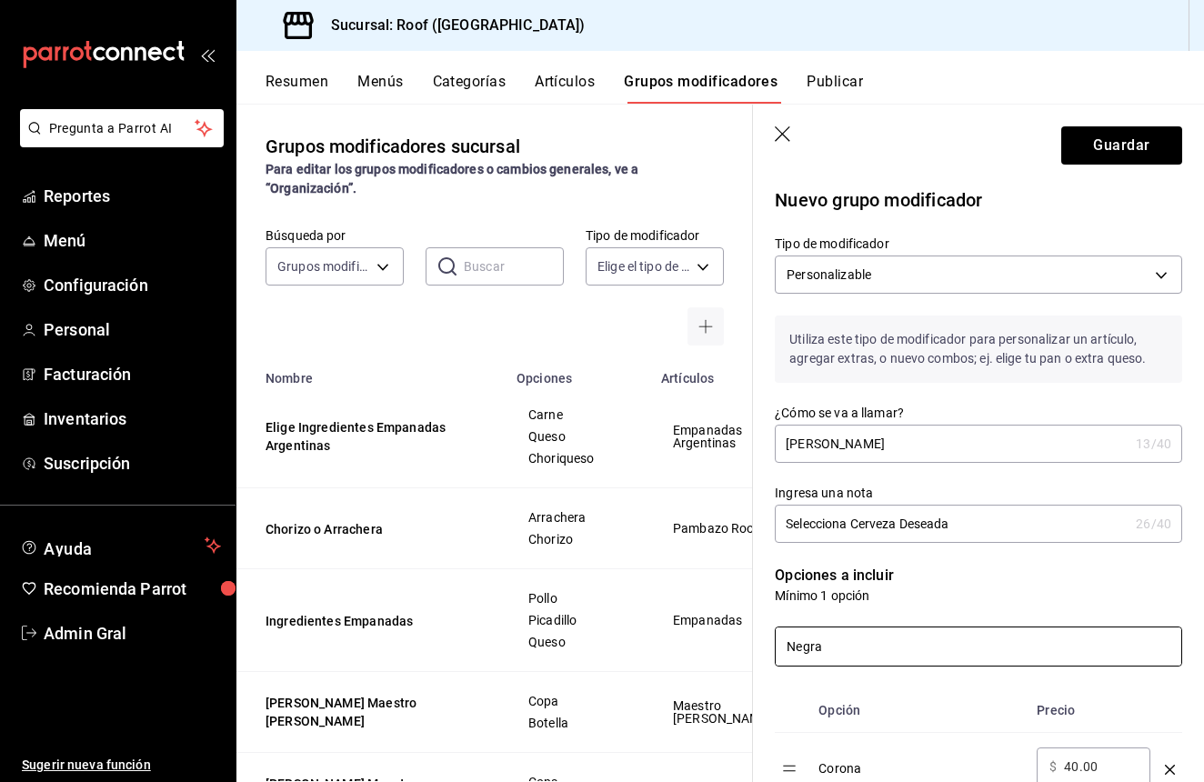
click at [856, 659] on input "Negra" at bounding box center [979, 647] width 406 height 38
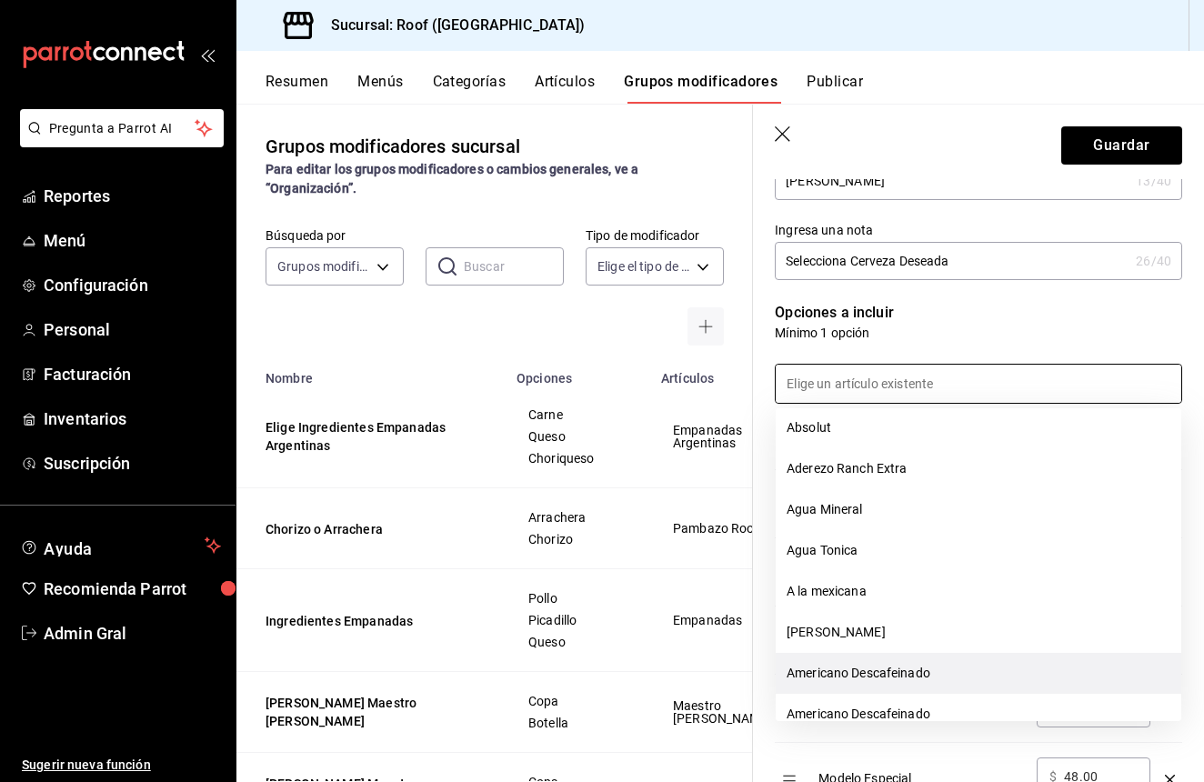
scroll to position [9, 0]
click at [1056, 312] on p "Opciones a incluir" at bounding box center [978, 313] width 407 height 22
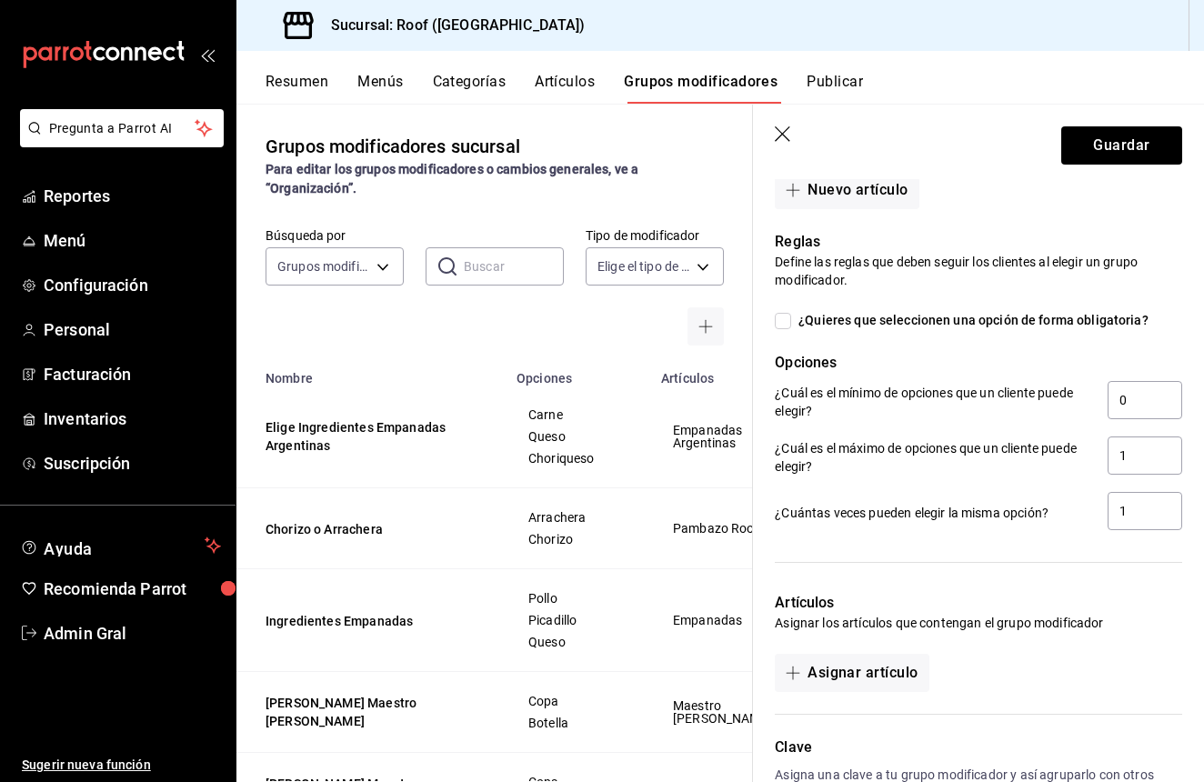
scroll to position [994, 0]
click at [778, 323] on input "¿Quieres que seleccionen una opción de forma obligatoria?" at bounding box center [783, 320] width 16 height 16
checkbox input "true"
type input "1"
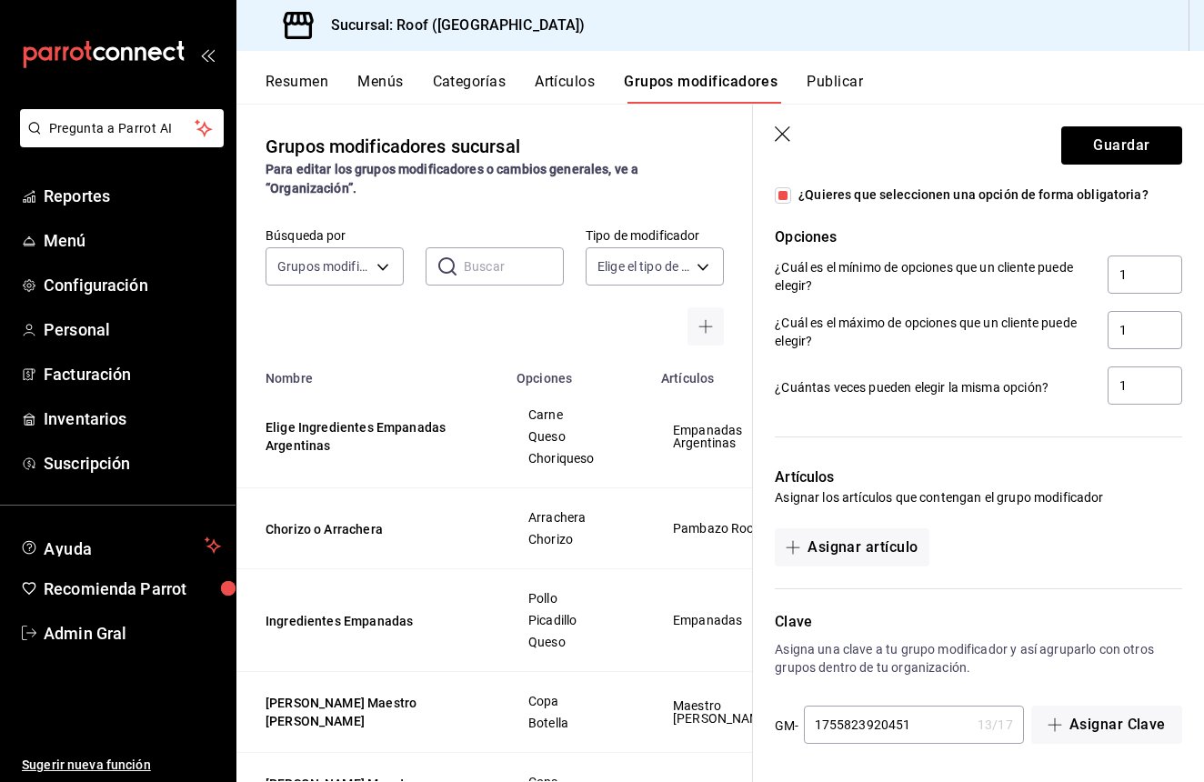
scroll to position [1119, 0]
click at [898, 533] on button "Asignar artículo" at bounding box center [852, 547] width 154 height 38
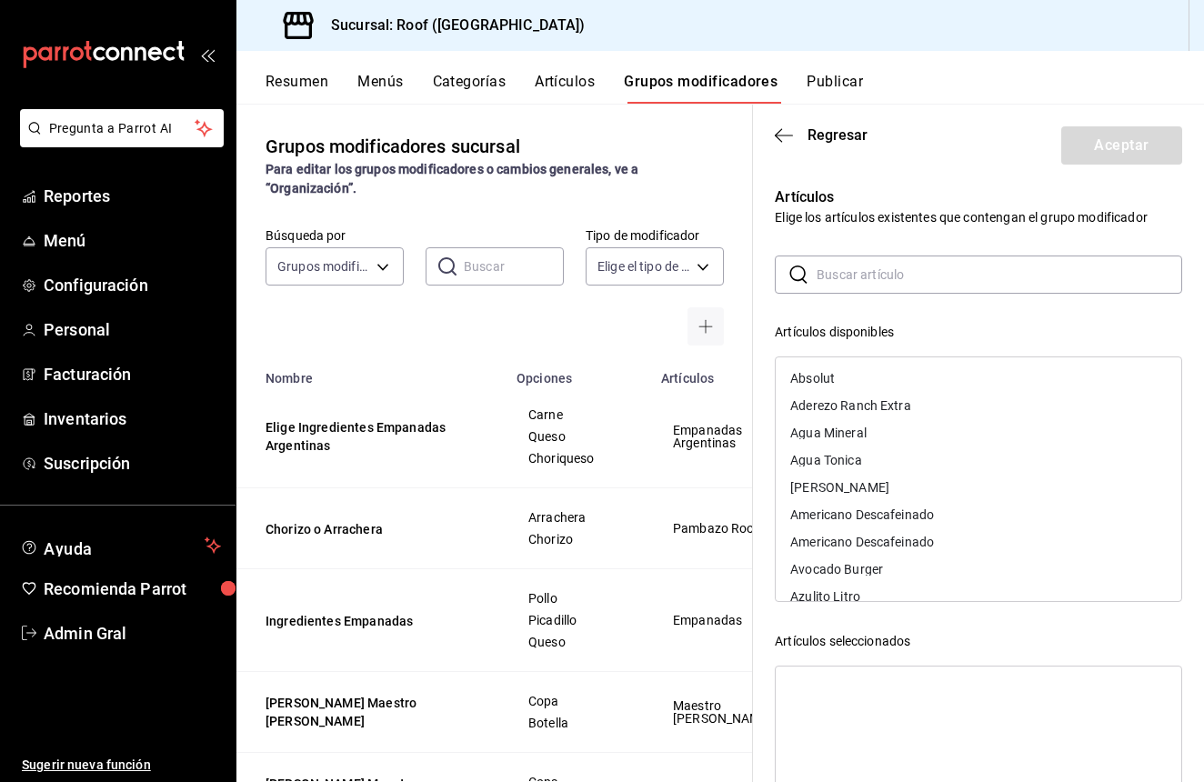
click at [773, 130] on header "Regresar Aceptar" at bounding box center [978, 142] width 451 height 75
click at [787, 139] on icon "button" at bounding box center [784, 135] width 18 height 16
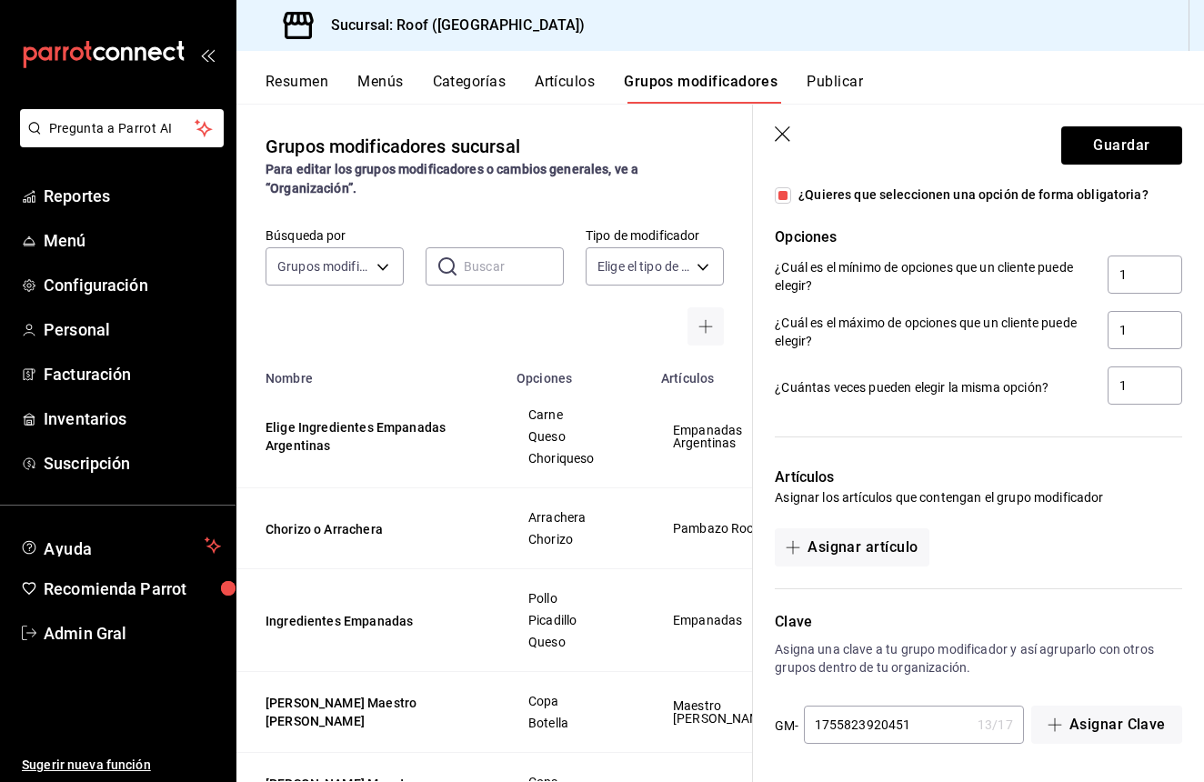
click at [1090, 179] on div "Reglas Define las reglas que deben seguir los clientes al elegir un grupo modif…" at bounding box center [967, 246] width 429 height 324
click at [1110, 128] on button "Guardar" at bounding box center [1121, 145] width 121 height 38
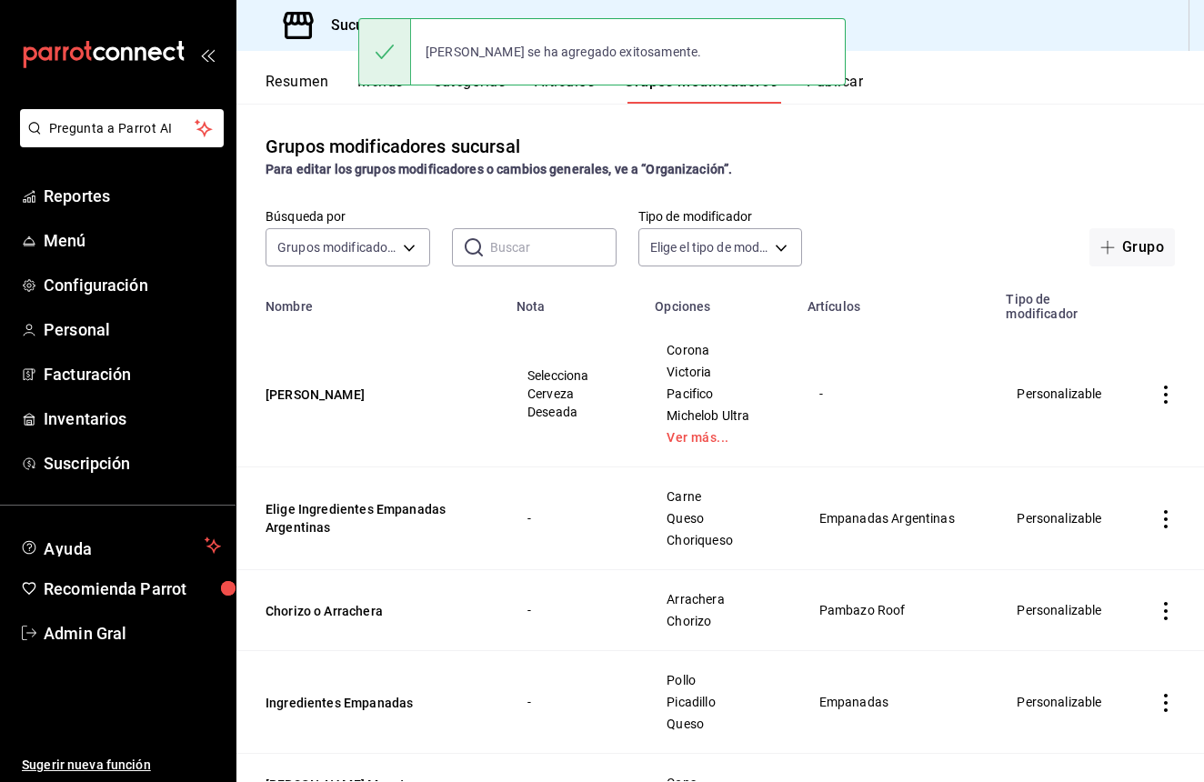
scroll to position [2, 0]
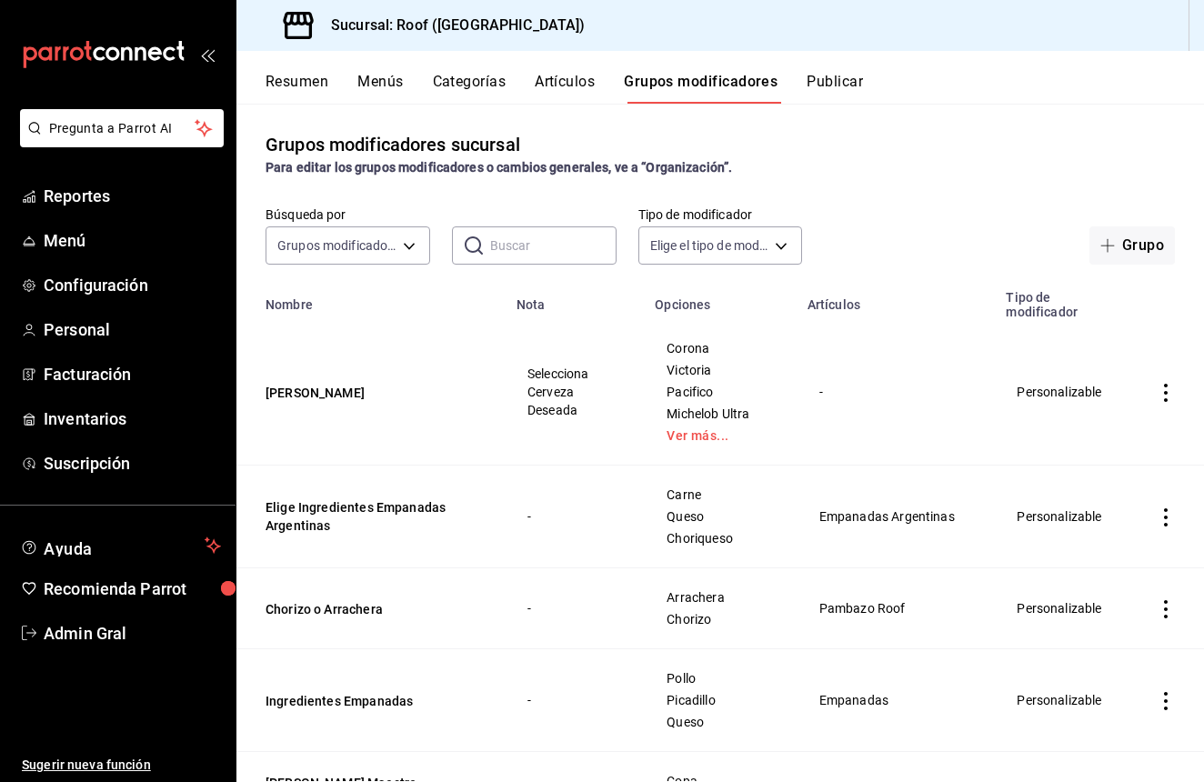
click at [566, 86] on button "Artículos" at bounding box center [565, 88] width 60 height 31
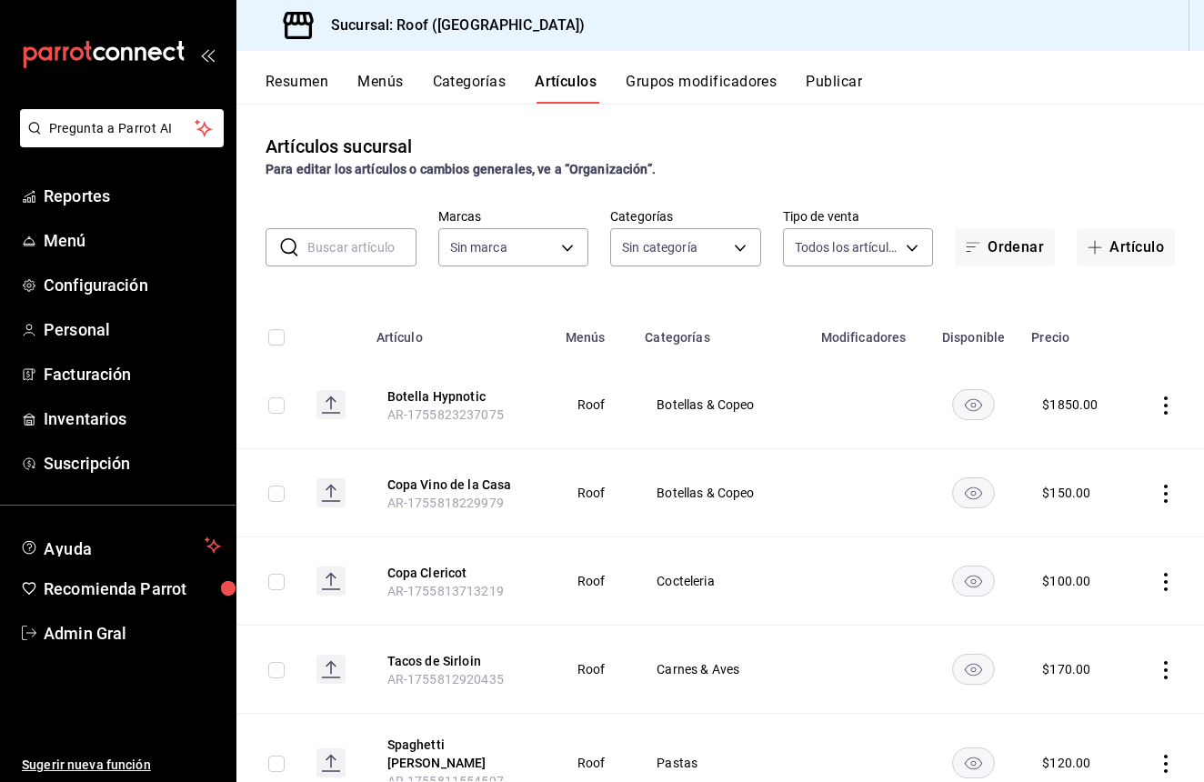
type input "f955a4cd-8b55-4cf0-a58d-af3b50c6e45e"
type input "947ffdbc-cc80-4cb2-9811-b80ab4296b39,9d7db79b-6f27-410c-b83c-dcc6ff9c6244,e6891…"
click at [337, 236] on input "text" at bounding box center [361, 247] width 109 height 36
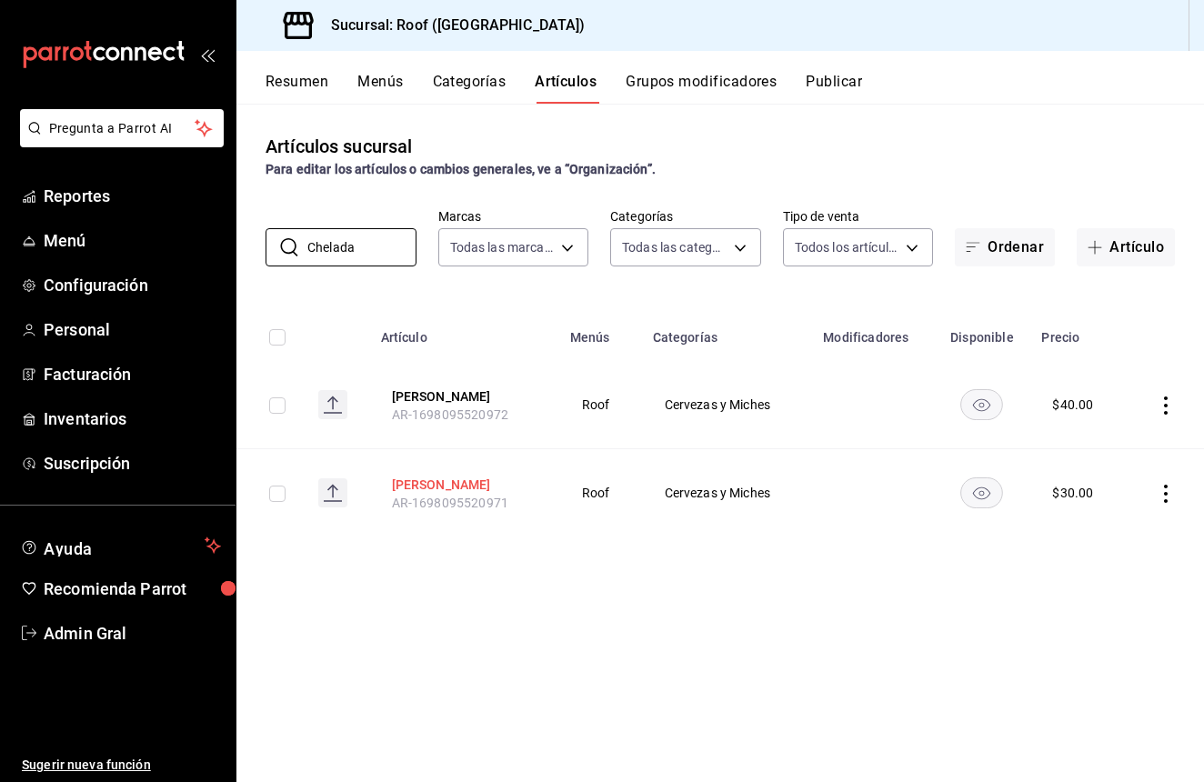
type input "Chelada"
click at [436, 477] on button "[PERSON_NAME]" at bounding box center [465, 485] width 146 height 18
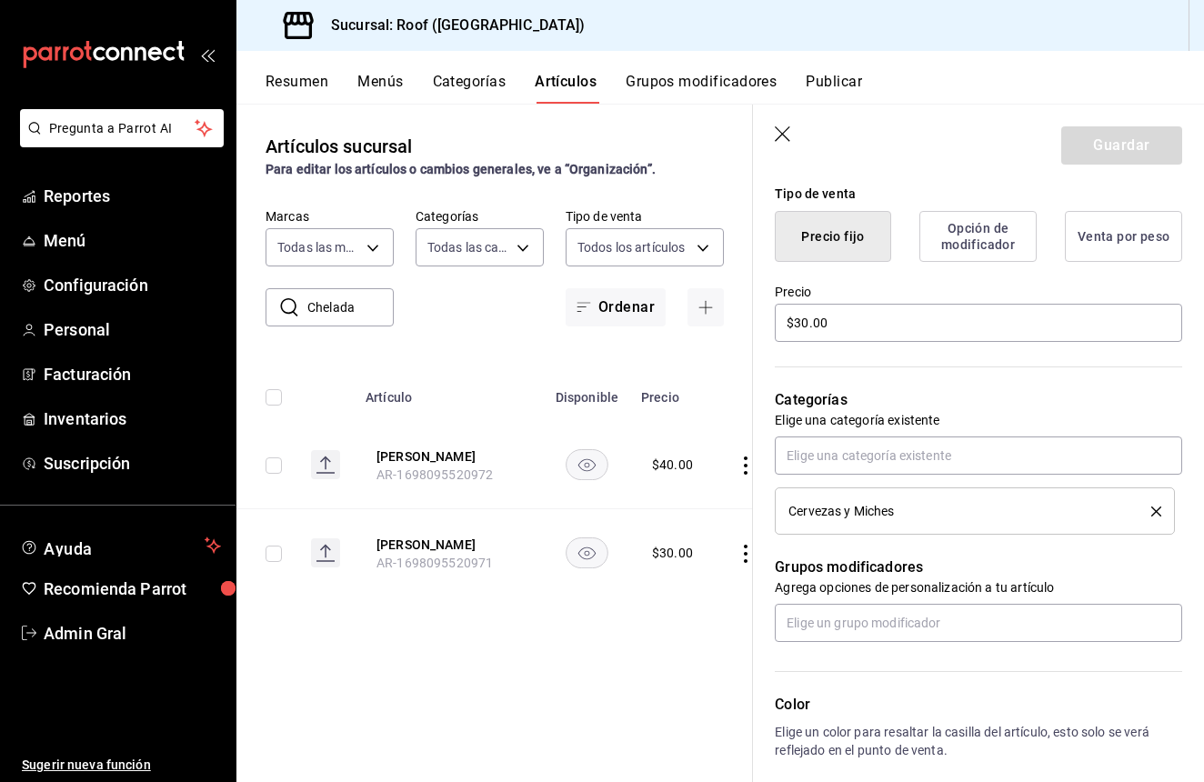
scroll to position [447, 0]
click at [943, 624] on input "text" at bounding box center [978, 621] width 407 height 38
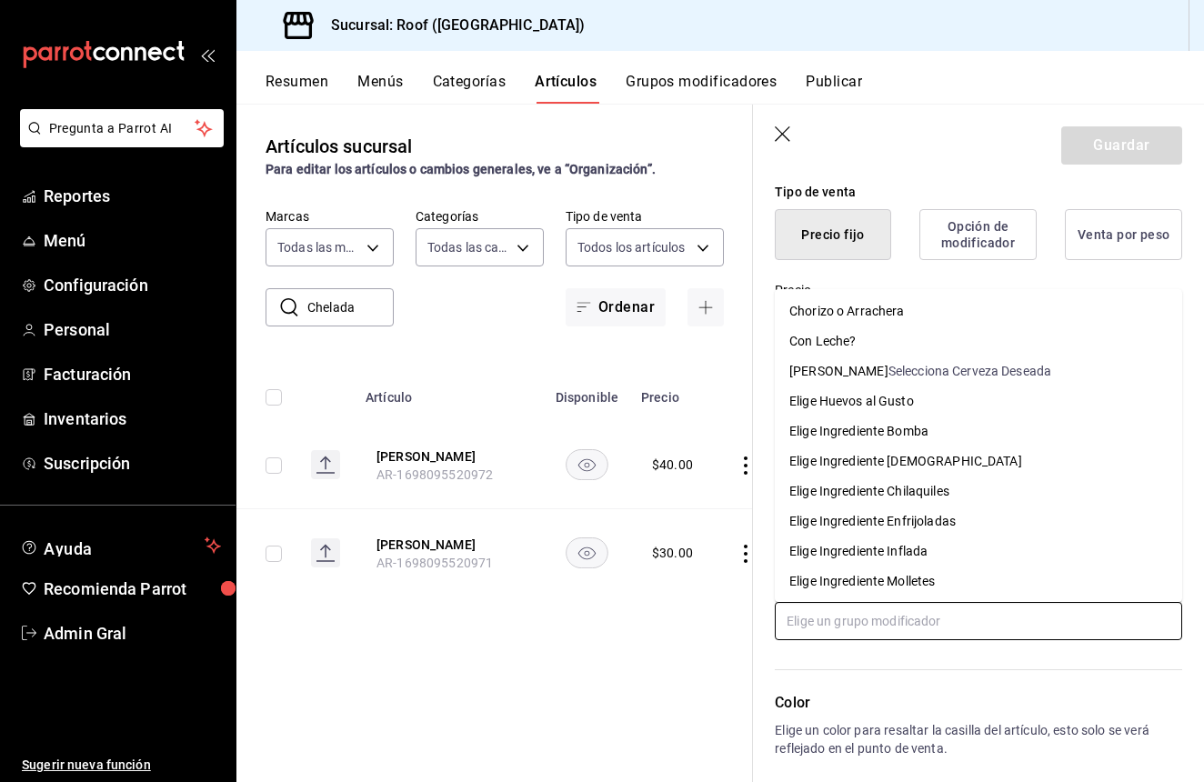
click at [979, 377] on div "Selecciona Cerveza Deseada" at bounding box center [970, 371] width 163 height 19
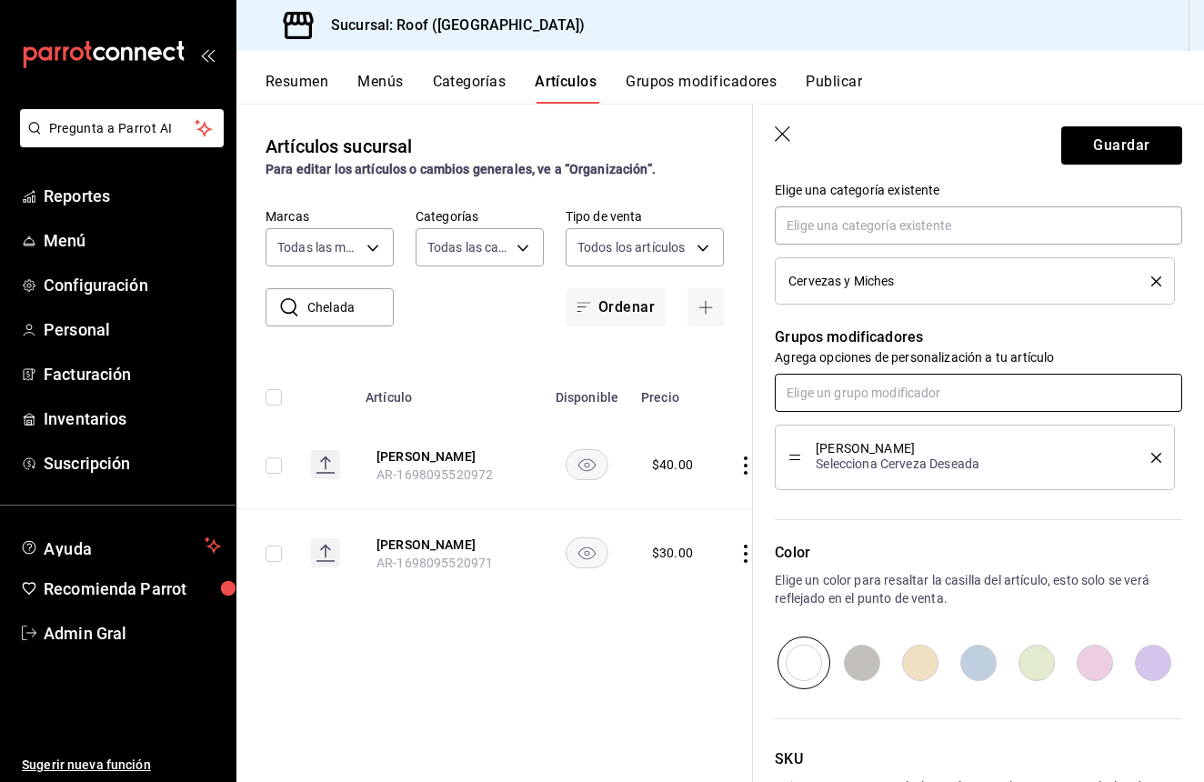
scroll to position [689, 0]
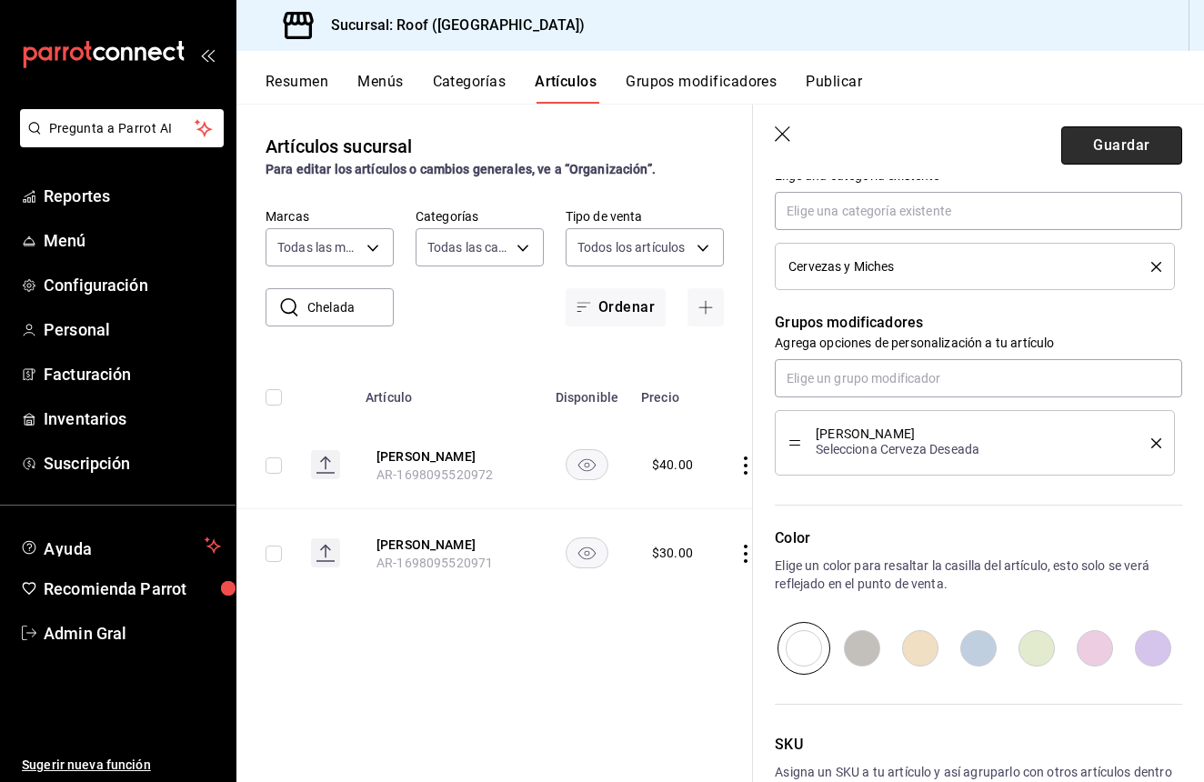
click at [1131, 140] on button "Guardar" at bounding box center [1121, 145] width 121 height 38
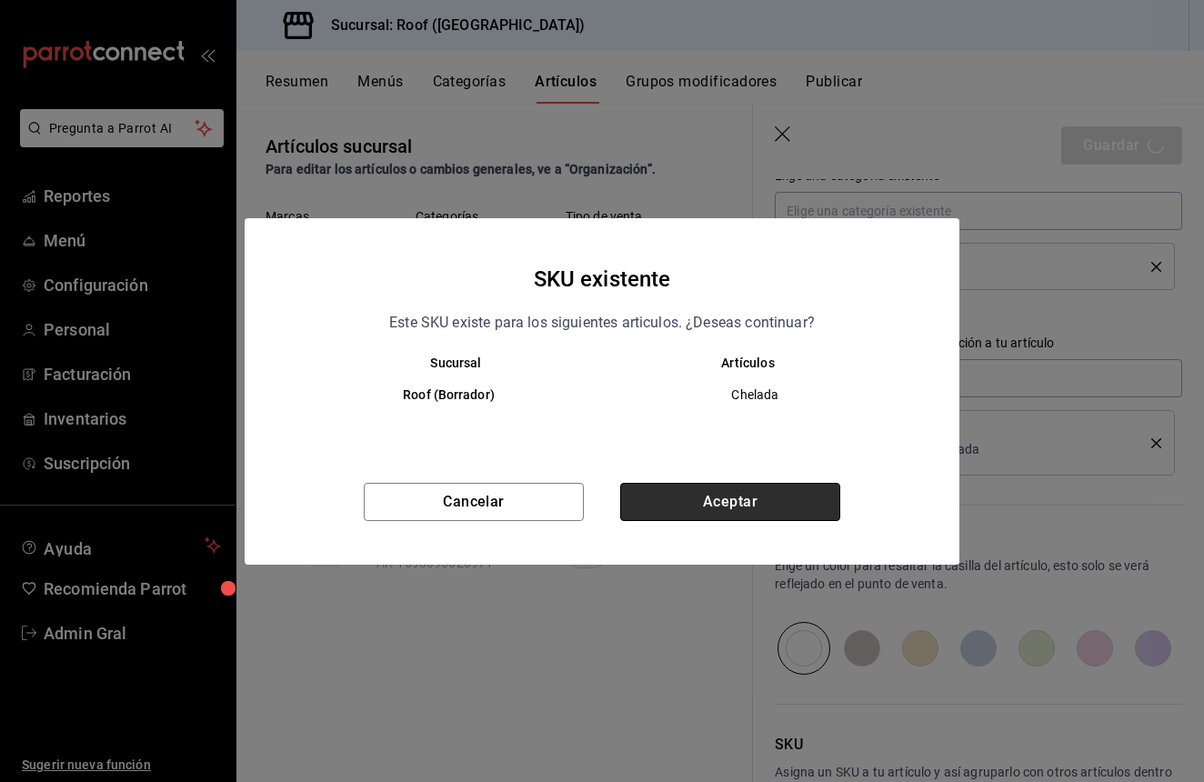
click at [705, 495] on button "Aceptar" at bounding box center [730, 502] width 220 height 38
type textarea "x"
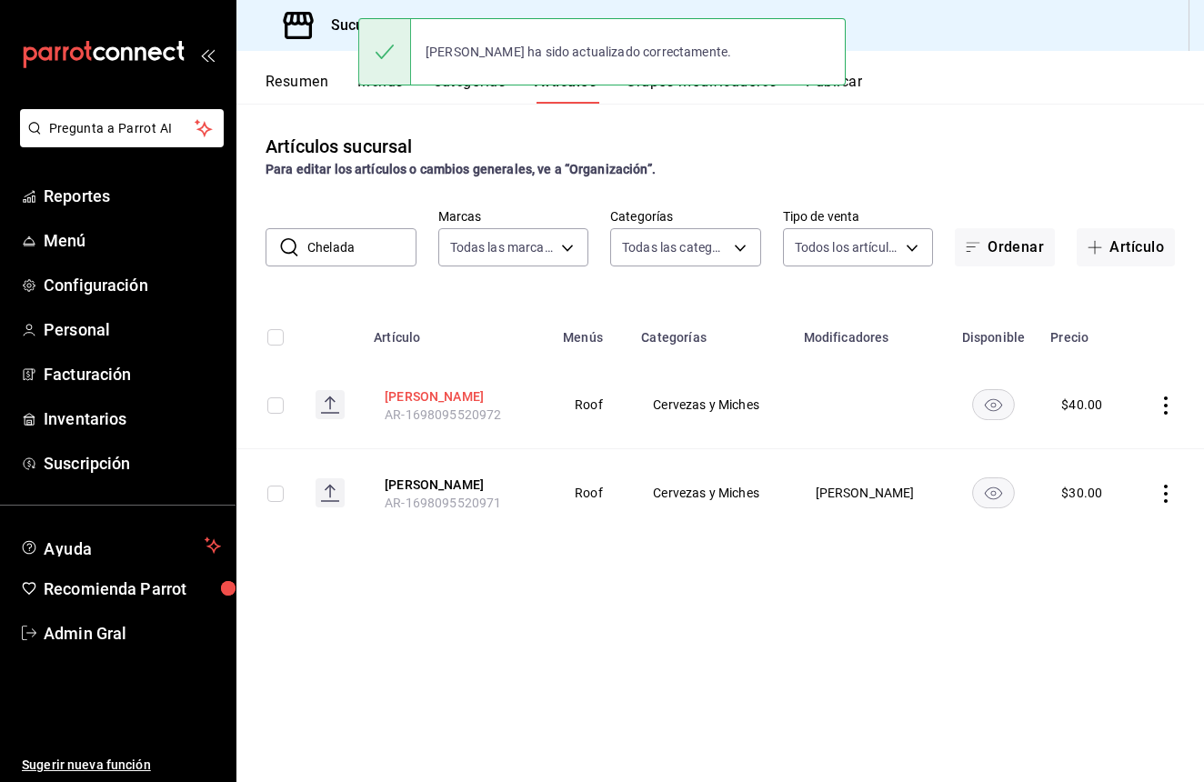
click at [471, 396] on button "[PERSON_NAME]" at bounding box center [458, 396] width 146 height 18
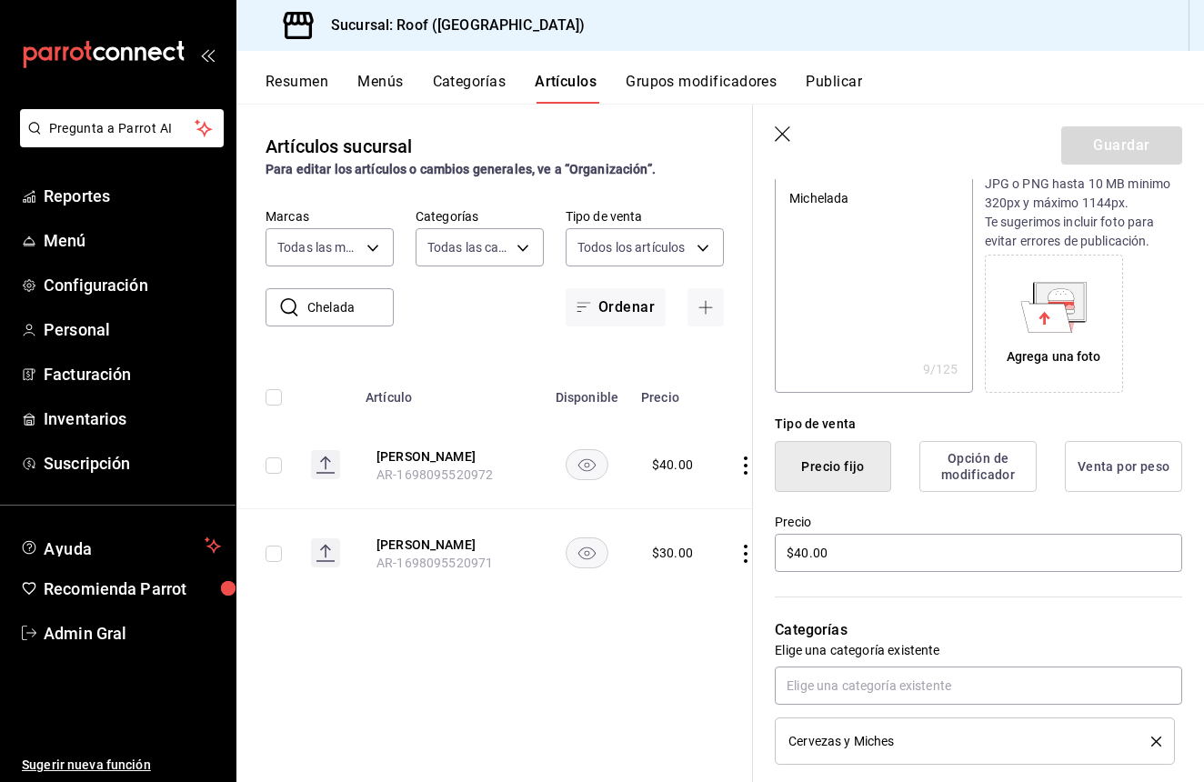
scroll to position [236, 0]
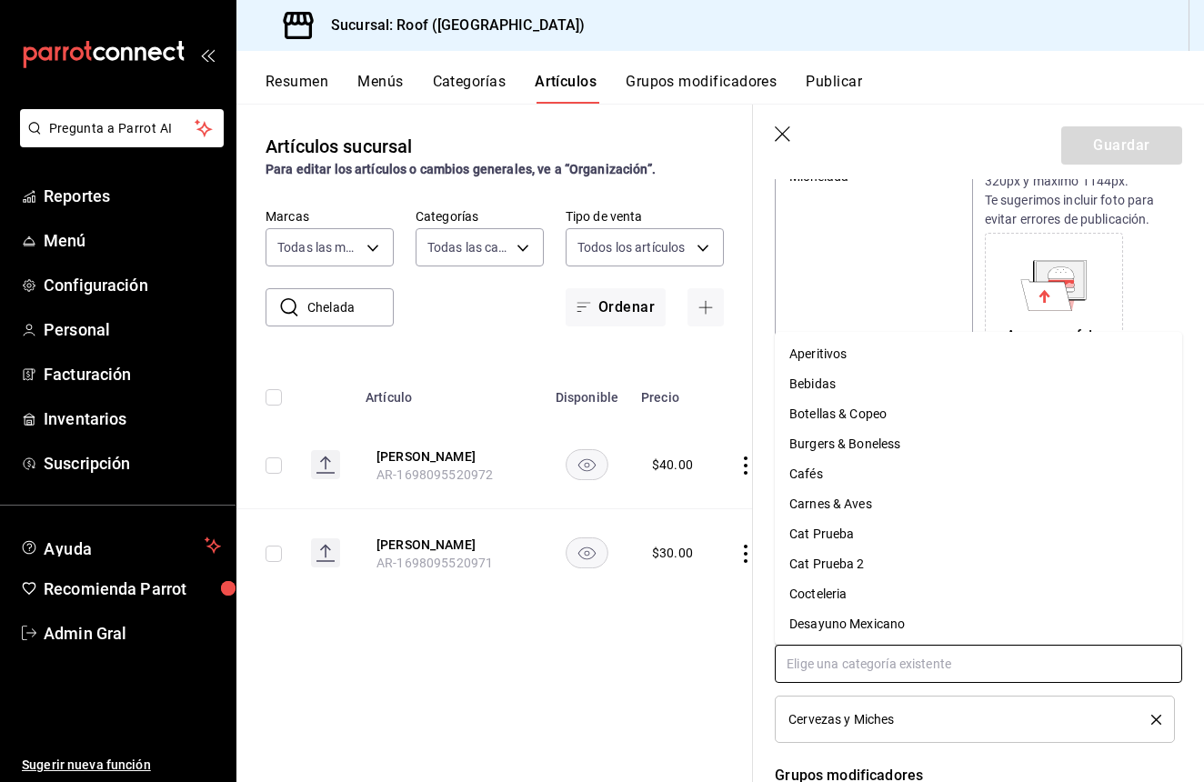
click at [895, 651] on input "text" at bounding box center [978, 664] width 407 height 38
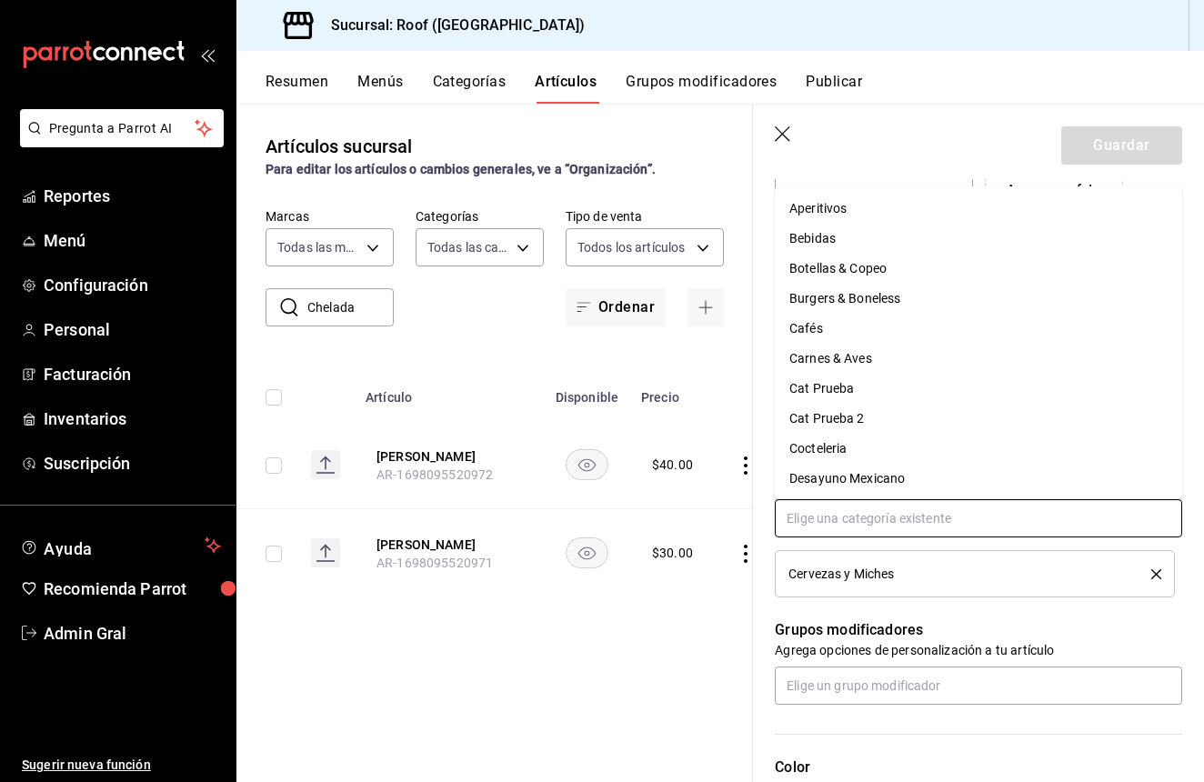
scroll to position [387, 0]
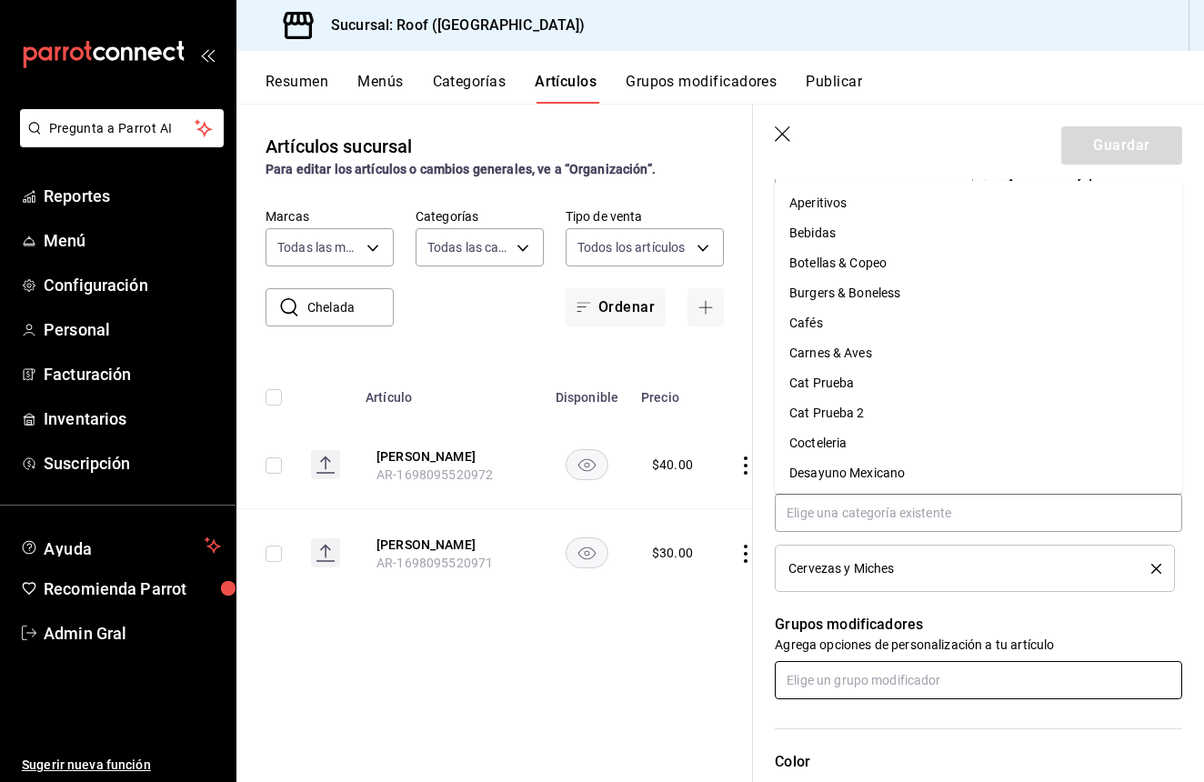
click at [881, 684] on input "text" at bounding box center [978, 680] width 407 height 38
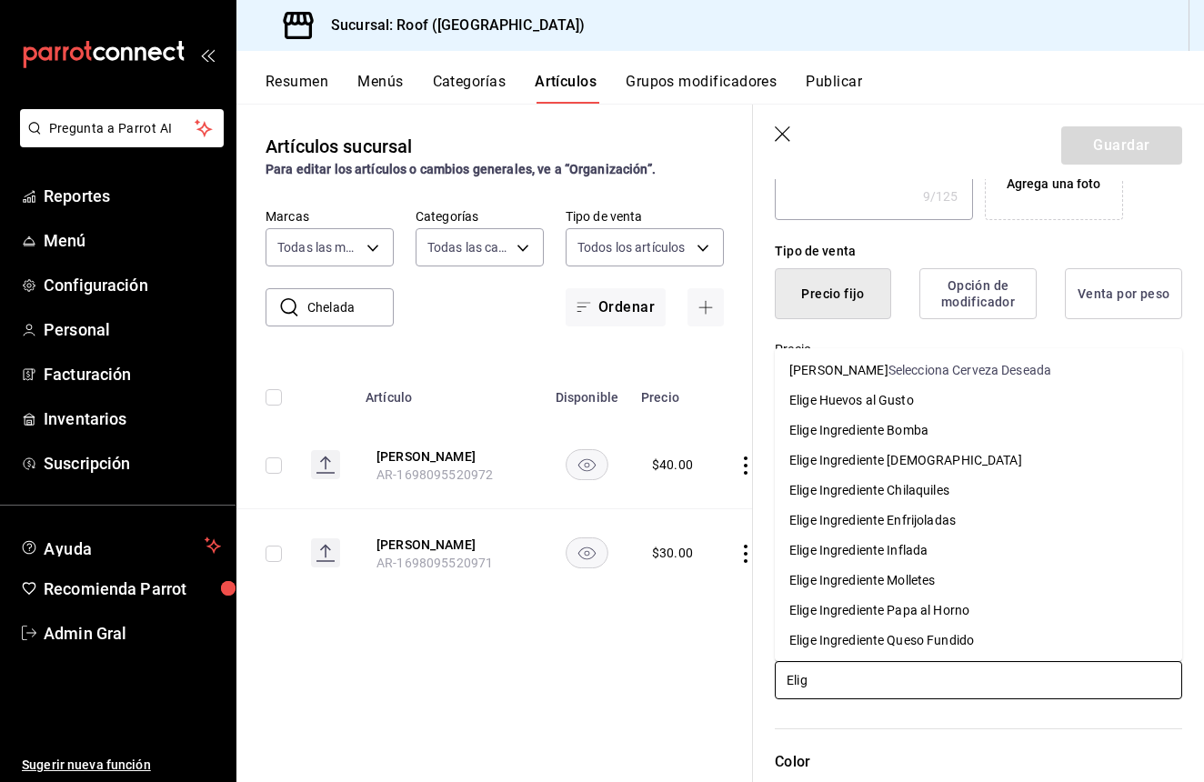
type input "Elige"
click at [958, 368] on div "Selecciona Cerveza Deseada" at bounding box center [970, 370] width 163 height 19
type textarea "x"
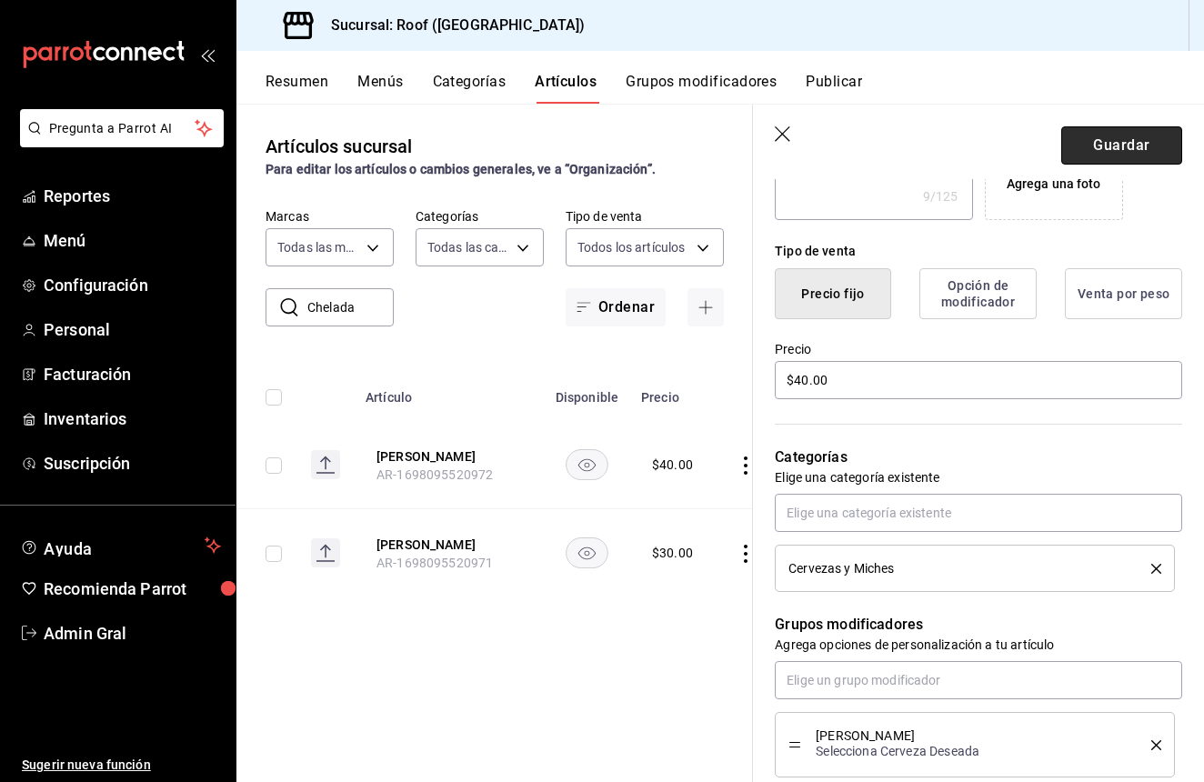
click at [1132, 151] on button "Guardar" at bounding box center [1121, 145] width 121 height 38
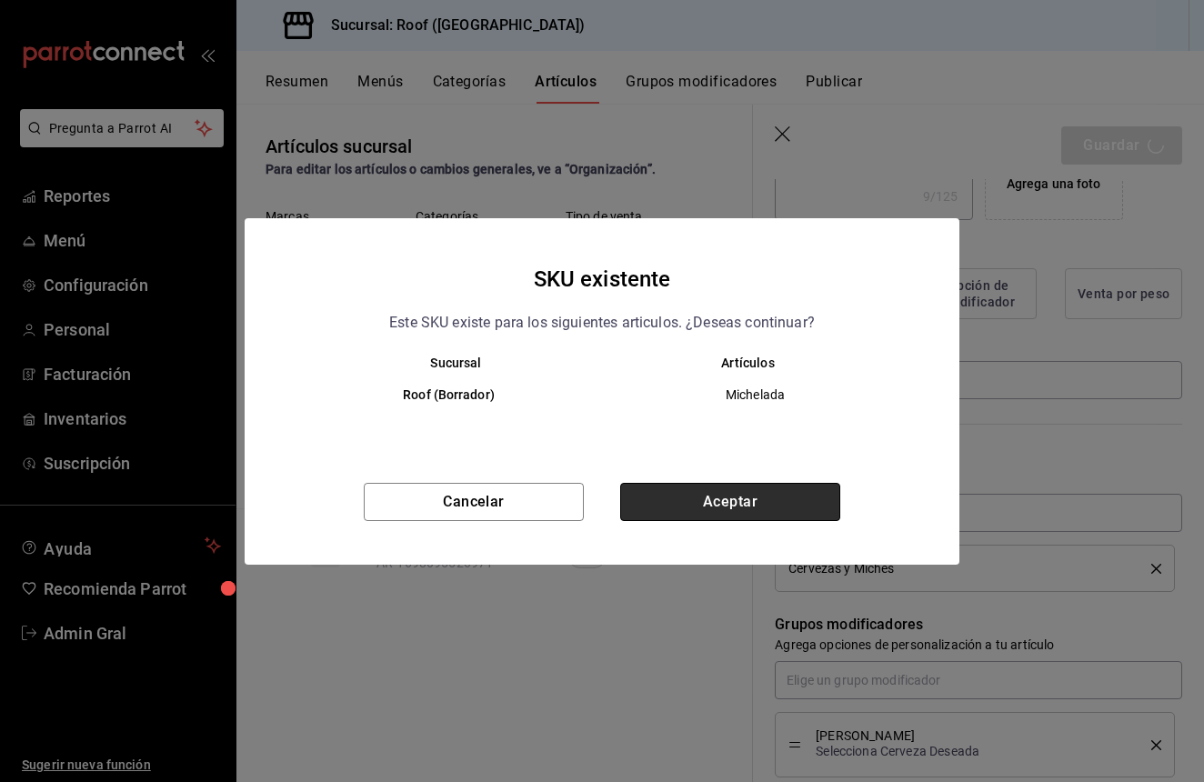
click at [698, 498] on button "Aceptar" at bounding box center [730, 502] width 220 height 38
type textarea "x"
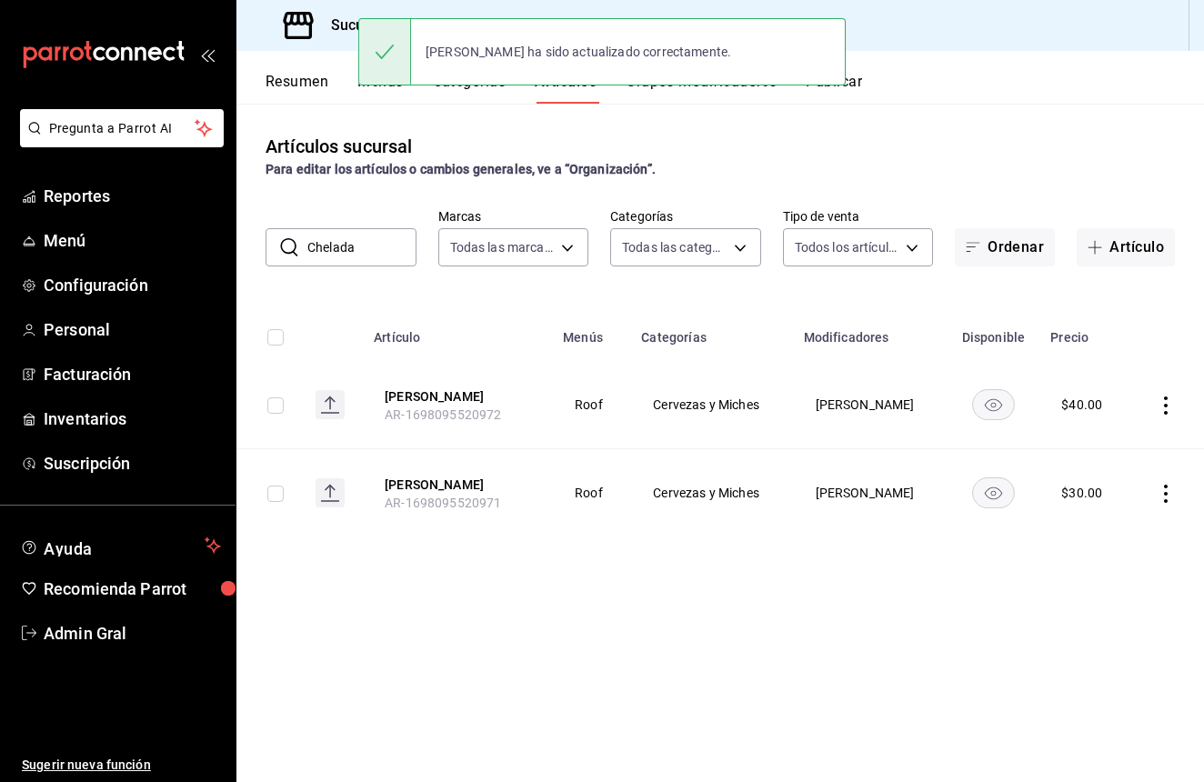
click at [407, 251] on input "Chelada" at bounding box center [361, 247] width 109 height 36
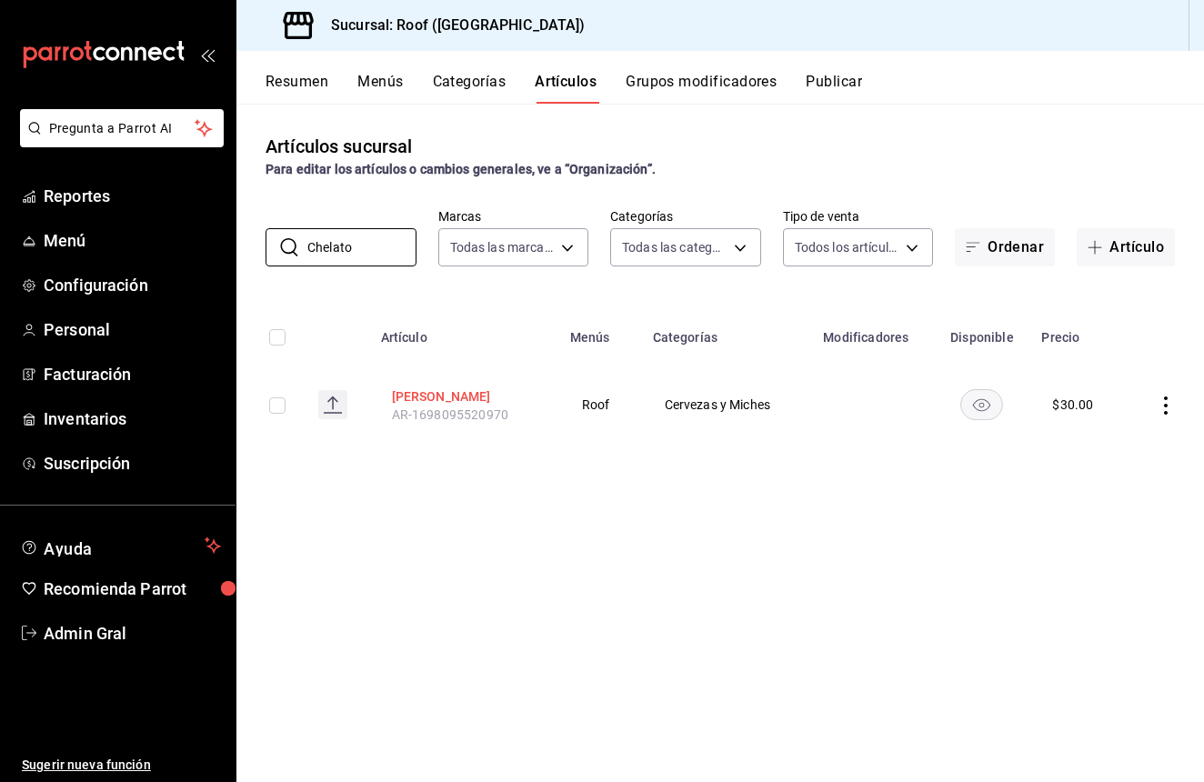
type input "Chelato"
click at [442, 397] on button "[PERSON_NAME]" at bounding box center [465, 396] width 146 height 18
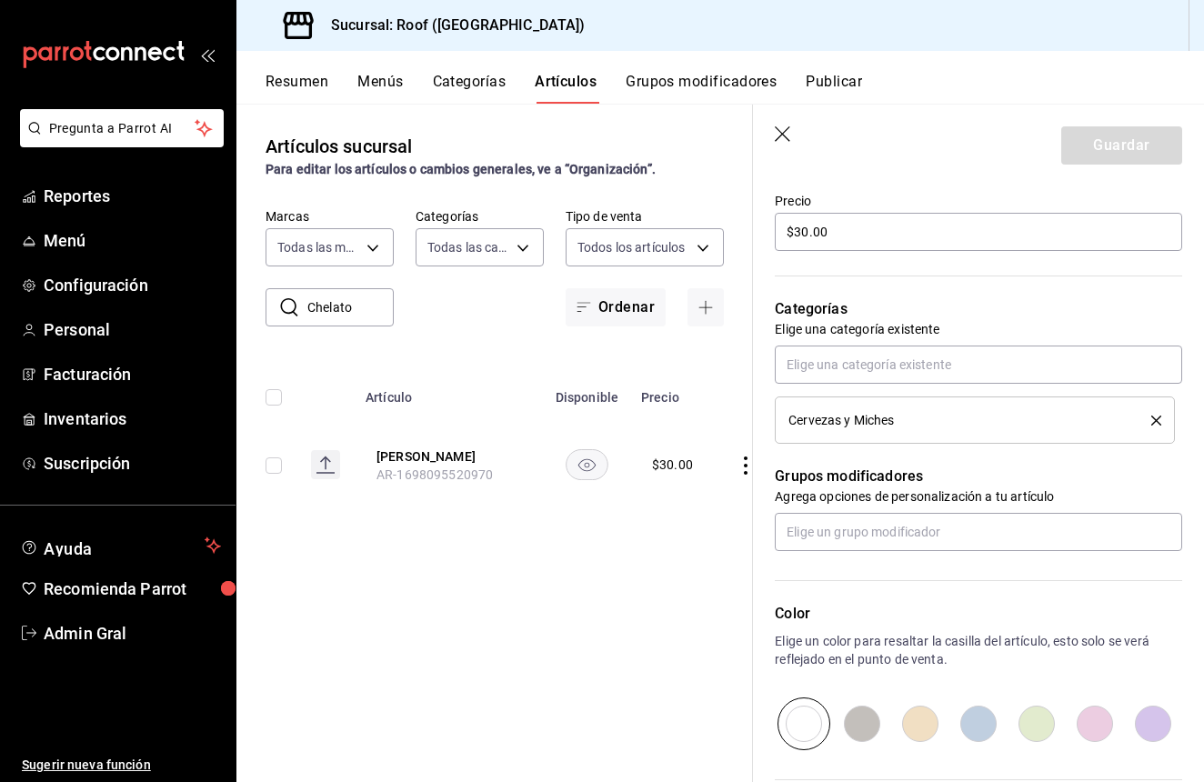
scroll to position [544, 0]
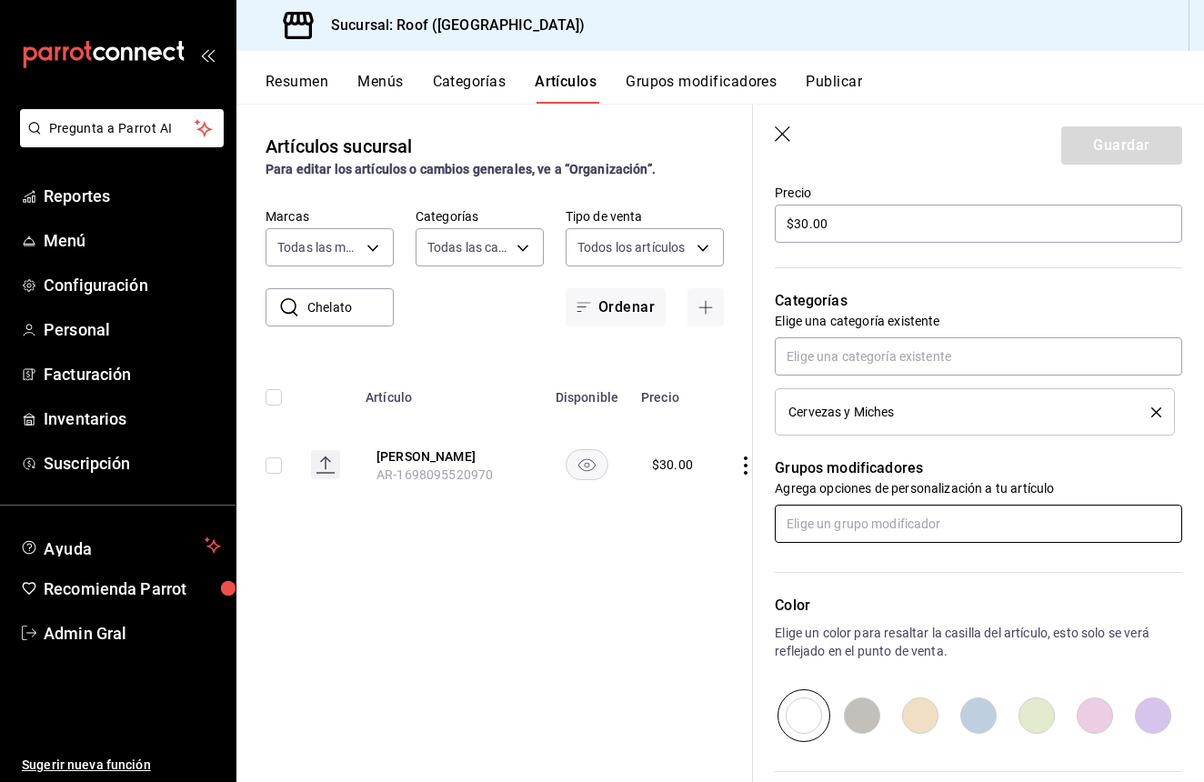
click at [920, 521] on input "text" at bounding box center [978, 524] width 407 height 38
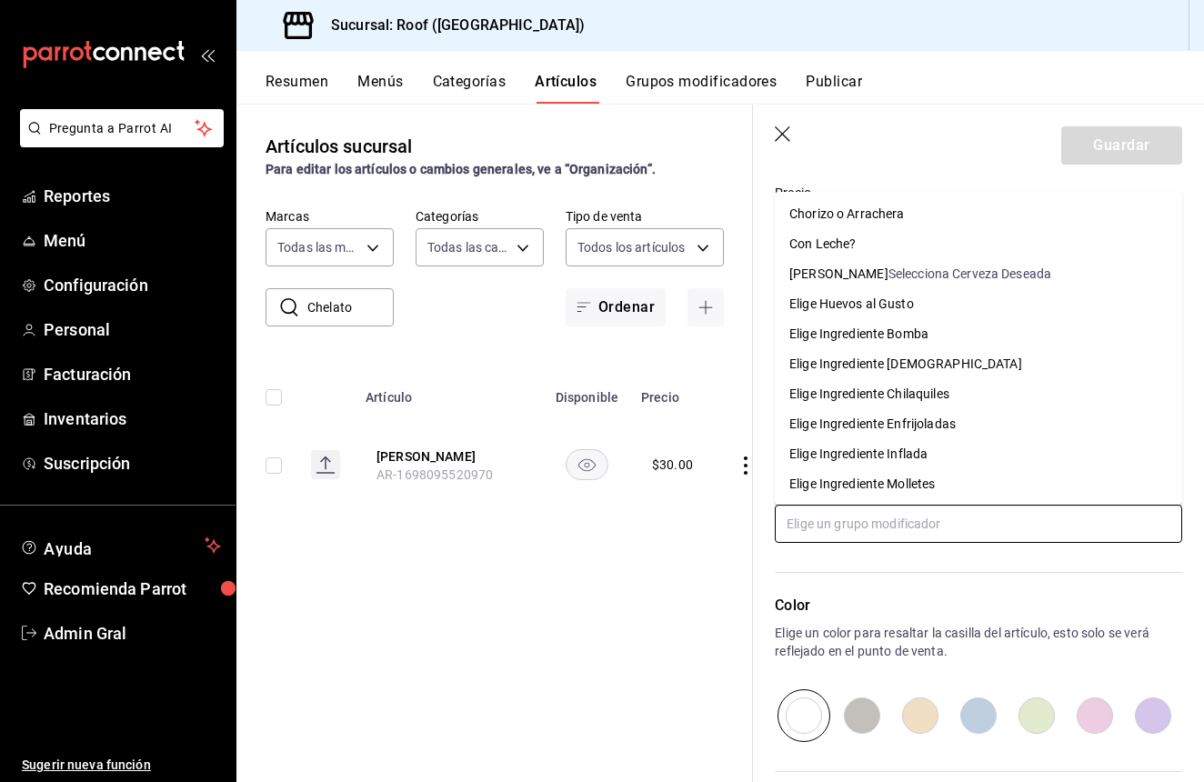
click at [971, 281] on div "Selecciona Cerveza Deseada" at bounding box center [970, 274] width 163 height 19
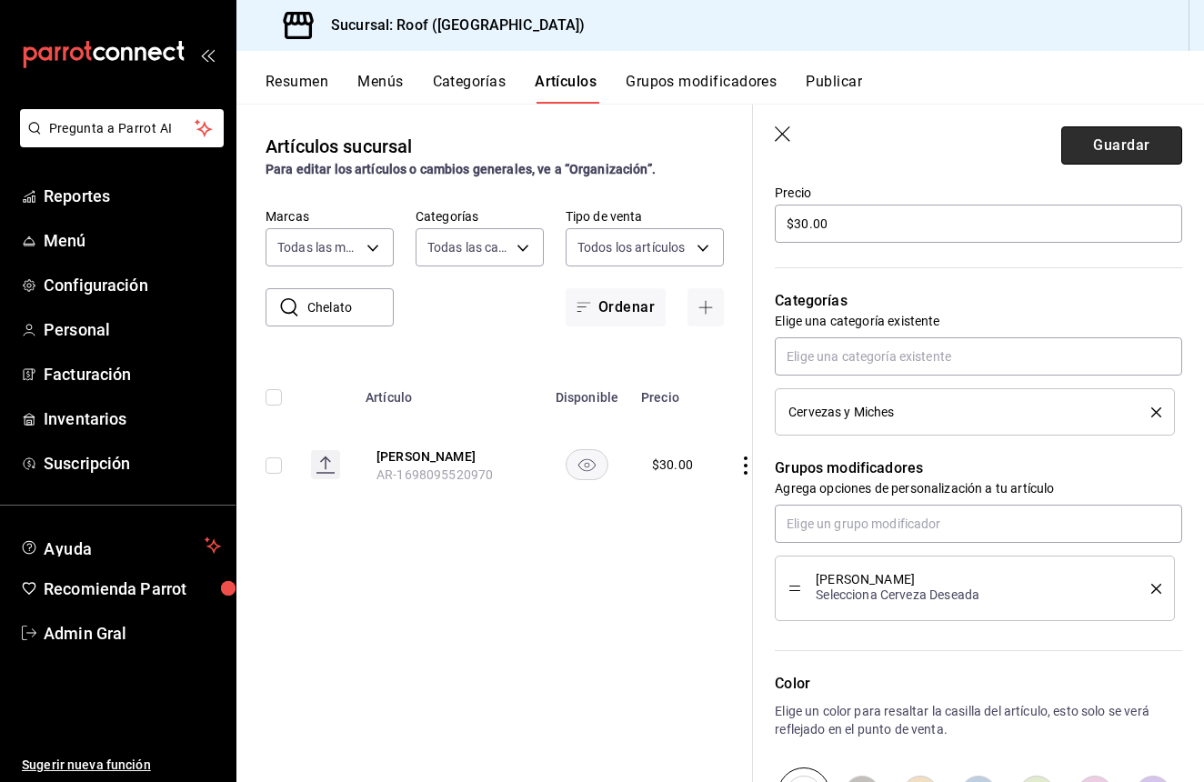
click at [1110, 164] on button "Guardar" at bounding box center [1121, 145] width 121 height 38
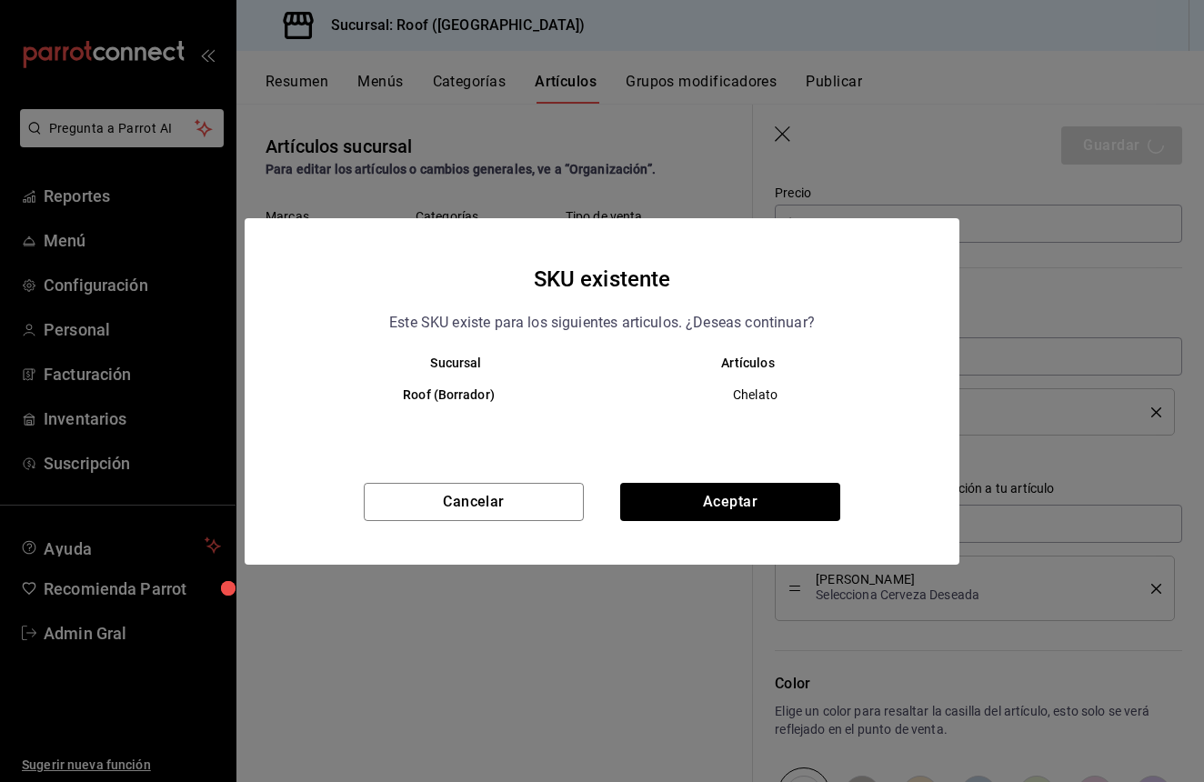
click at [642, 477] on div "SKU existente Este SKU existe para los siguientes articulos. ¿Deseas continuar?…" at bounding box center [602, 391] width 715 height 347
click at [642, 489] on button "Aceptar" at bounding box center [730, 502] width 220 height 38
type textarea "x"
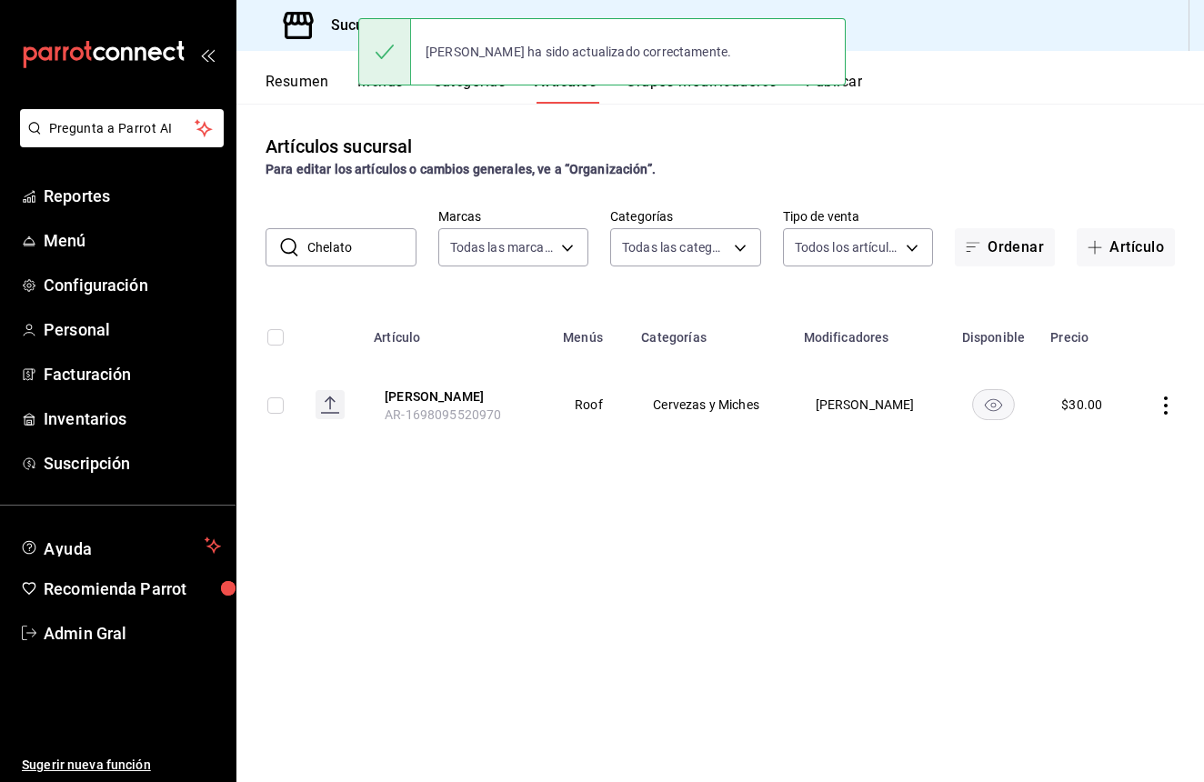
click at [356, 302] on div "Artículos sucursal Para editar los artículos o cambios generales, ve a “Organiz…" at bounding box center [720, 443] width 968 height 678
click at [365, 234] on input "Chelato" at bounding box center [361, 247] width 109 height 36
click at [365, 235] on input "Chelato" at bounding box center [361, 247] width 109 height 36
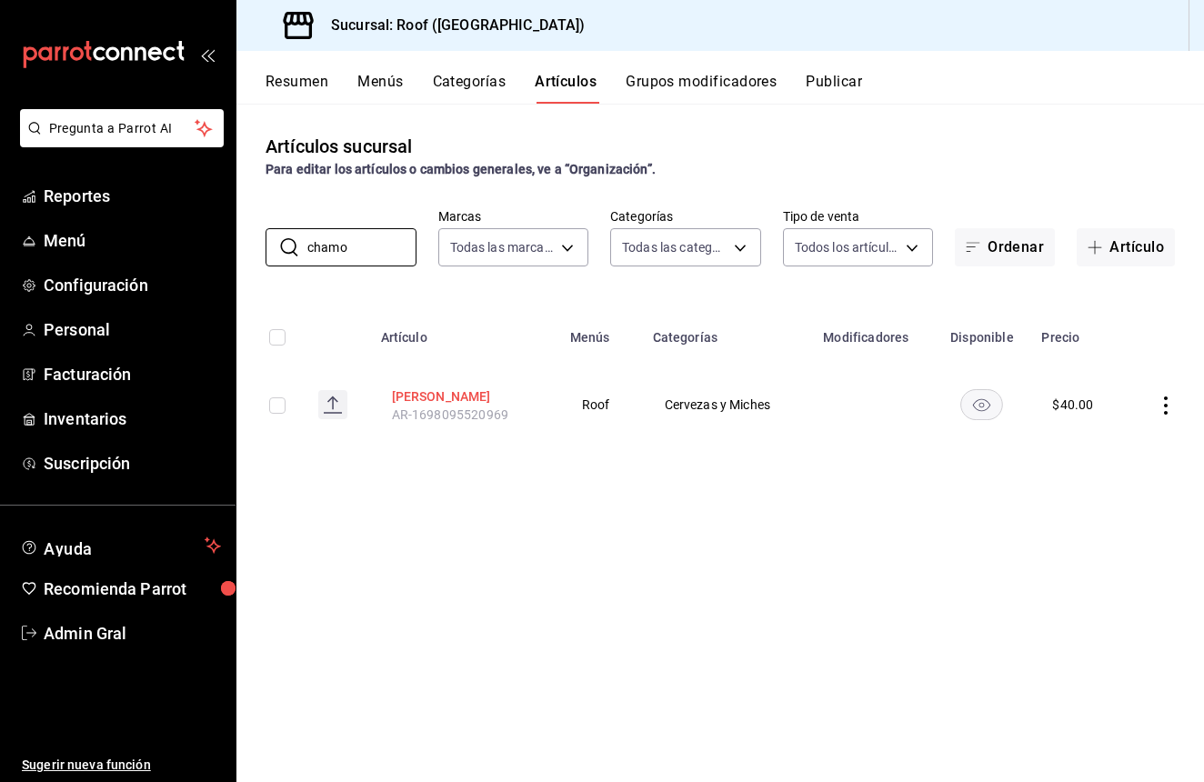
type input "chamo"
click at [429, 392] on button "[PERSON_NAME]" at bounding box center [465, 396] width 146 height 18
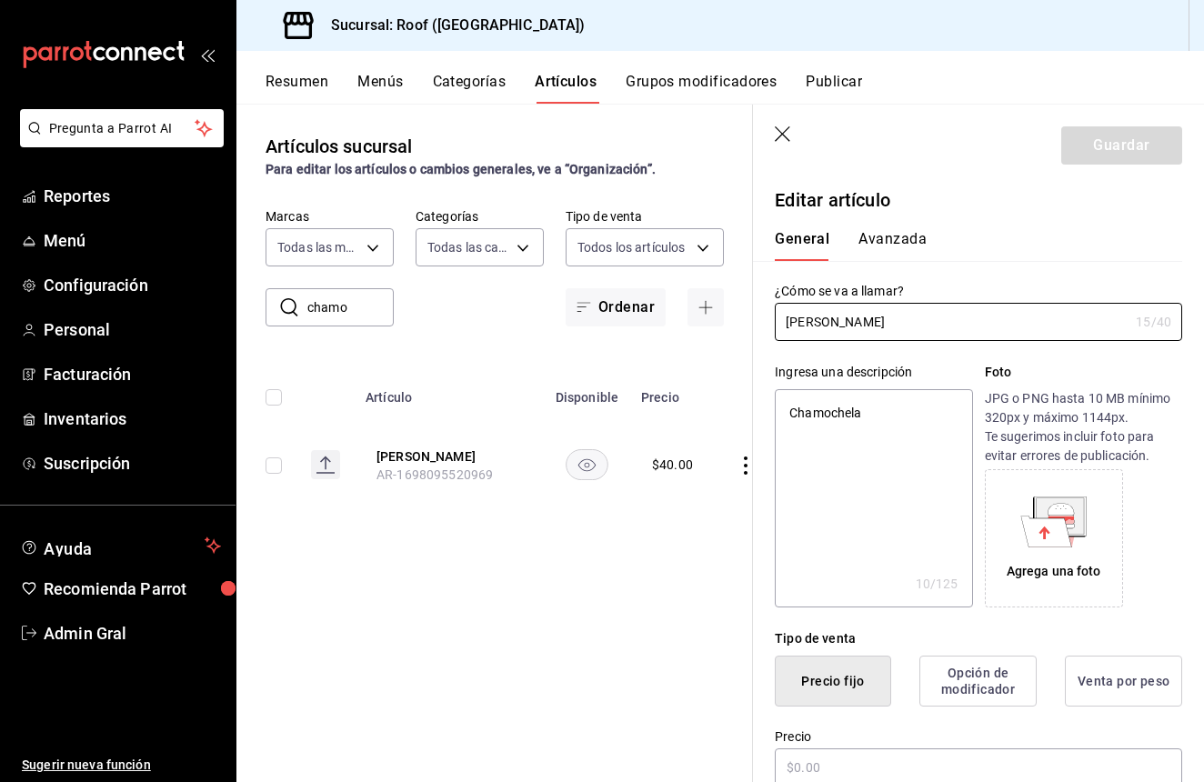
type textarea "x"
type input "$40.00"
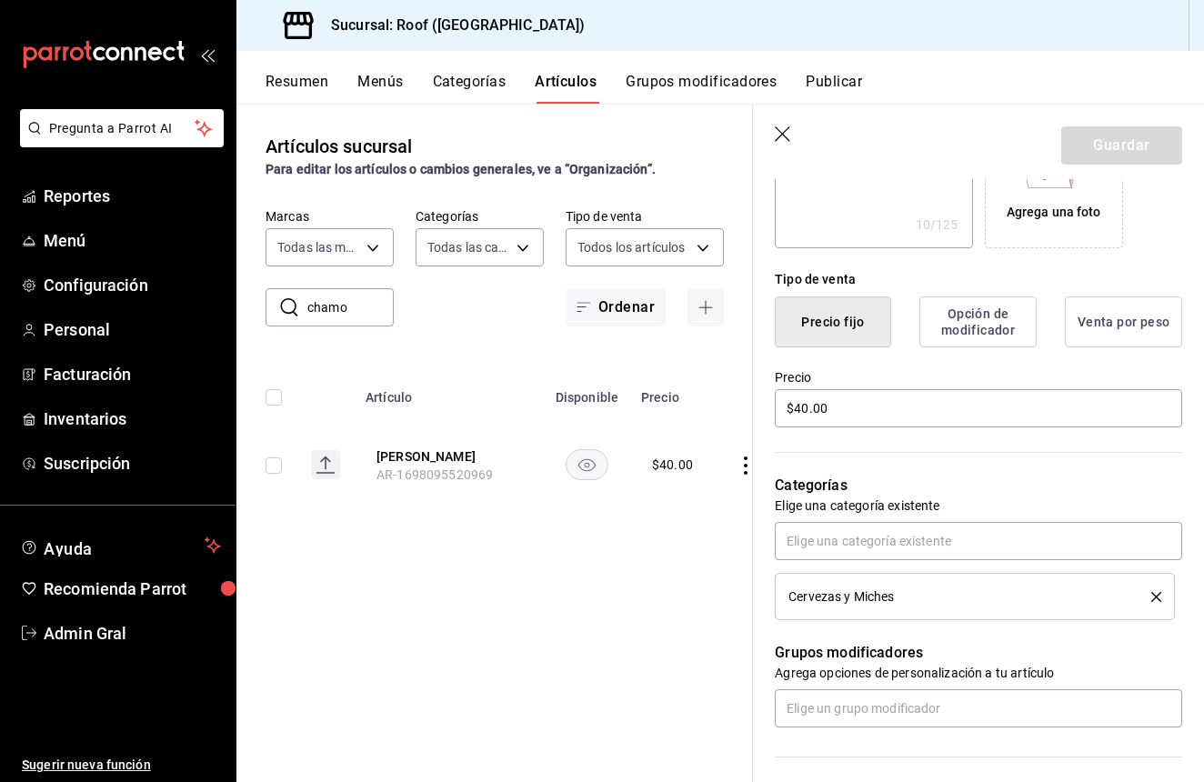
scroll to position [371, 0]
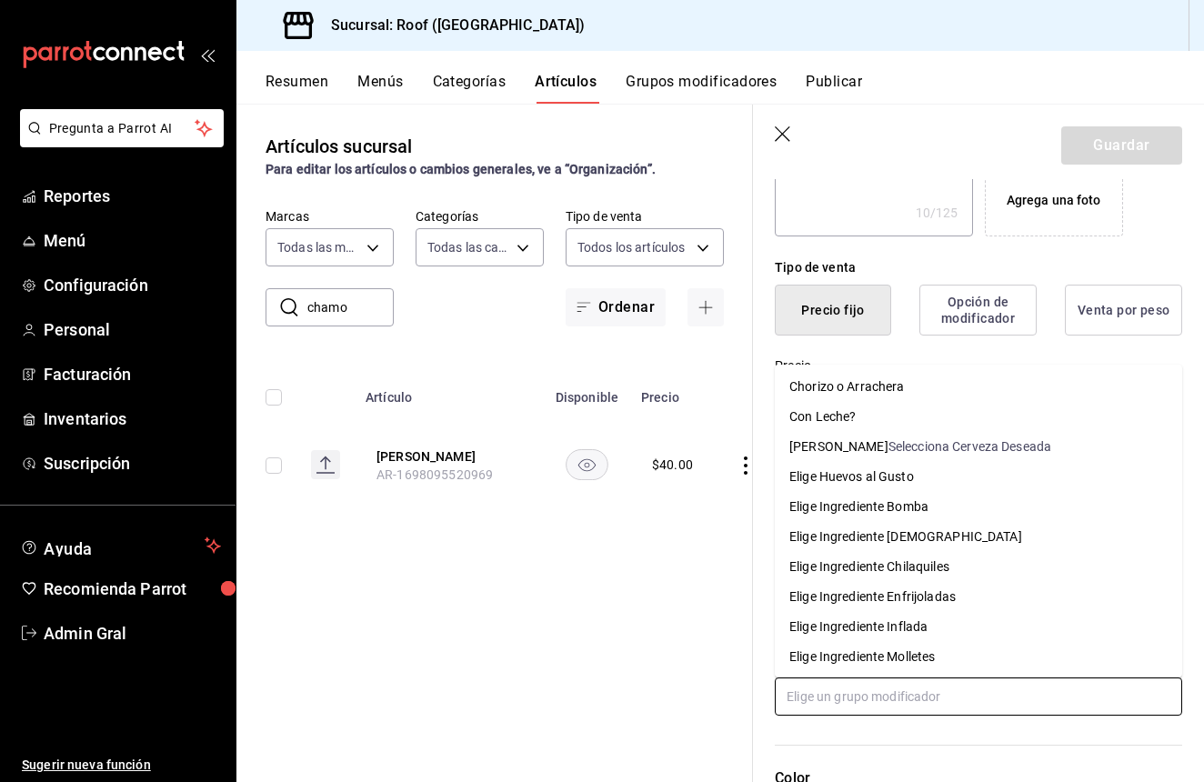
click at [891, 697] on input "text" at bounding box center [978, 697] width 407 height 38
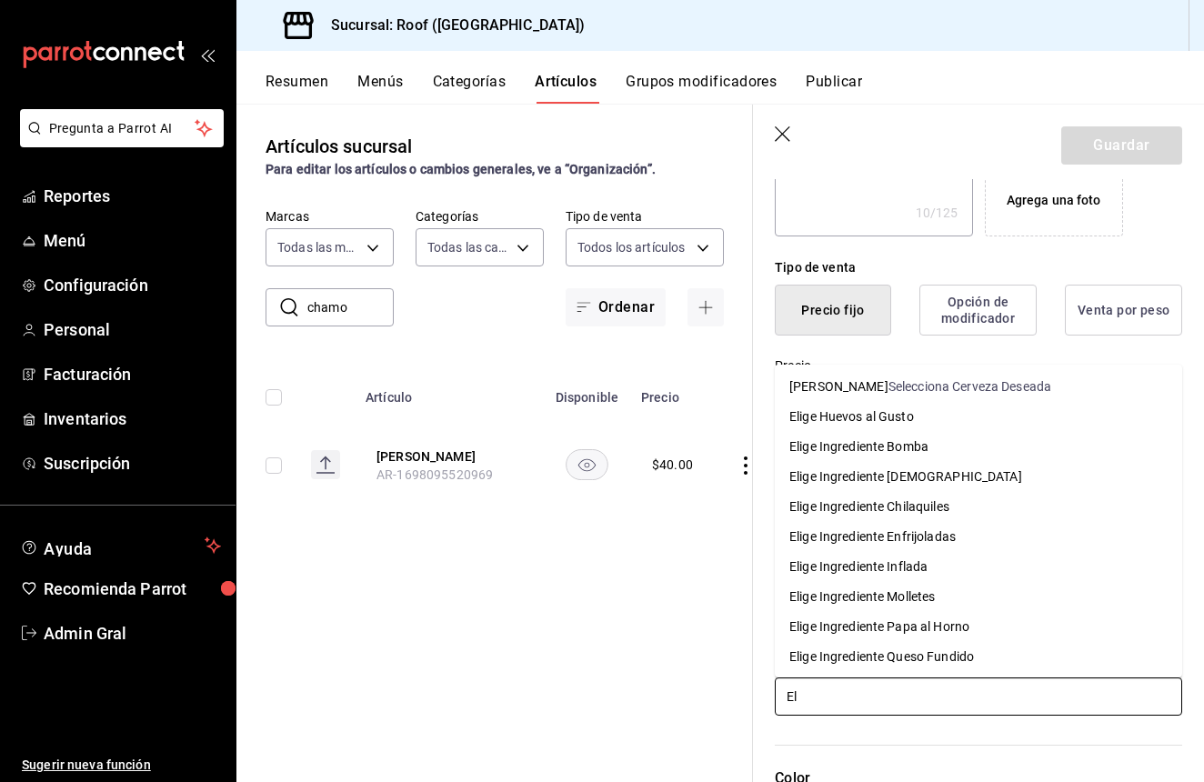
type input "Eli"
click at [967, 401] on li "Elige Cerveza Selecciona Cerveza Deseada" at bounding box center [978, 387] width 407 height 30
type textarea "x"
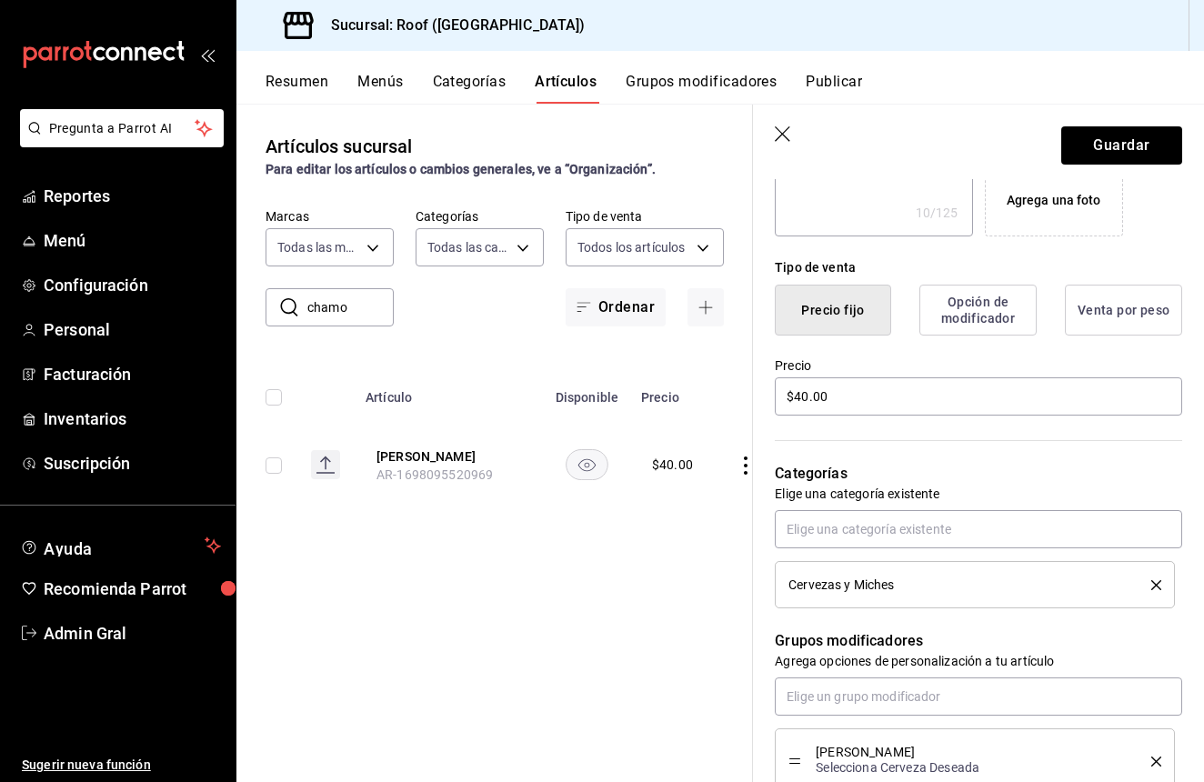
click at [1105, 121] on header "Guardar" at bounding box center [978, 142] width 451 height 75
click at [1105, 142] on button "Guardar" at bounding box center [1121, 145] width 121 height 38
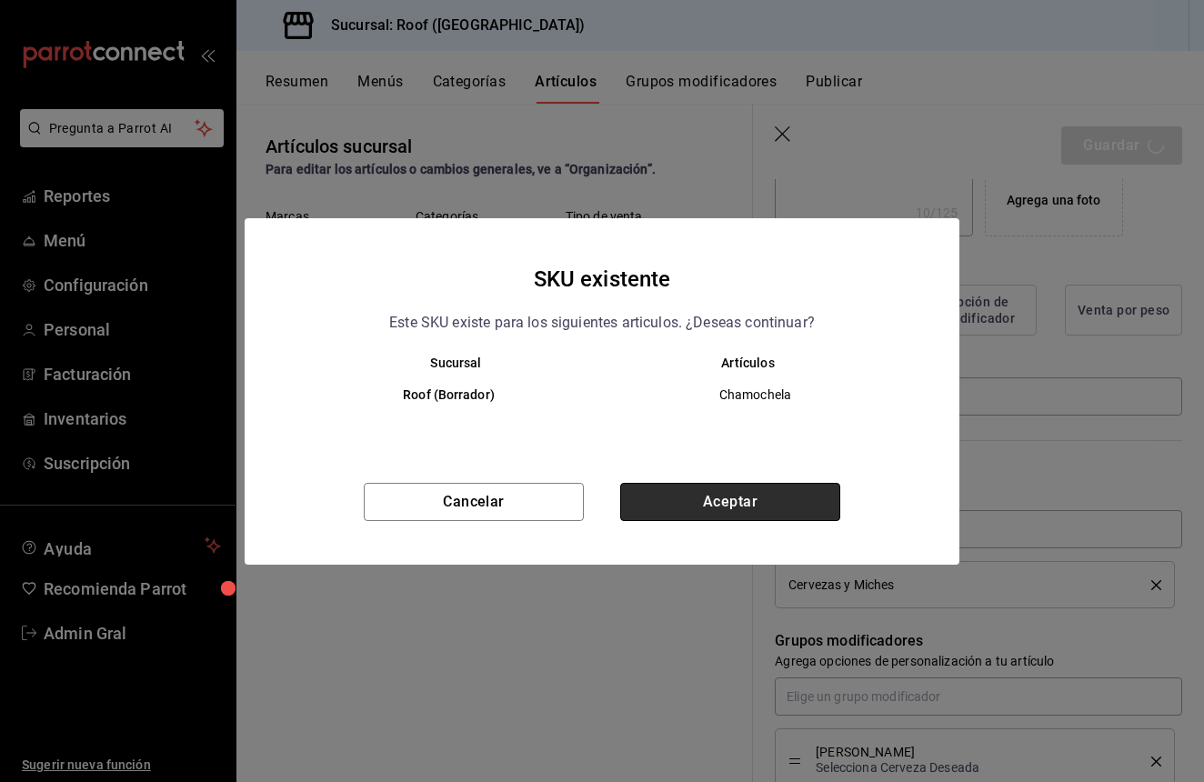
click at [748, 504] on button "Aceptar" at bounding box center [730, 502] width 220 height 38
type textarea "x"
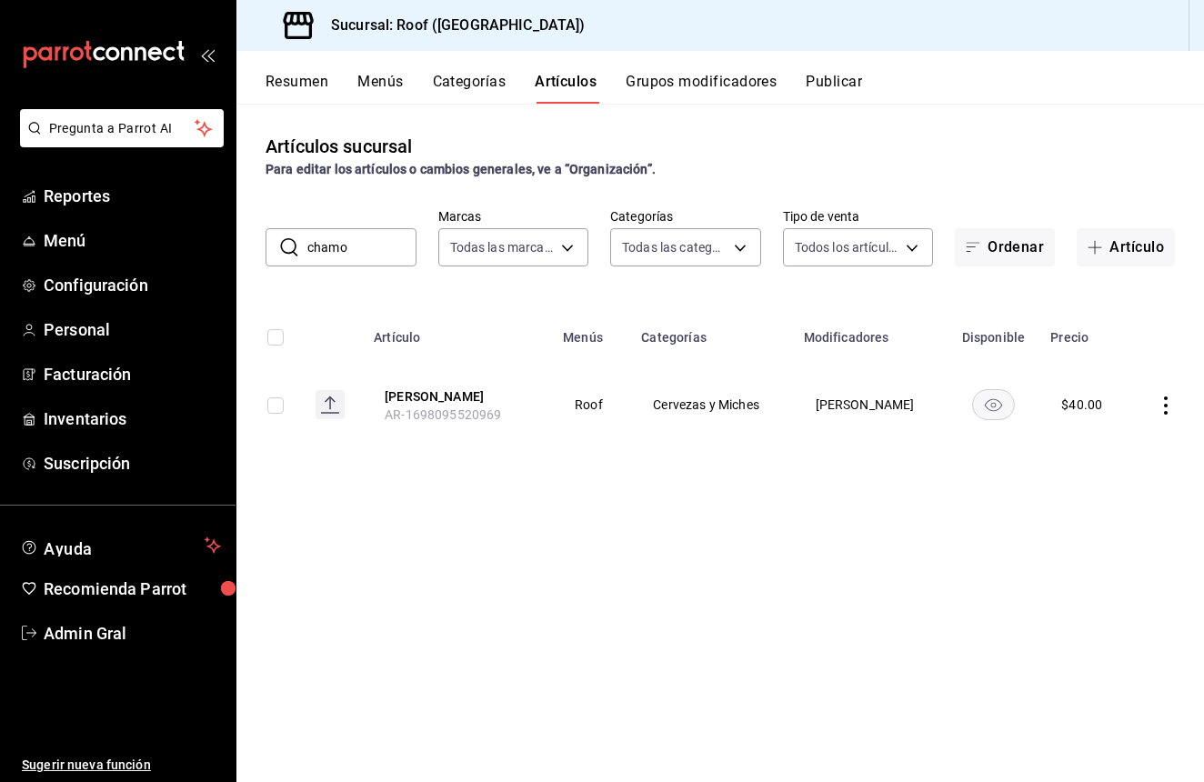
click at [382, 259] on input "chamo" at bounding box center [361, 247] width 109 height 36
type input "c"
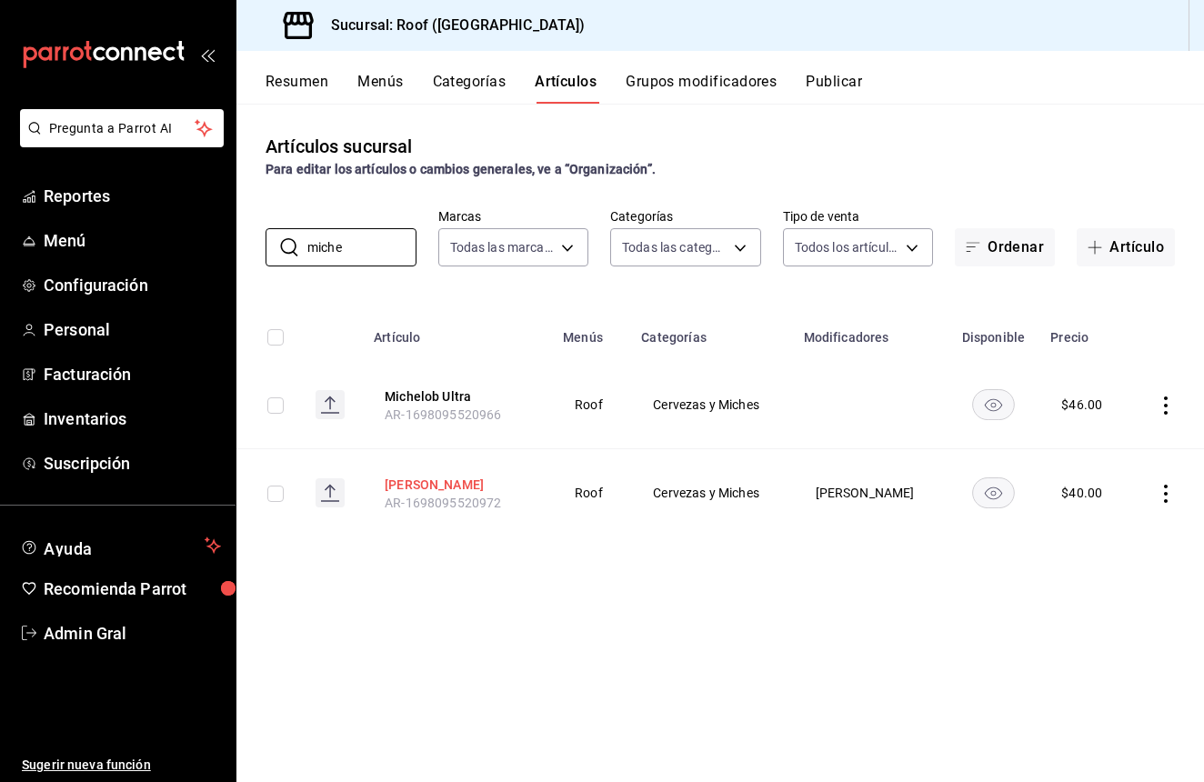
type input "miche"
click at [430, 476] on button "[PERSON_NAME]" at bounding box center [458, 485] width 146 height 18
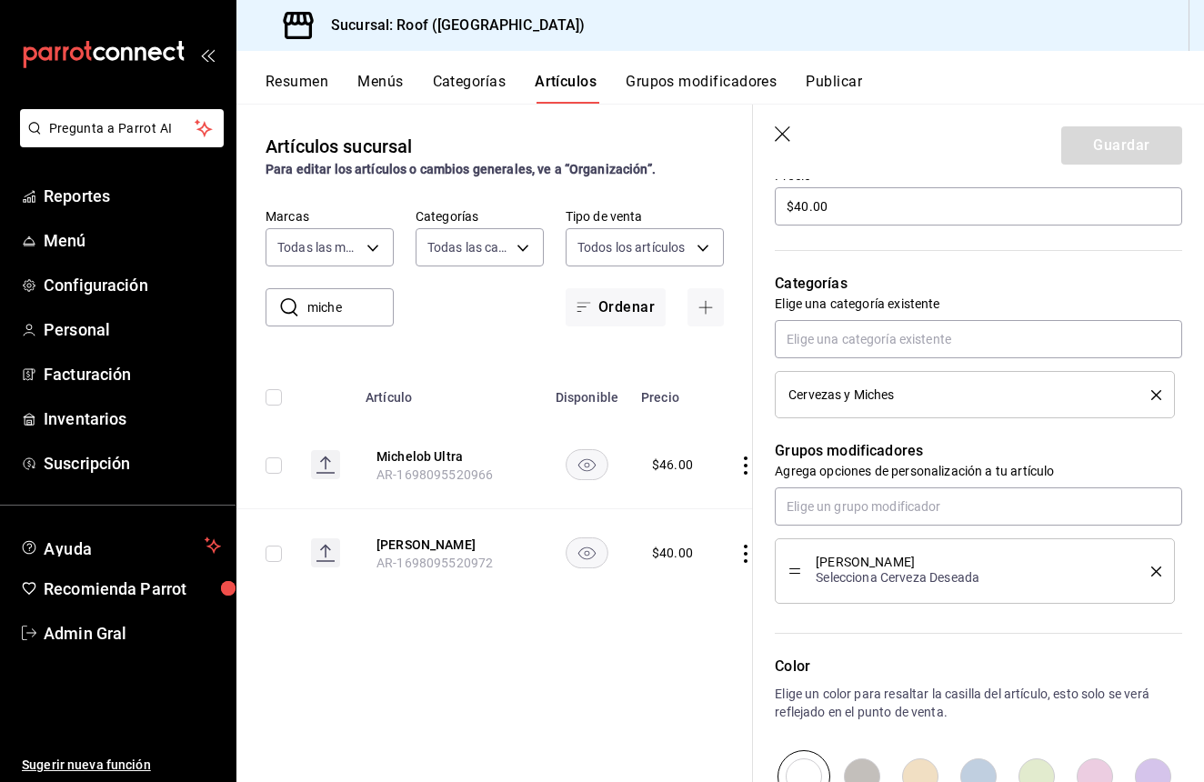
scroll to position [564, 0]
click at [668, 611] on div "Artículos sucursal Para editar los artículos o cambios generales, ve a “Organiz…" at bounding box center [494, 443] width 517 height 678
click at [785, 129] on icon "button" at bounding box center [784, 135] width 18 height 18
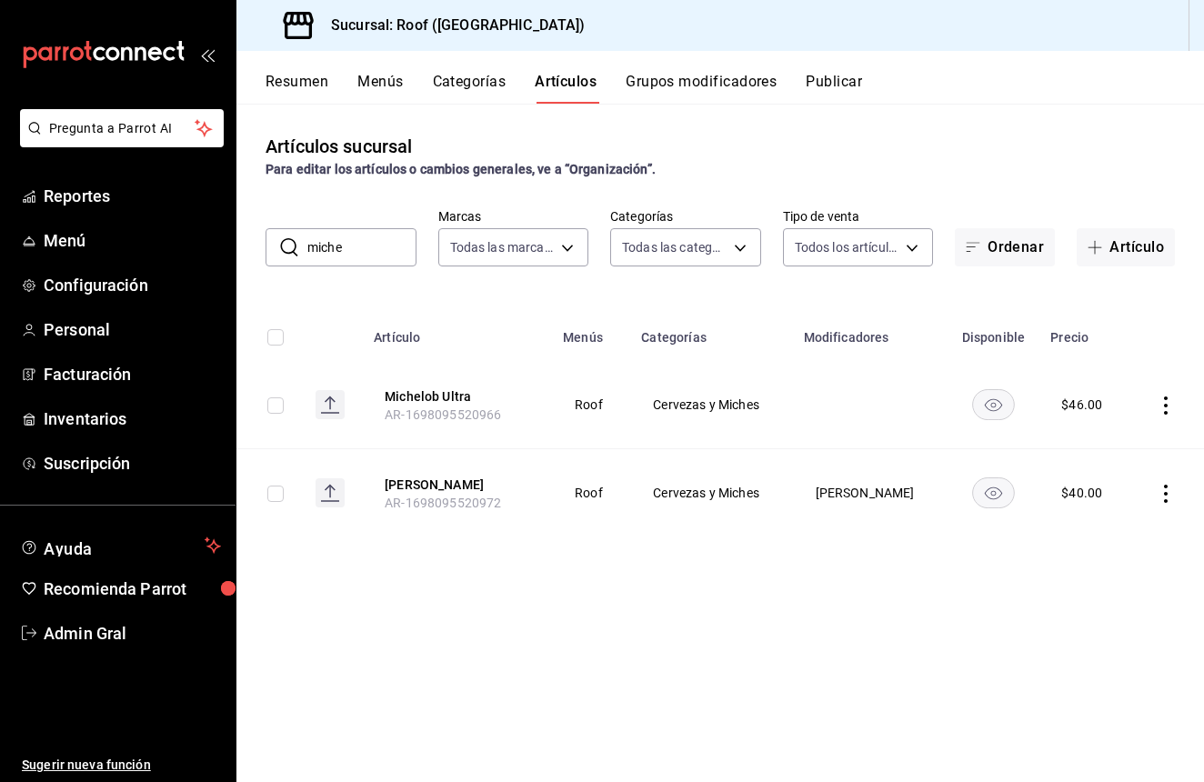
click at [712, 4] on div "Sucursal: Roof ([GEOGRAPHIC_DATA])" at bounding box center [720, 25] width 968 height 51
